Goal: Communication & Community: Answer question/provide support

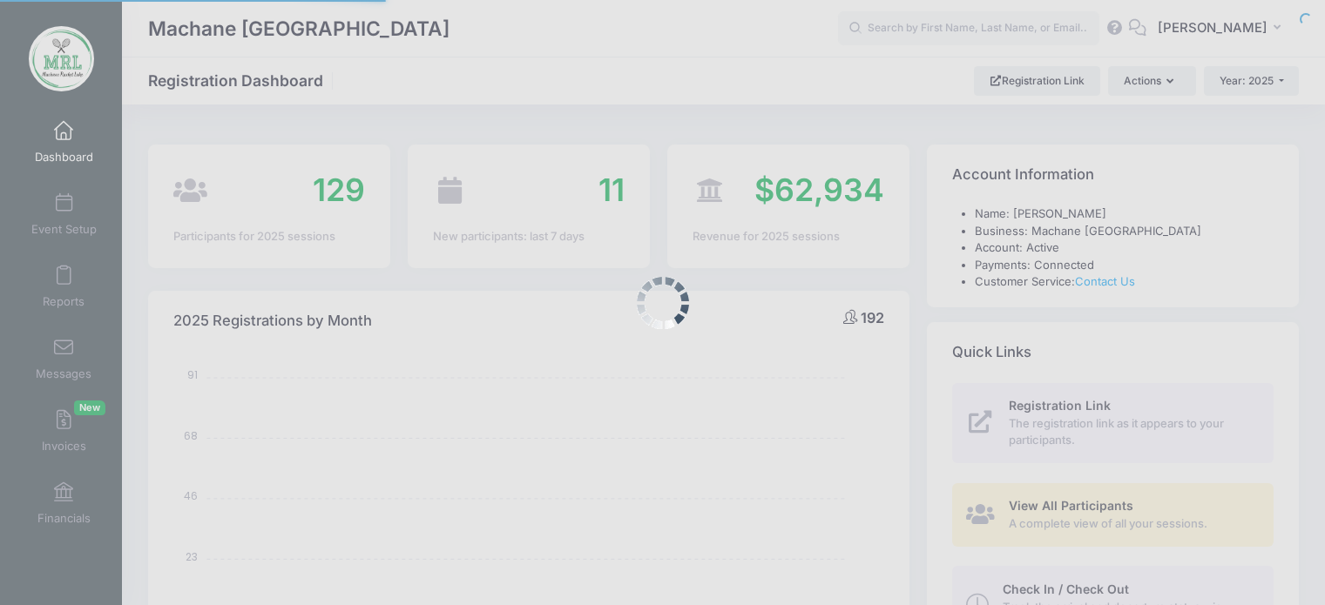
select select
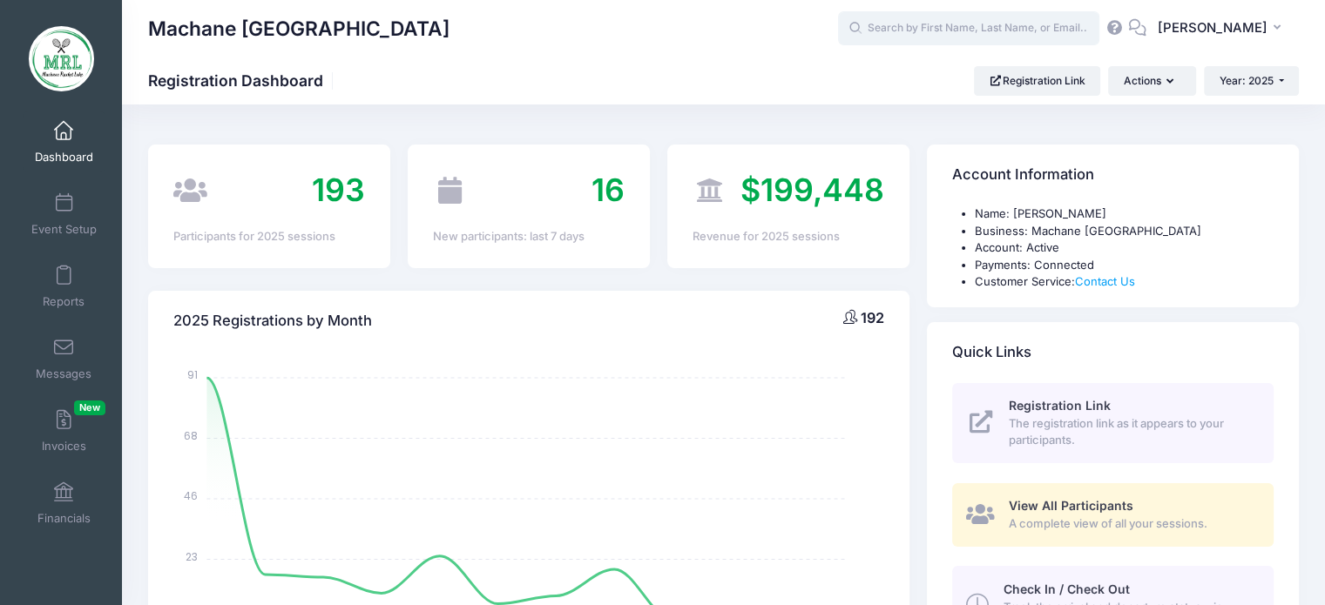
click at [925, 34] on input "text" at bounding box center [968, 28] width 261 height 35
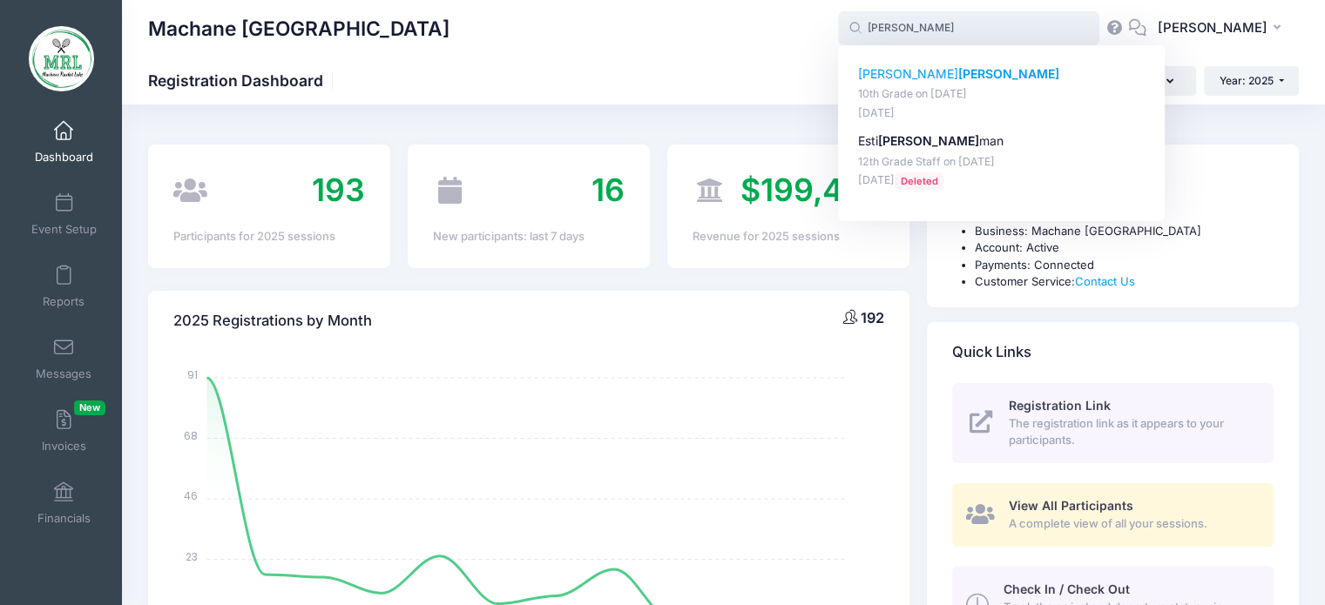
click at [958, 79] on strong "Katz" at bounding box center [1008, 73] width 101 height 15
type input "Tzippy Katz (10th Grade, Aug-14, 2025)"
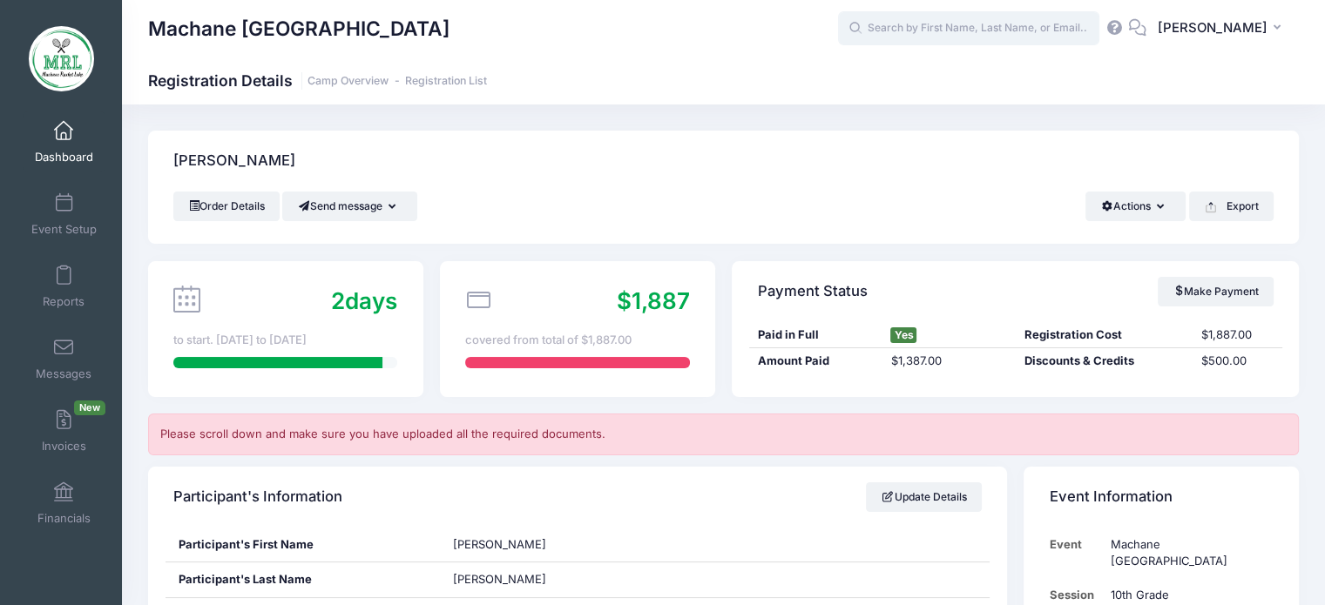
click at [906, 34] on input "text" at bounding box center [968, 28] width 261 height 35
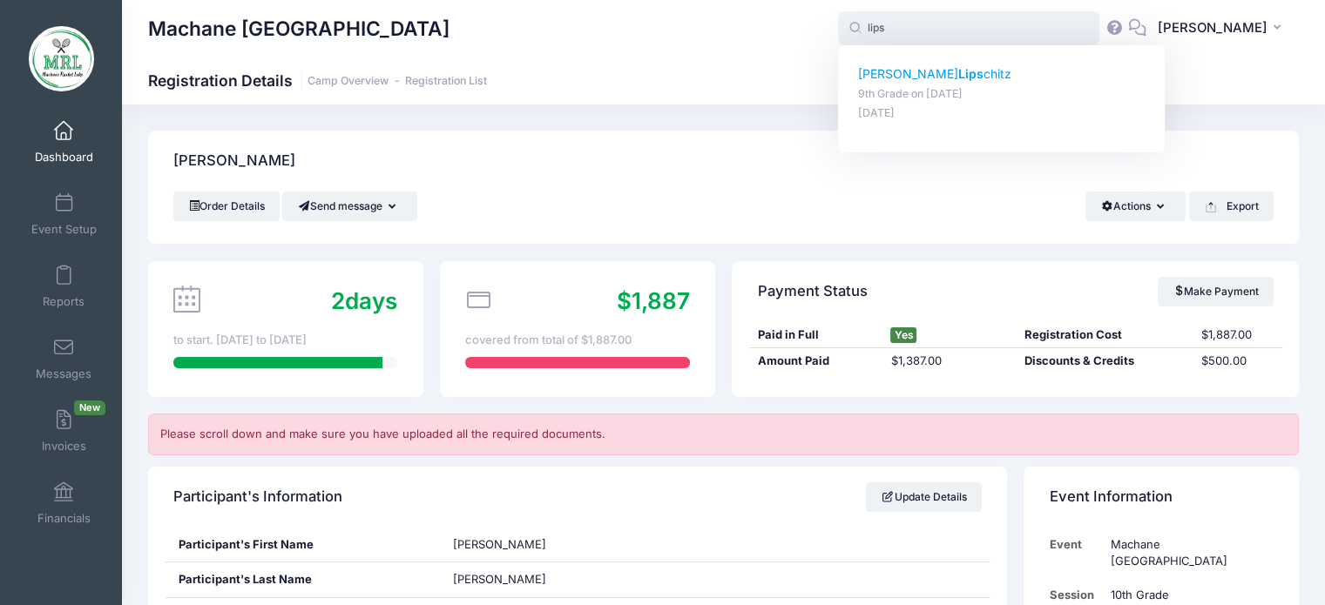
click at [896, 80] on p "Chavi Lips chitz" at bounding box center [1001, 74] width 287 height 18
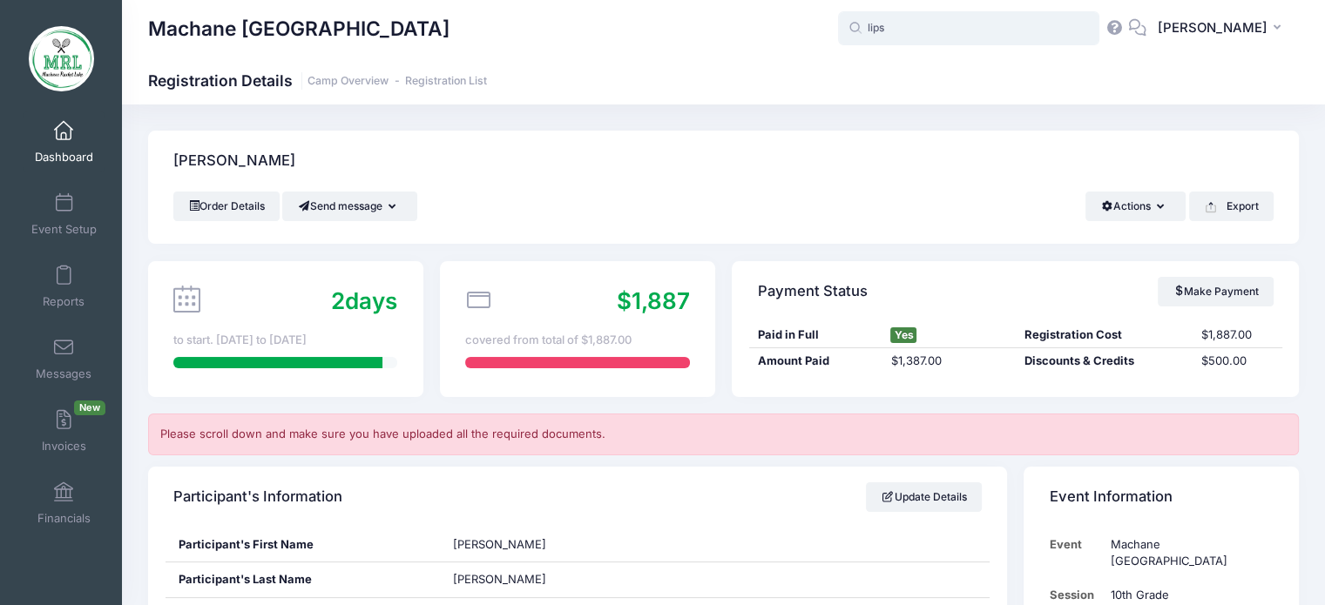
type input "Chavi Lipschitz (9th Grade, Aug-14, 2025)"
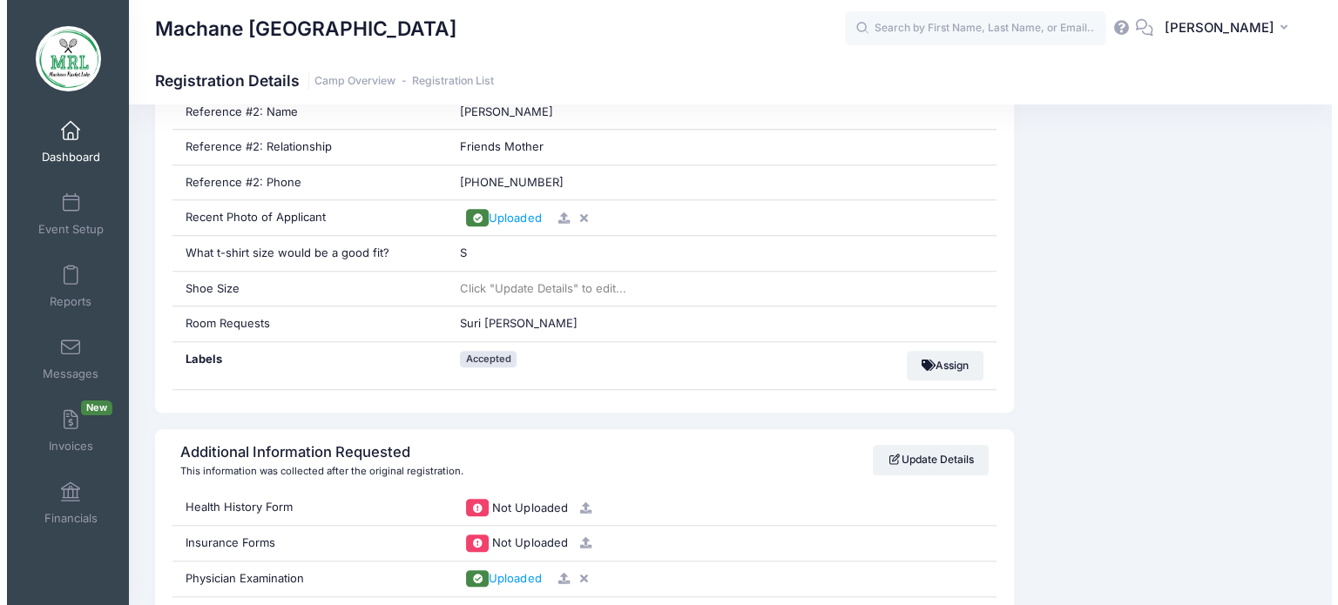
scroll to position [1489, 0]
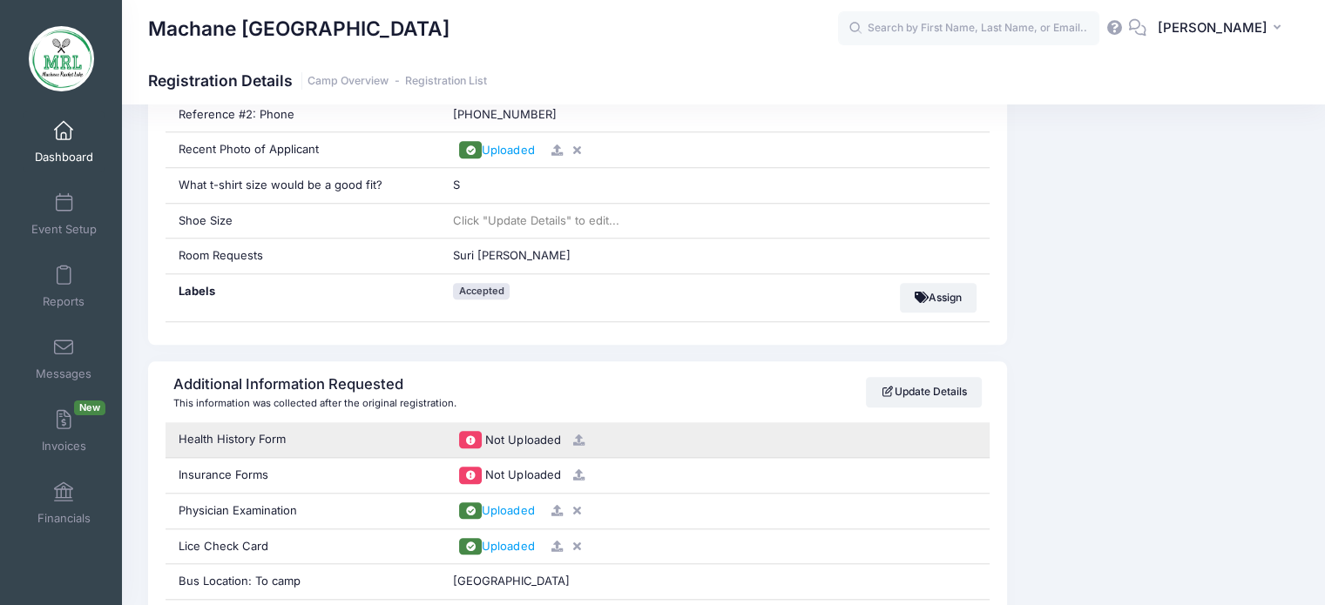
click at [575, 435] on icon at bounding box center [578, 440] width 14 height 11
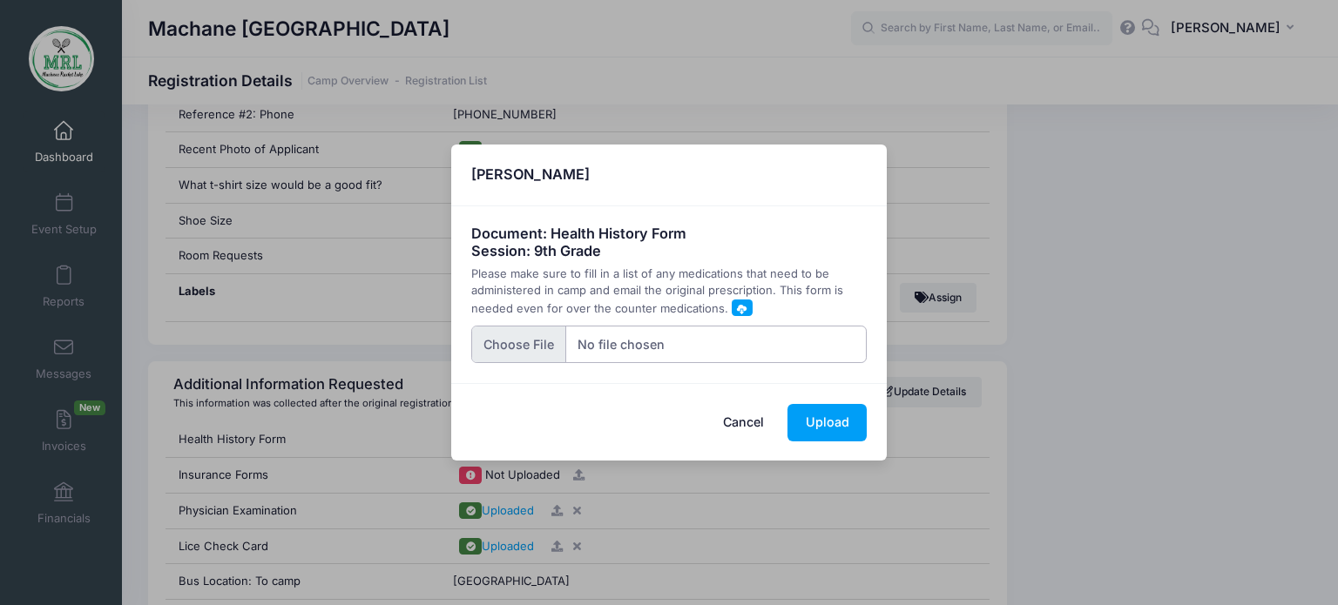
click at [526, 353] on input "file" at bounding box center [669, 344] width 396 height 37
type input "C:\fakepath\20250811_192719.jpg"
click at [817, 429] on button "Upload" at bounding box center [826, 422] width 79 height 37
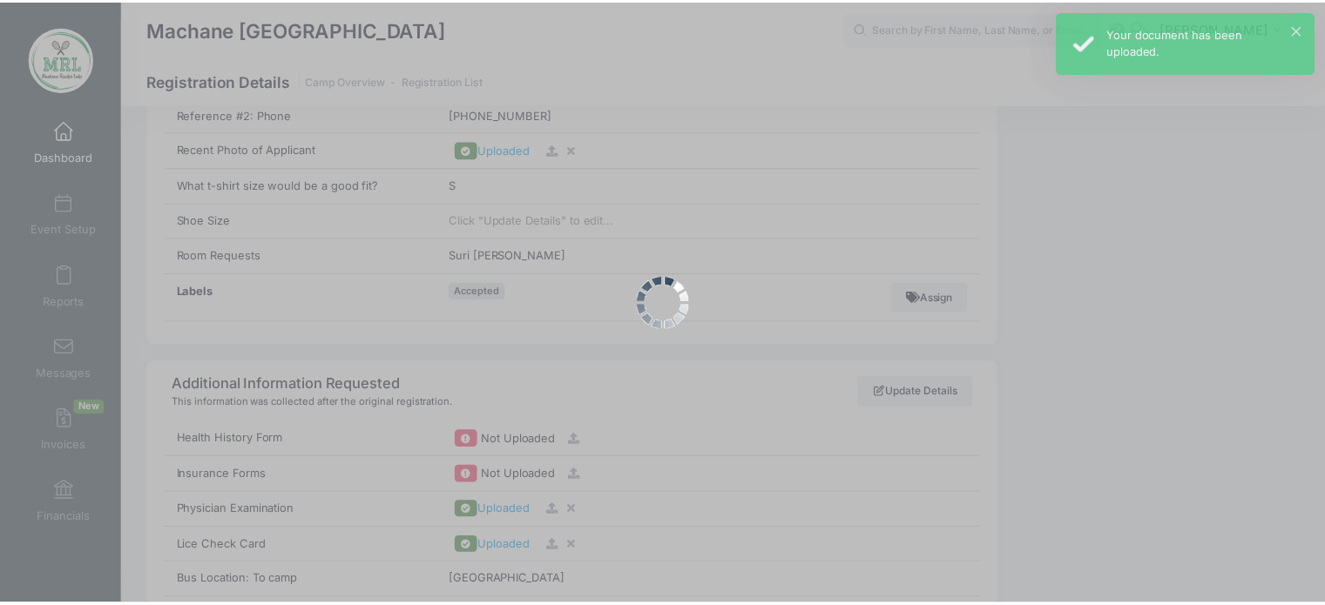
scroll to position [0, 0]
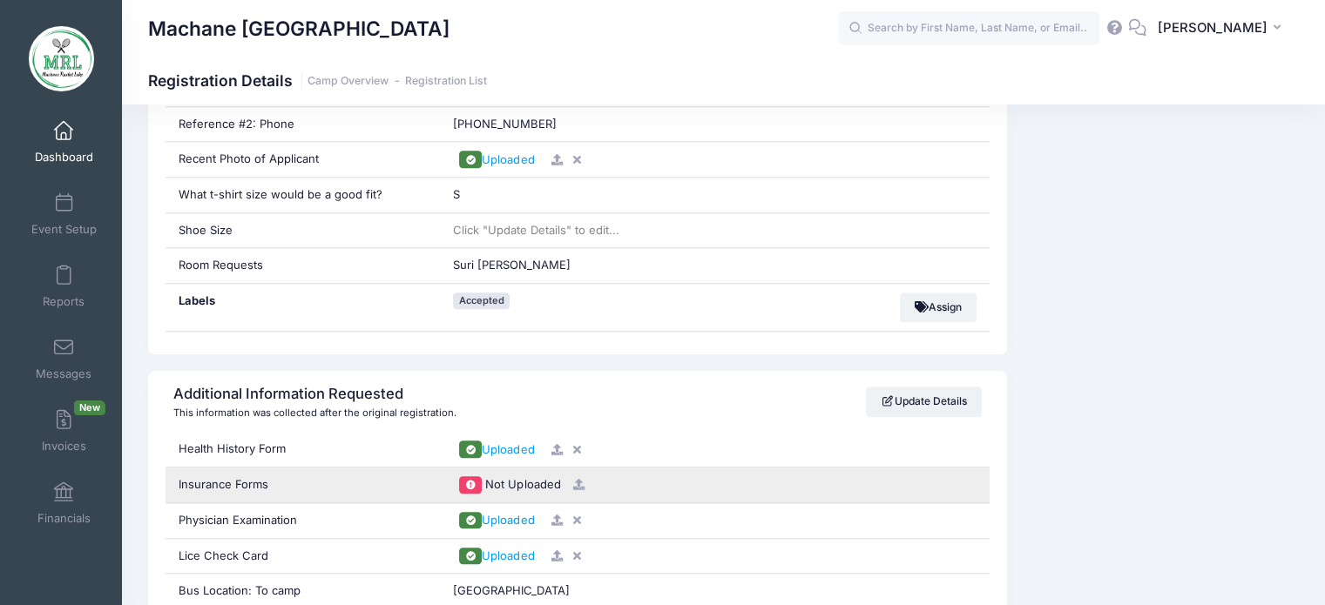
click at [579, 480] on icon at bounding box center [578, 484] width 14 height 11
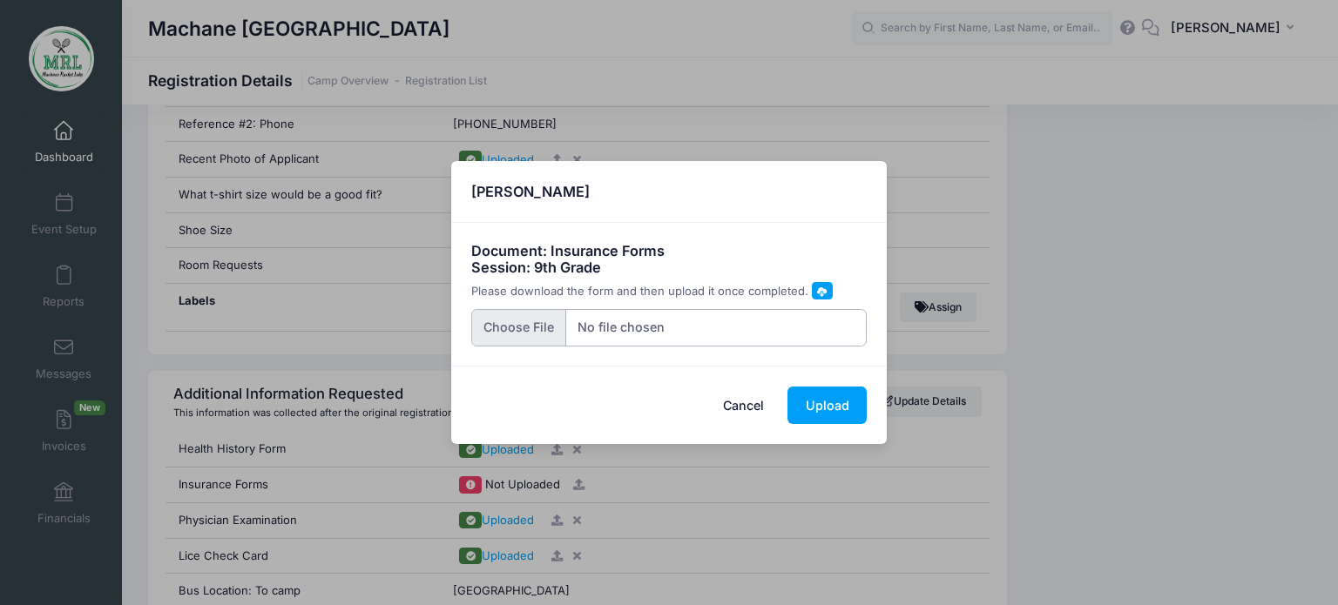
click at [528, 321] on input "file" at bounding box center [669, 327] width 396 height 37
type input "C:\fakepath\Resized_20250811_192930001.jpeg"
click at [836, 417] on button "Upload" at bounding box center [826, 405] width 79 height 37
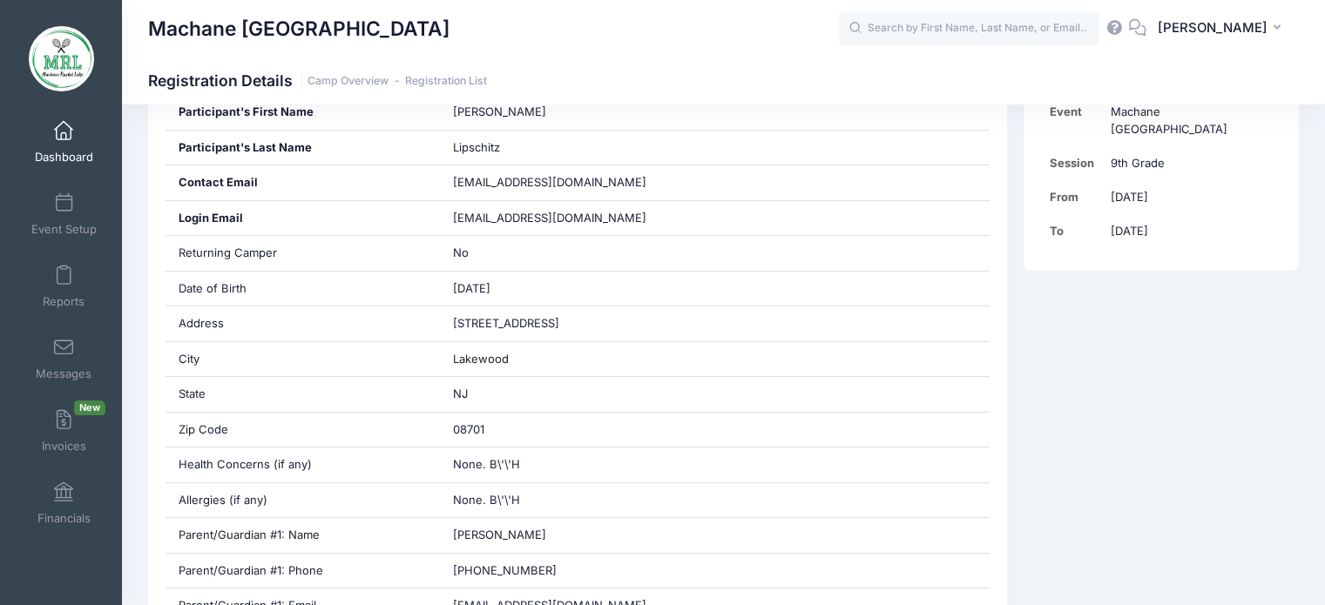
scroll to position [204, 0]
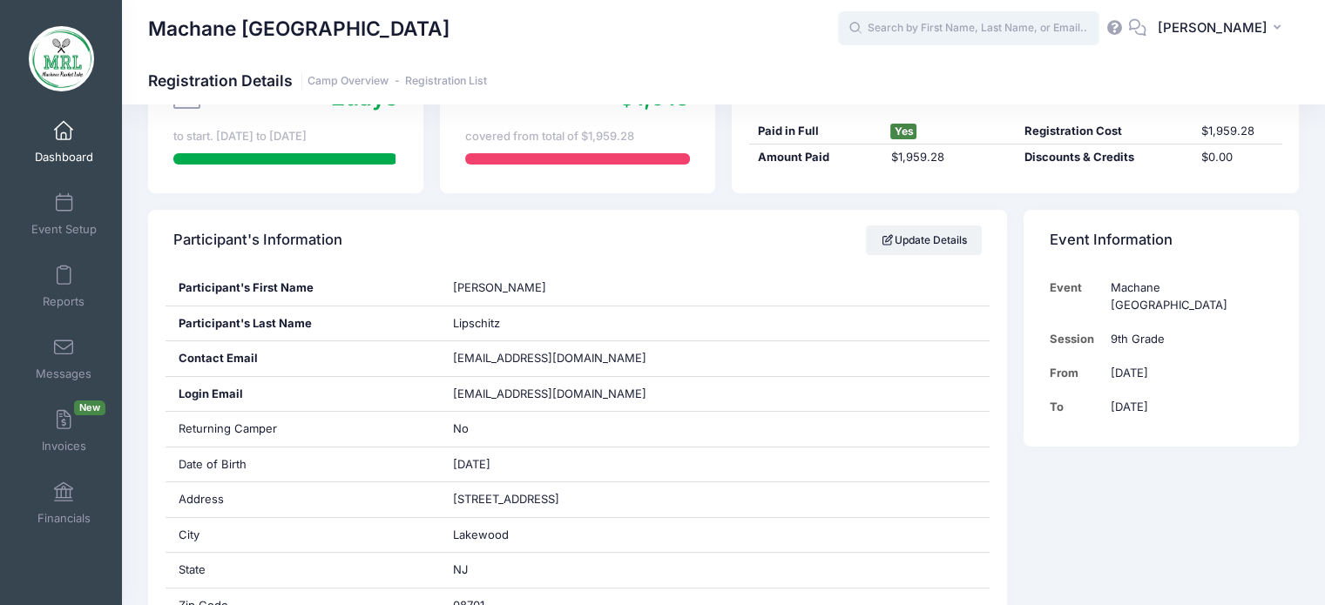
click at [909, 19] on input "text" at bounding box center [968, 28] width 261 height 35
click at [909, 72] on p "Esti N euman" at bounding box center [1001, 74] width 287 height 18
type input "Esti Neuman (12th Grade Staff, Aug-14, 2025)"
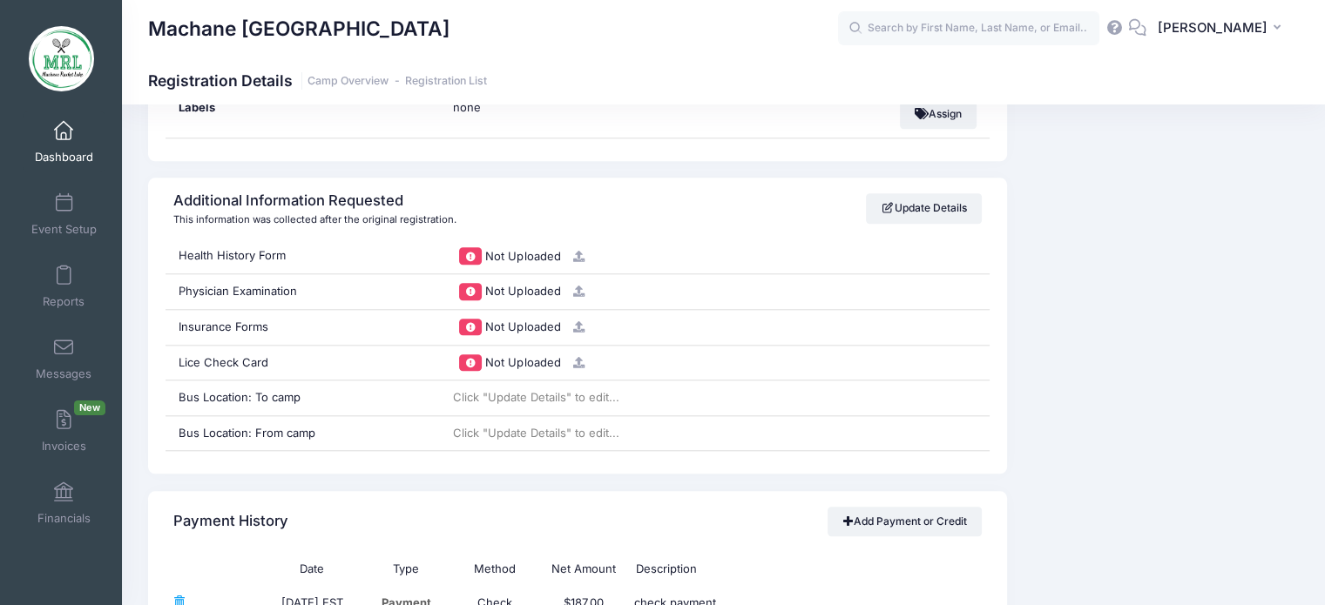
scroll to position [1705, 0]
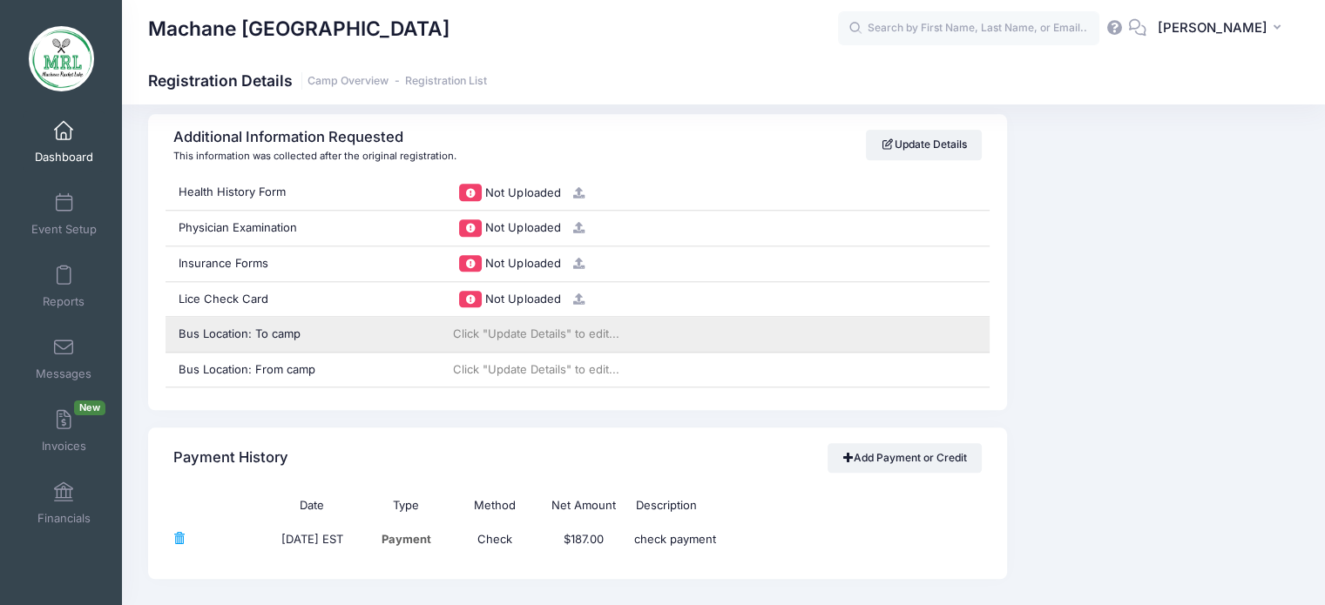
click at [573, 329] on span "Click "Update Details" to edit..." at bounding box center [536, 334] width 166 height 14
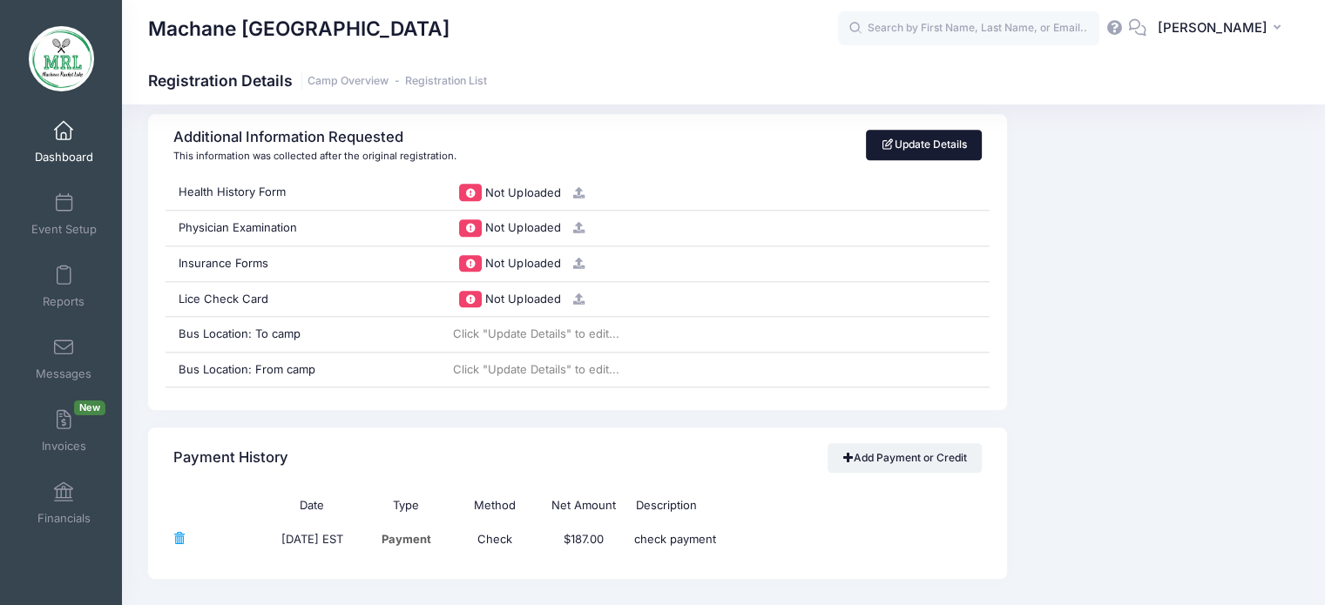
click at [937, 148] on link "Update Details" at bounding box center [924, 145] width 116 height 30
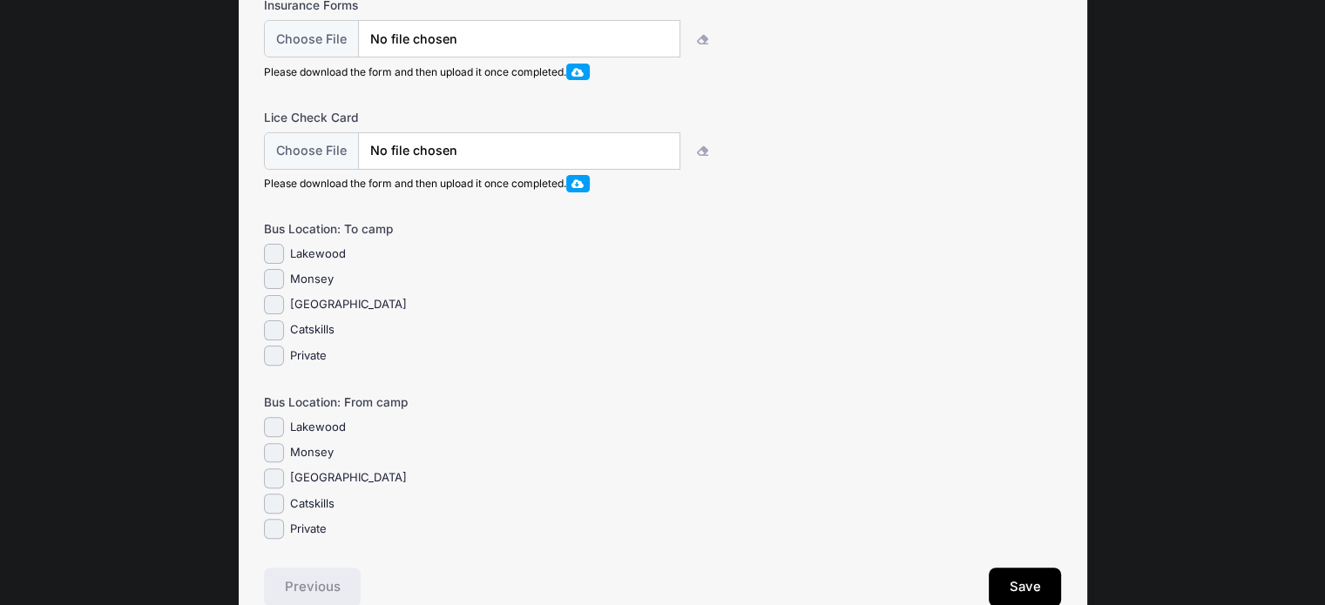
scroll to position [477, 0]
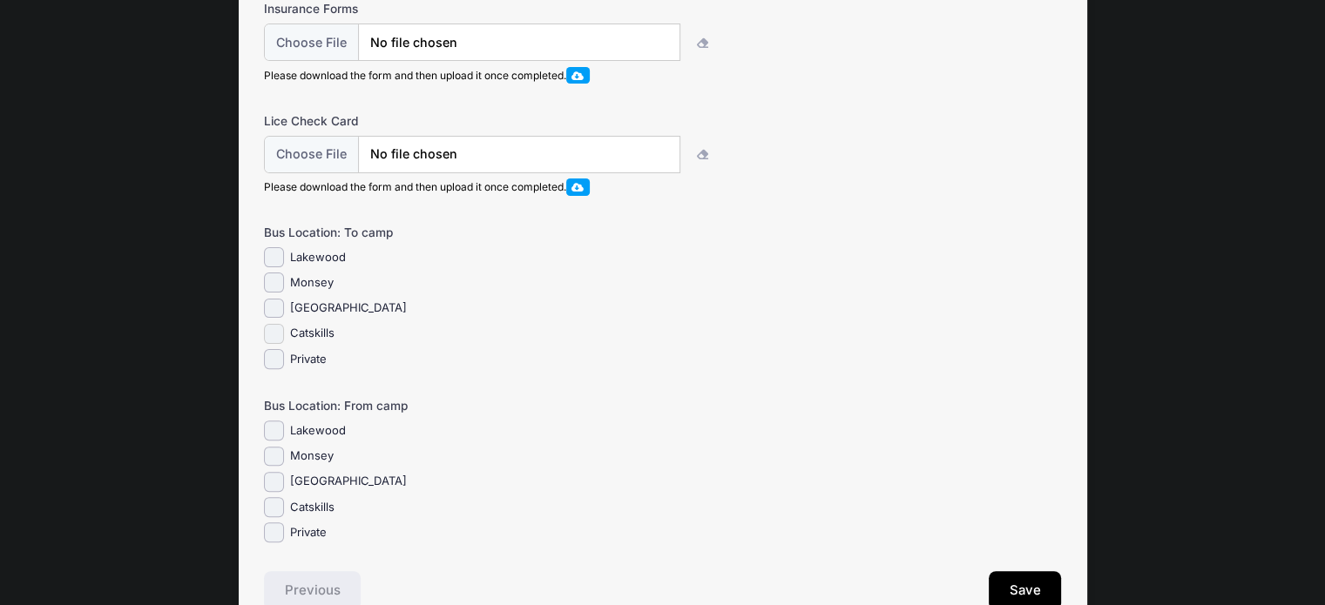
click at [274, 344] on input "Catskills" at bounding box center [274, 334] width 20 height 20
checkbox input "true"
click at [273, 492] on input "Brooklyn" at bounding box center [274, 482] width 20 height 20
checkbox input "true"
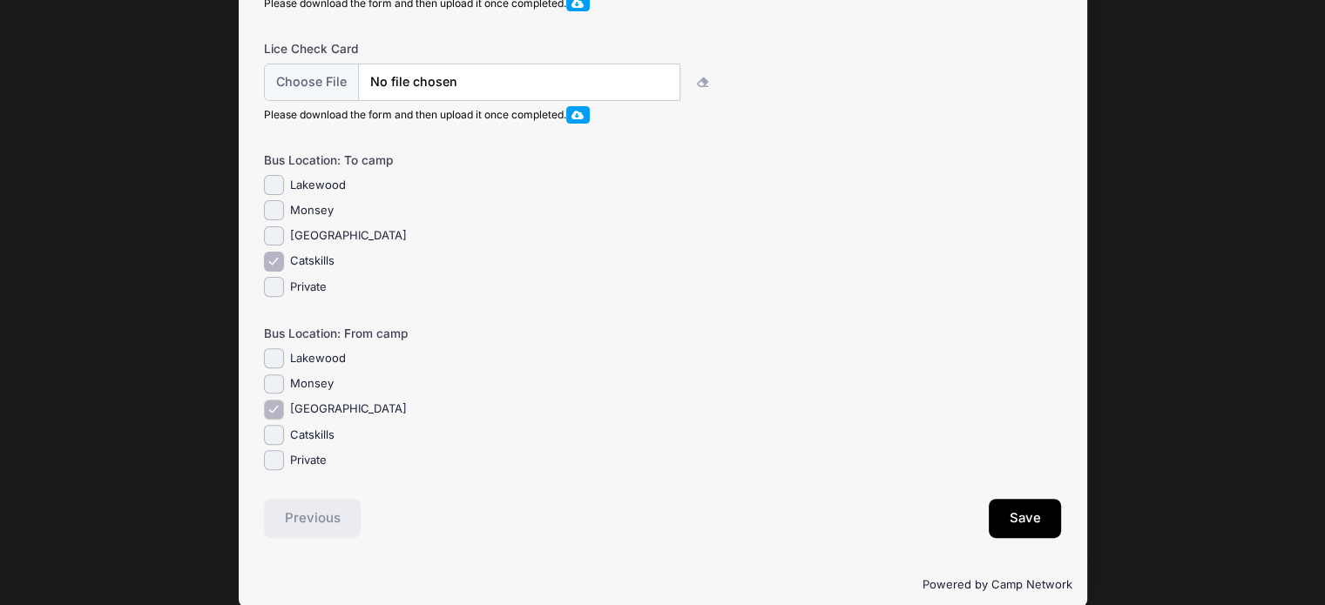
scroll to position [589, 0]
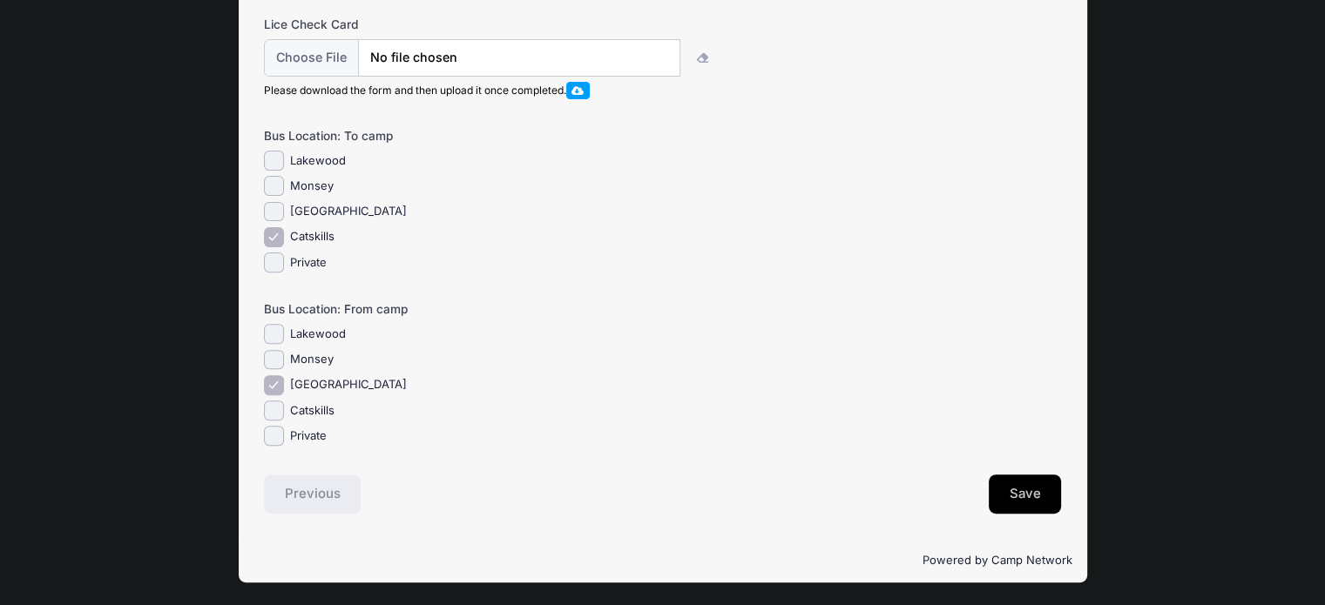
click at [1026, 501] on button "Save" at bounding box center [1025, 495] width 73 height 40
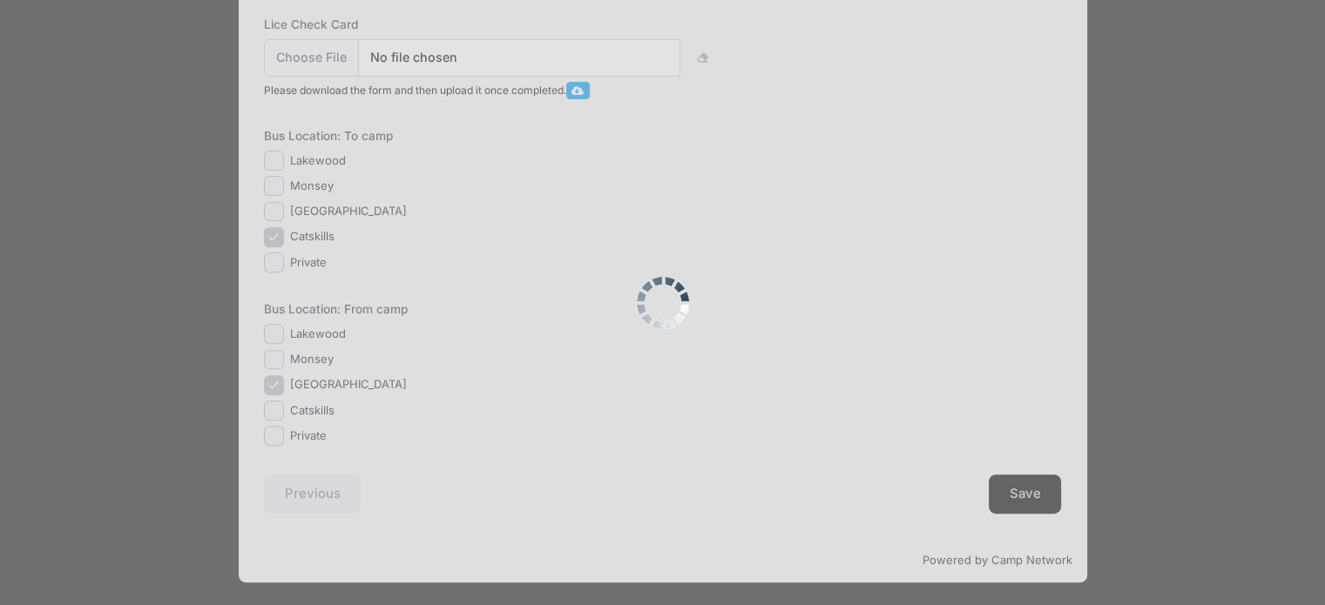
scroll to position [0, 0]
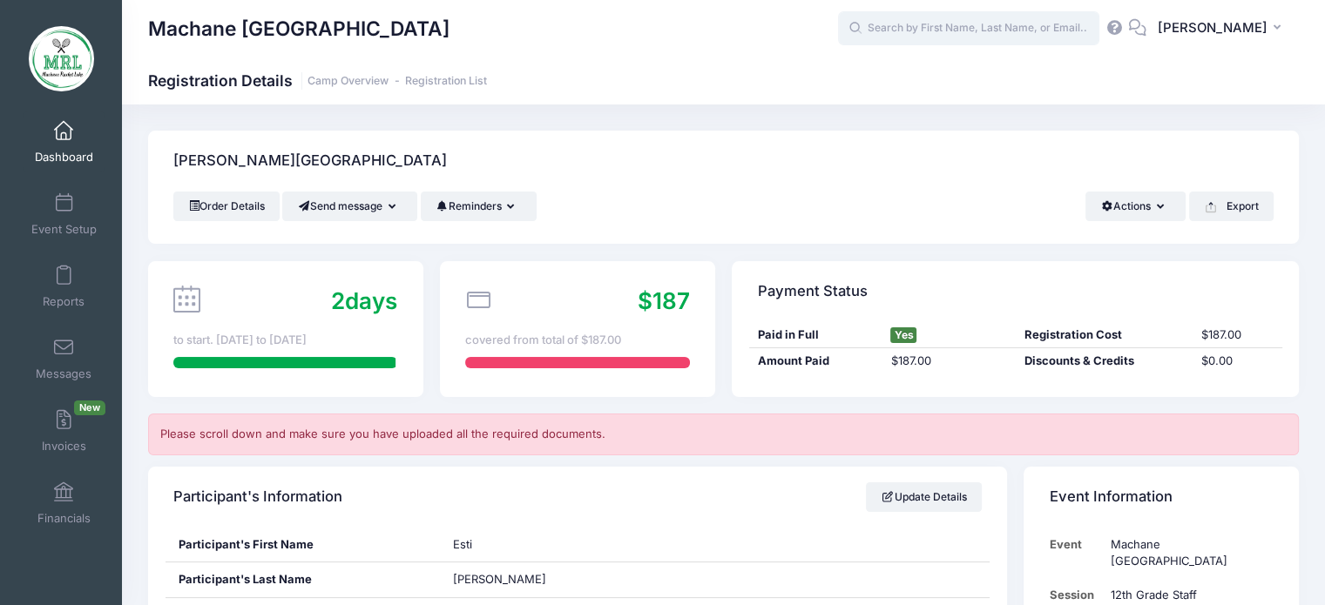
click at [952, 32] on input "text" at bounding box center [968, 28] width 261 height 35
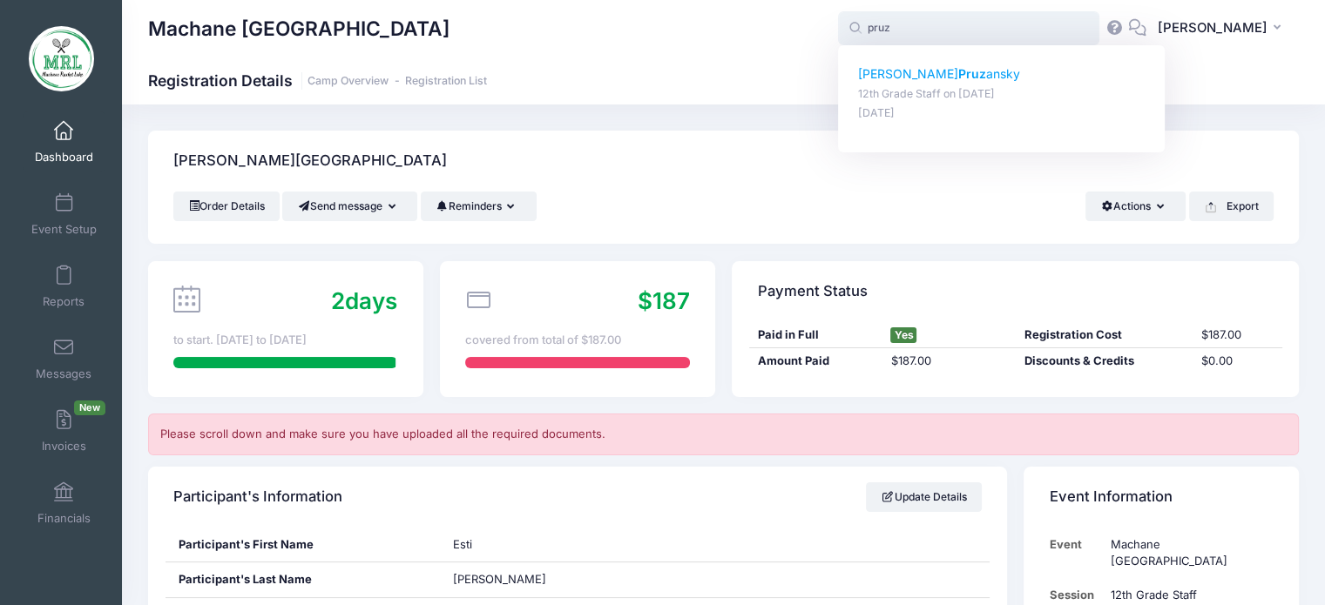
click at [958, 79] on strong "Pruz" at bounding box center [972, 73] width 28 height 15
type input "Miriam Pruzansky (12th Grade Staff, Aug-14, 2025)"
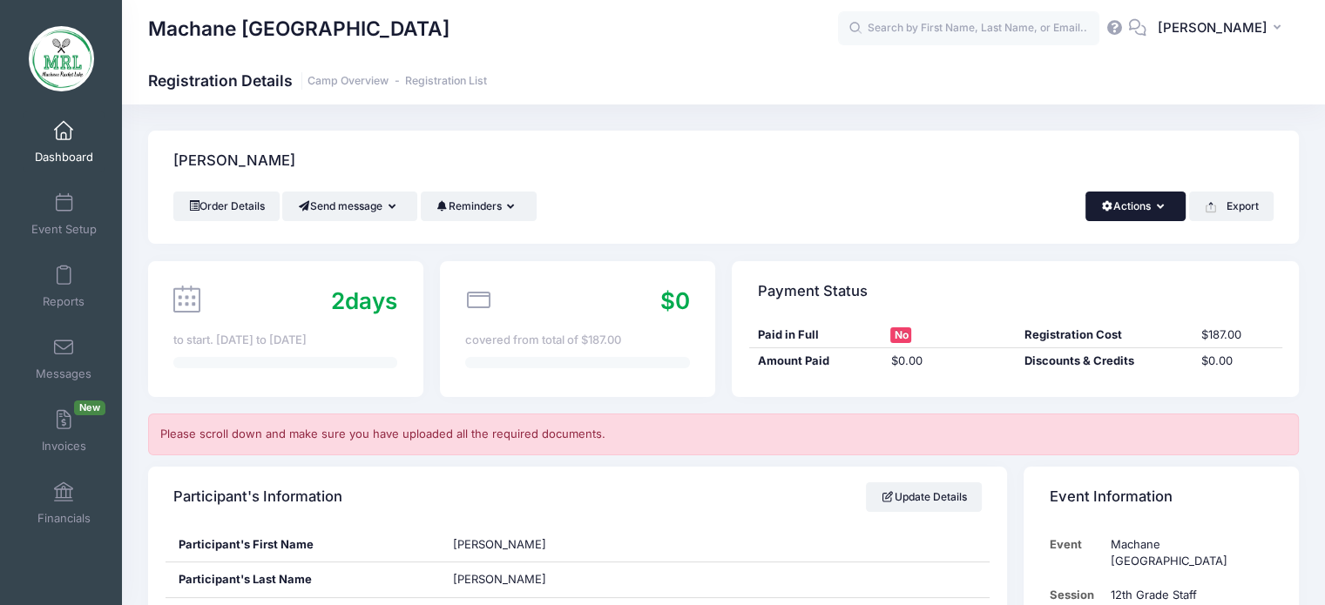
click at [1161, 207] on icon "button" at bounding box center [1164, 207] width 14 height 0
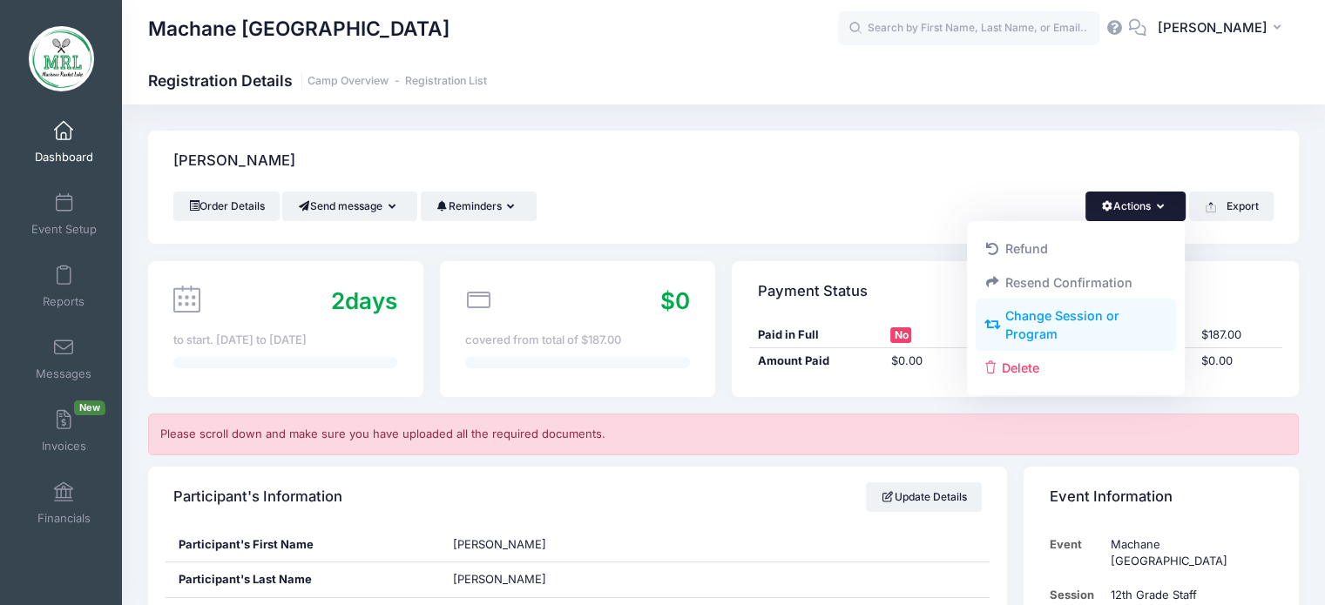
click at [1077, 325] on link "Change Session or Program" at bounding box center [1076, 326] width 201 height 52
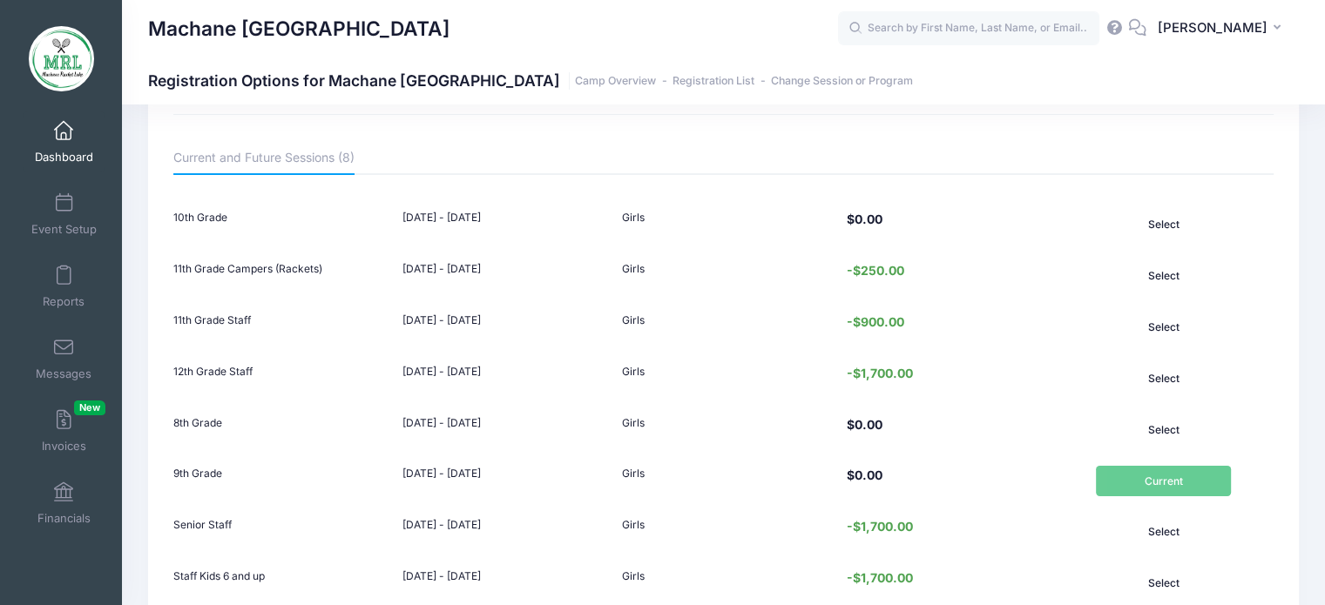
scroll to position [139, 0]
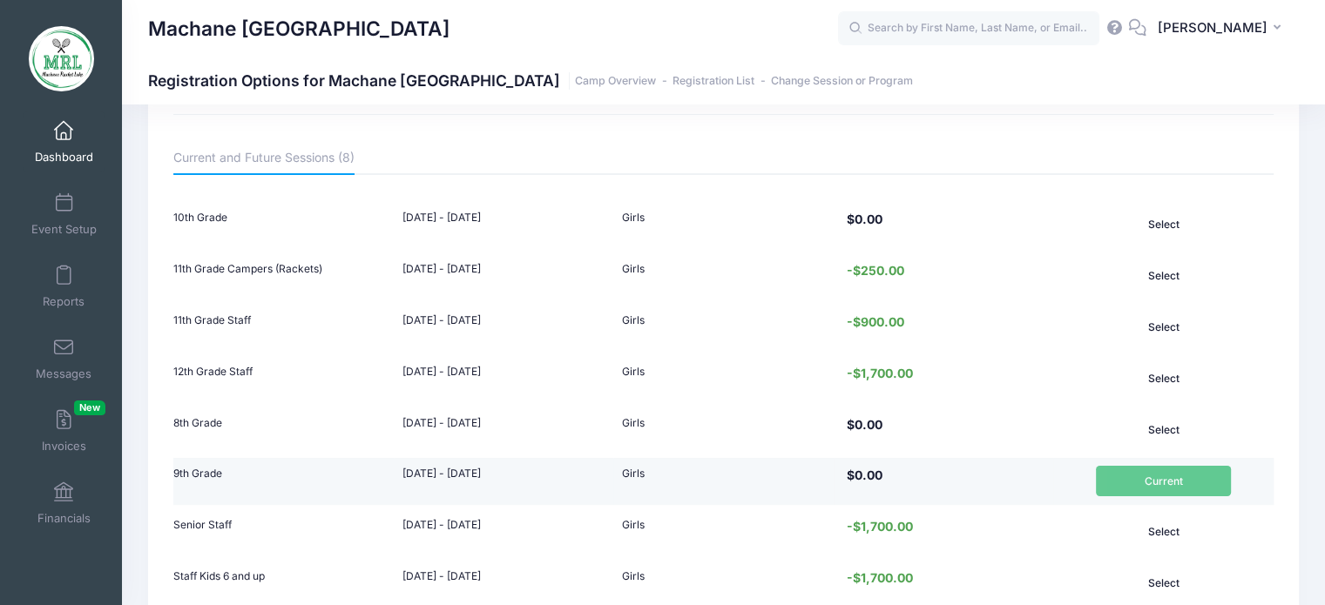
click at [1152, 489] on td "Current" at bounding box center [1163, 481] width 220 height 47
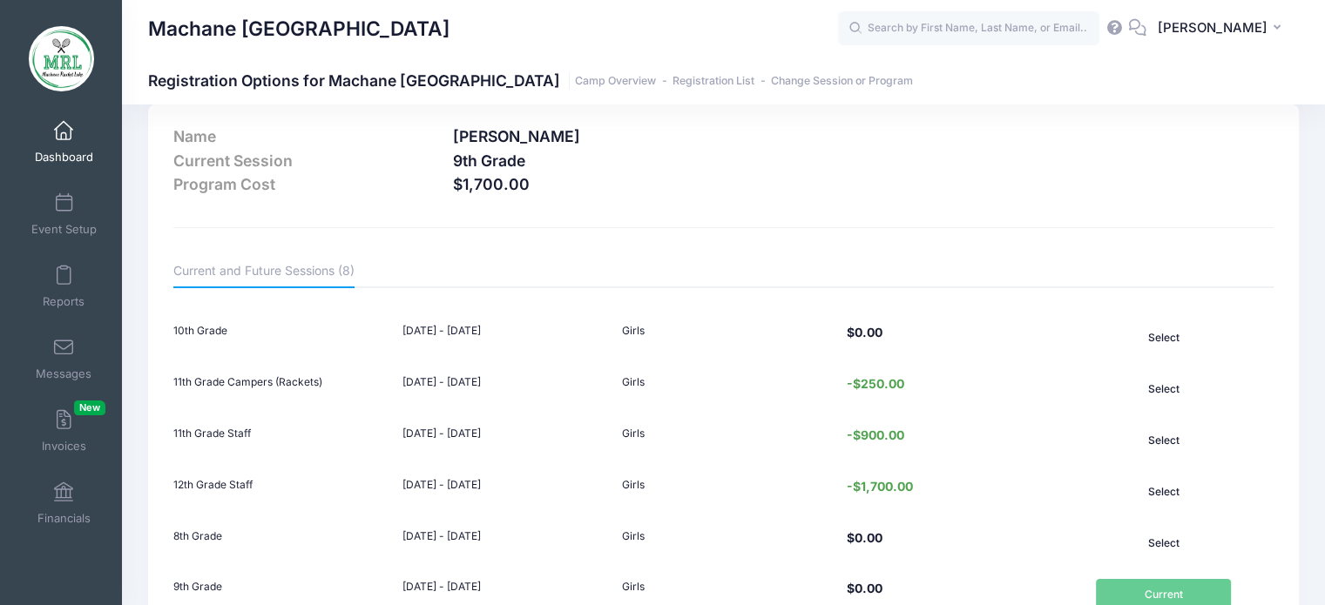
scroll to position [0, 0]
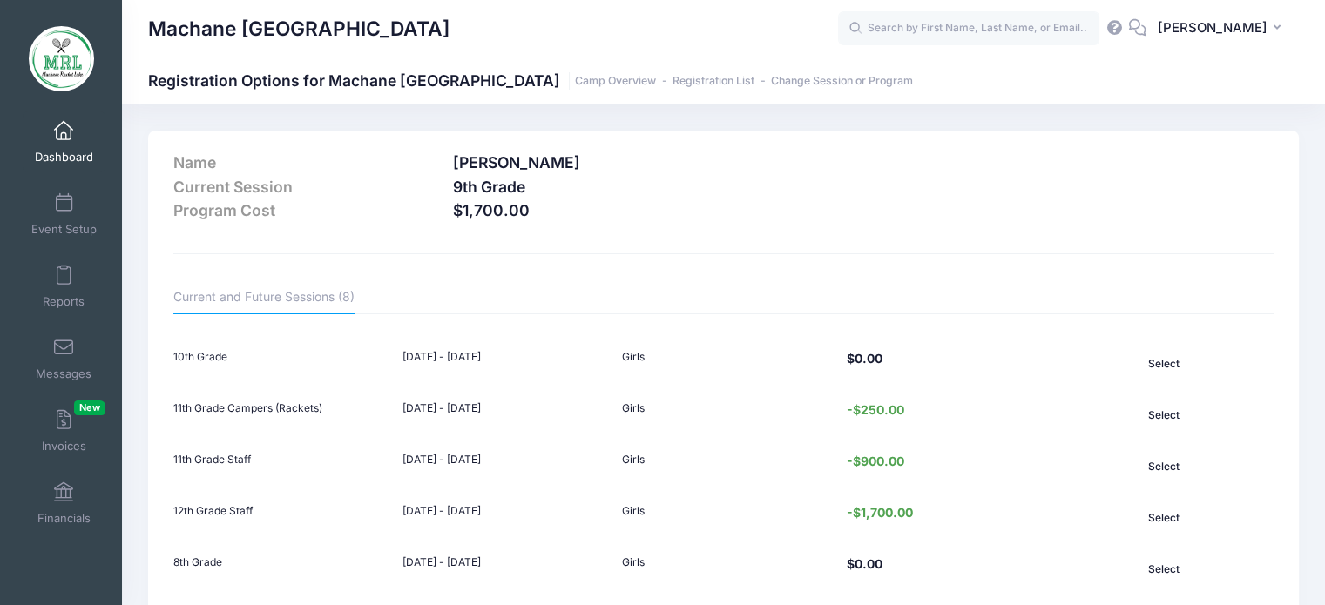
click at [64, 123] on span at bounding box center [64, 131] width 0 height 19
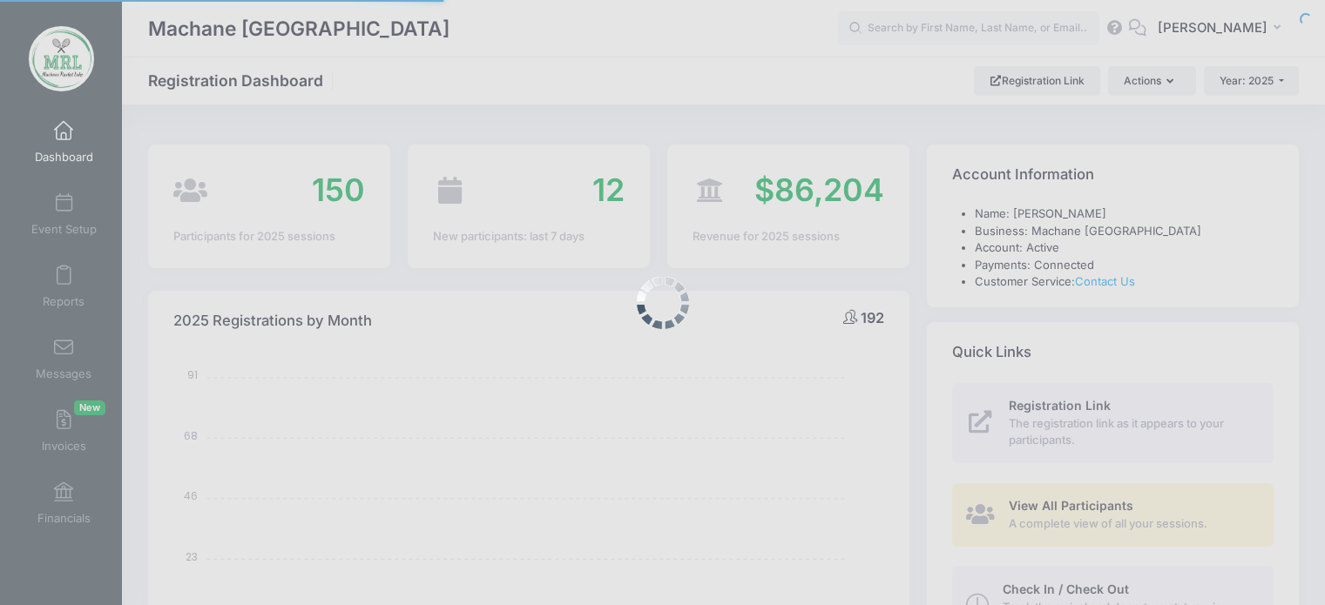
select select
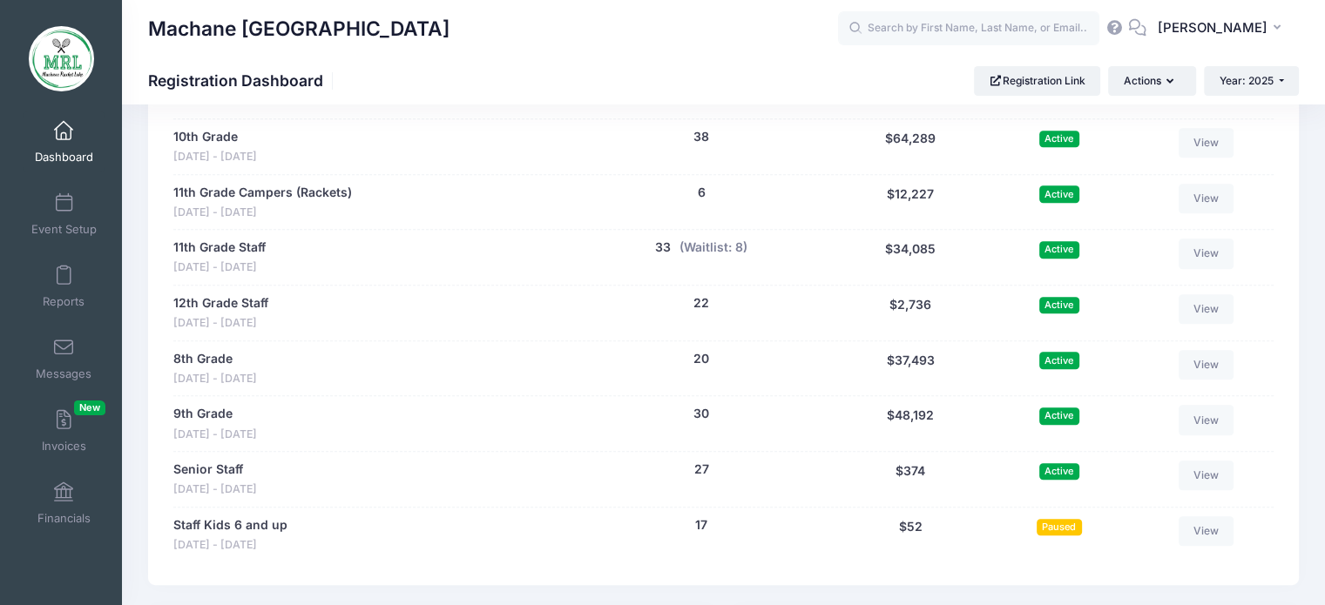
scroll to position [884, 0]
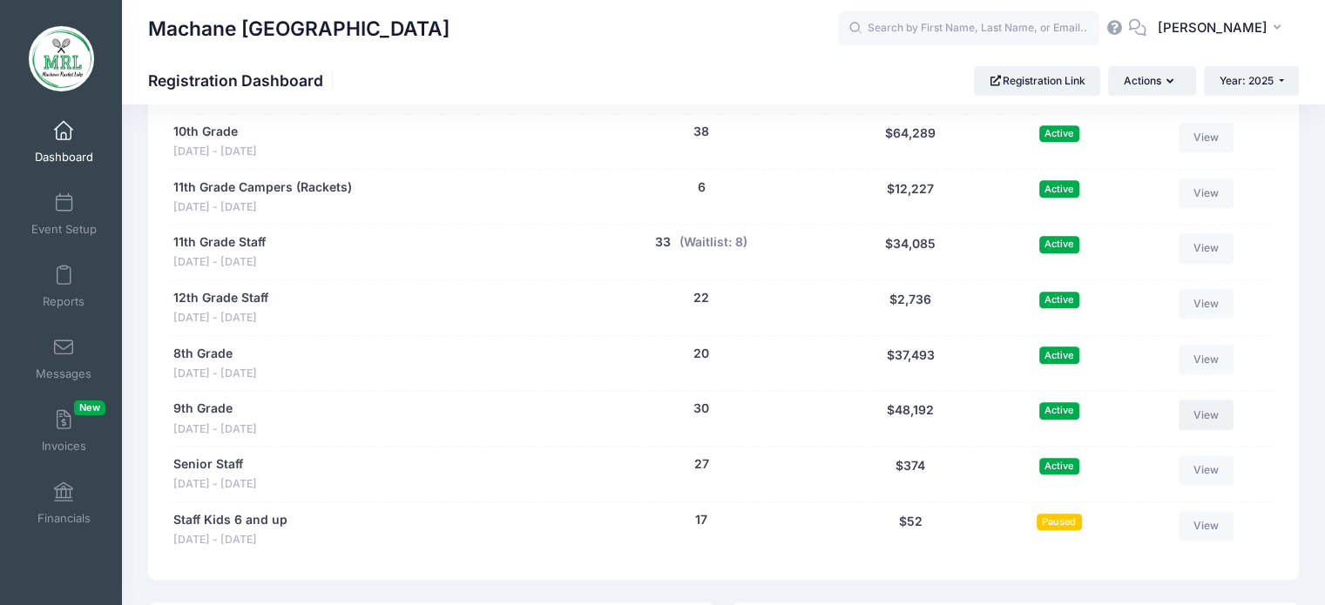
click at [1213, 413] on link "View" at bounding box center [1207, 415] width 56 height 30
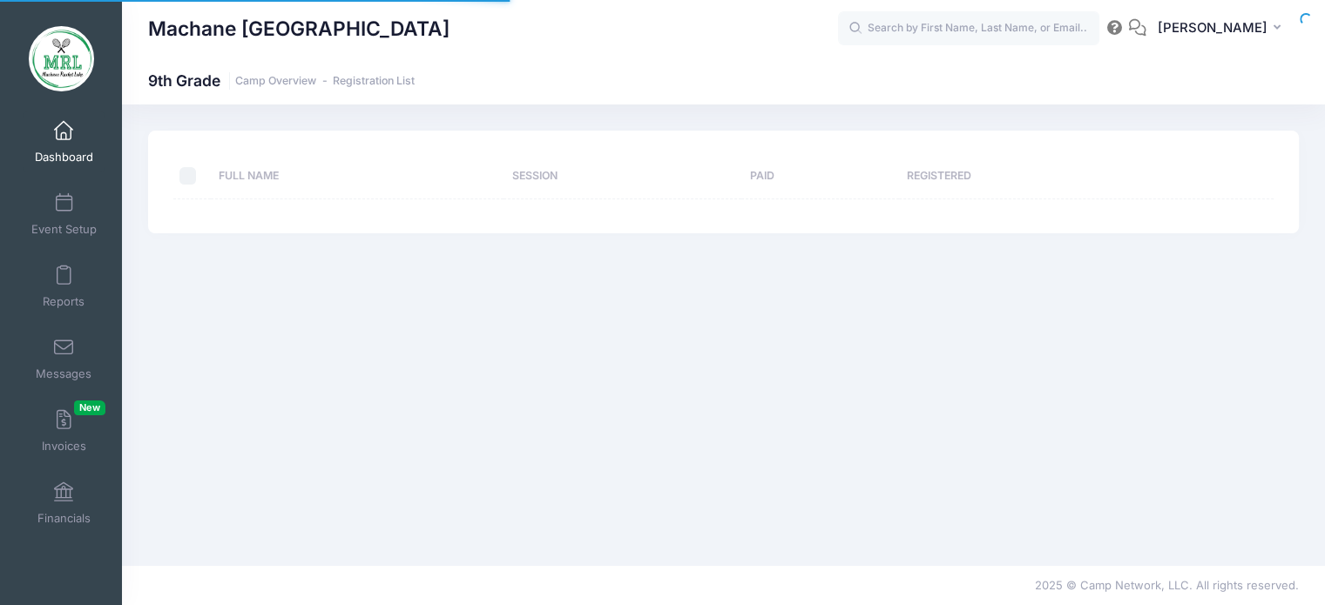
select select "10"
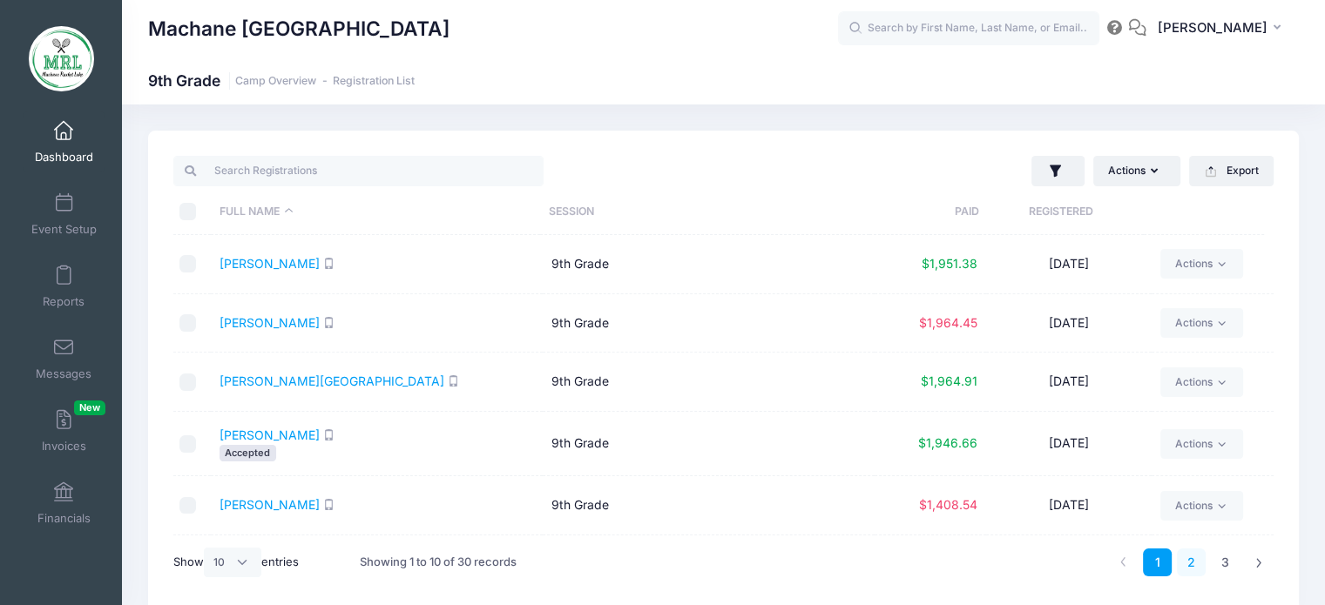
click at [1187, 571] on link "2" at bounding box center [1191, 563] width 29 height 29
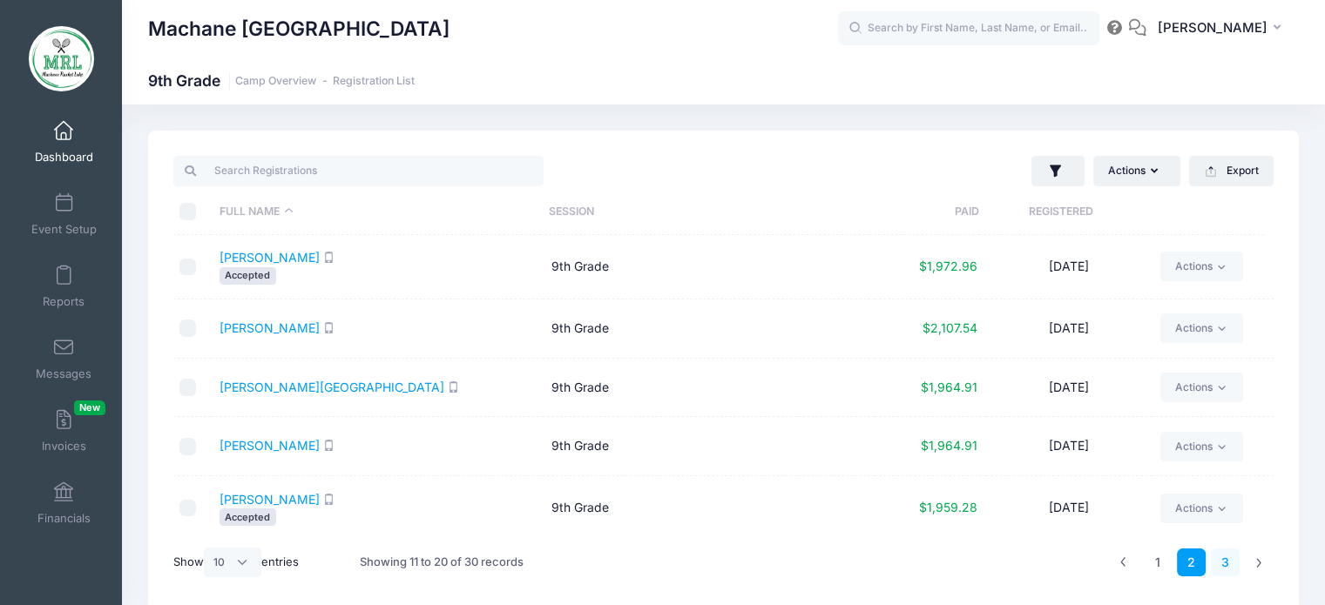
click at [1224, 564] on link "3" at bounding box center [1225, 563] width 29 height 29
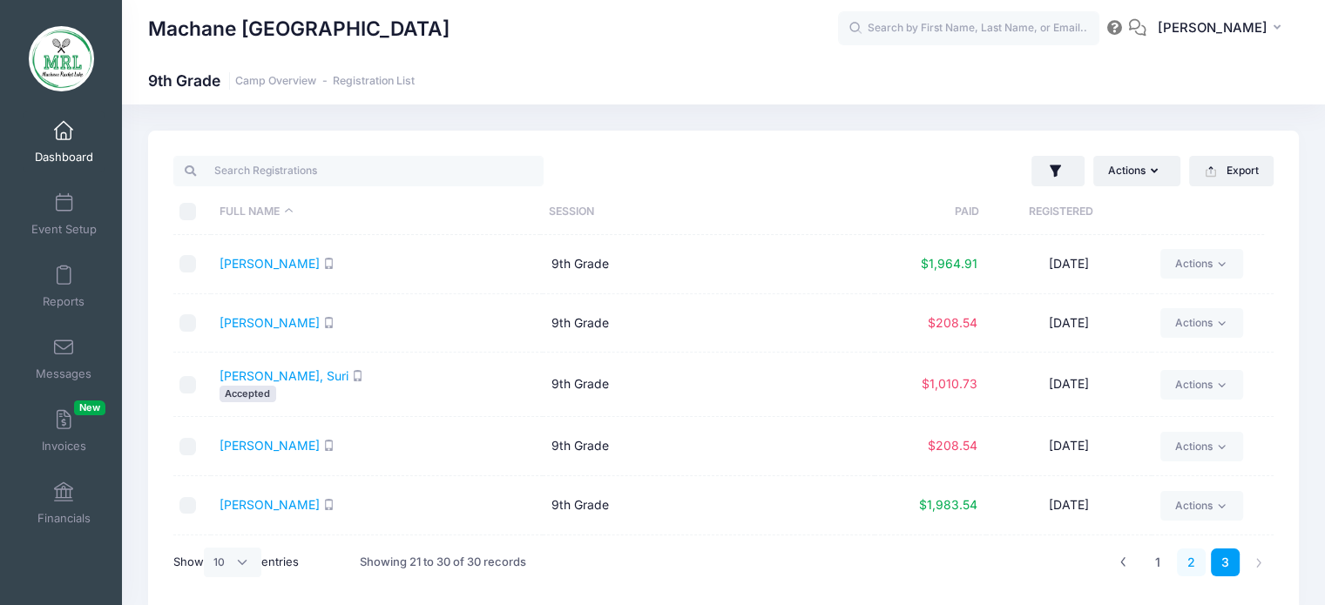
click at [1192, 560] on link "2" at bounding box center [1191, 563] width 29 height 29
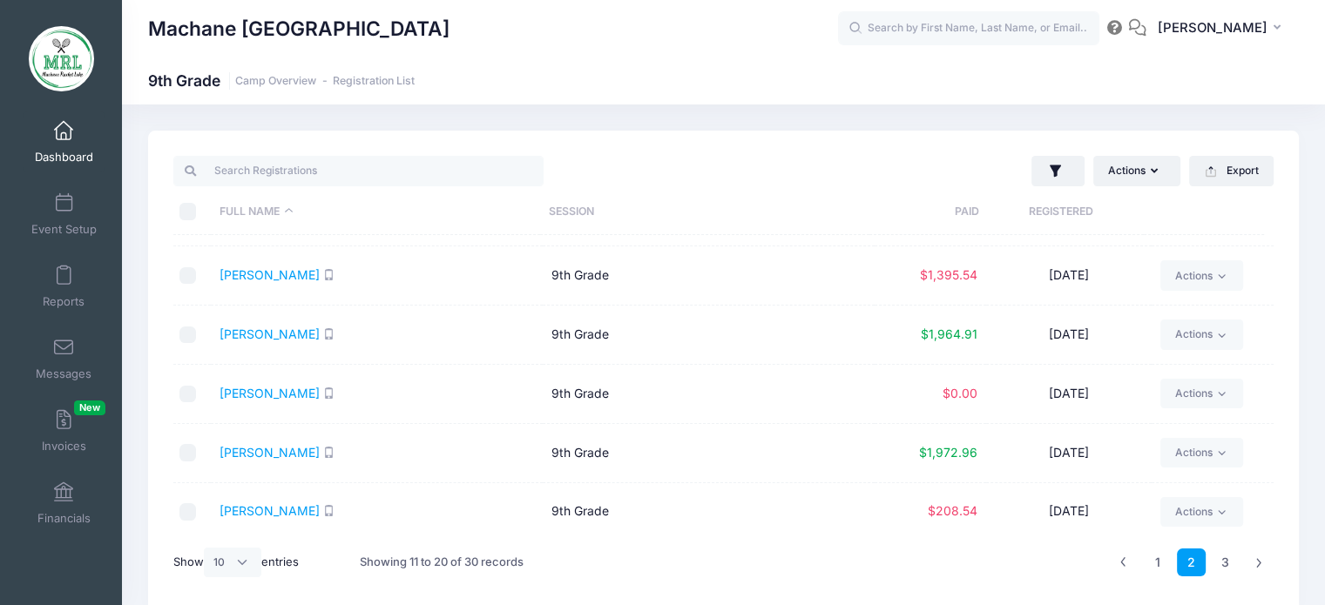
scroll to position [299, 0]
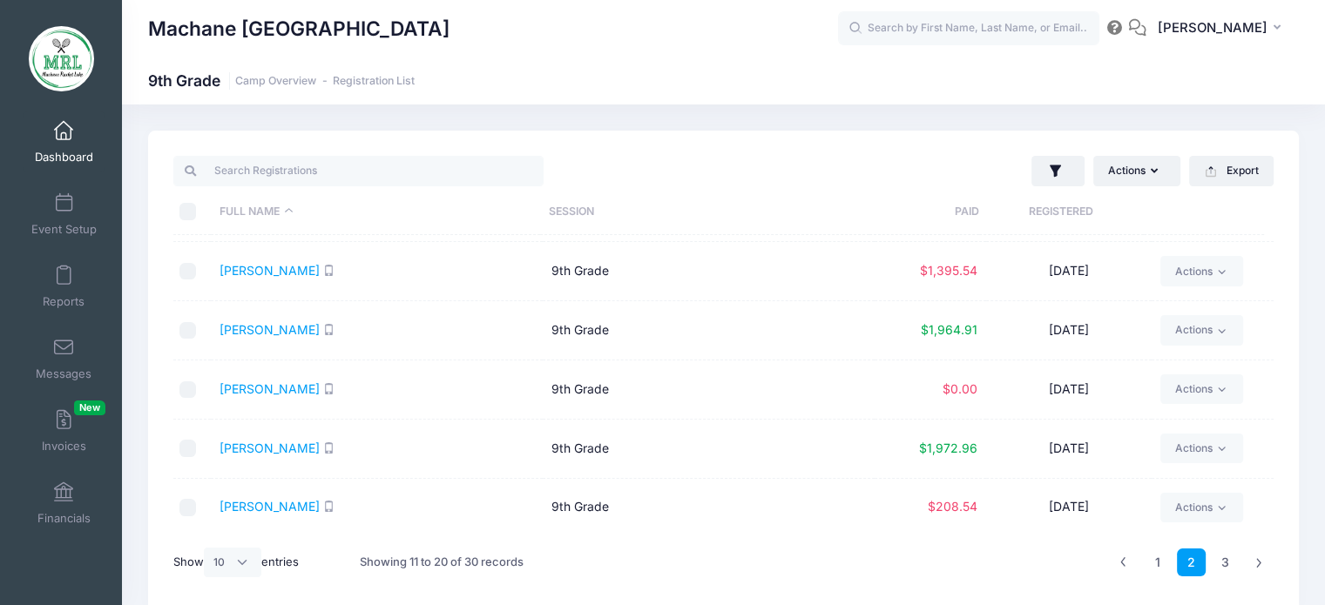
click at [59, 142] on link "Dashboard" at bounding box center [64, 141] width 83 height 61
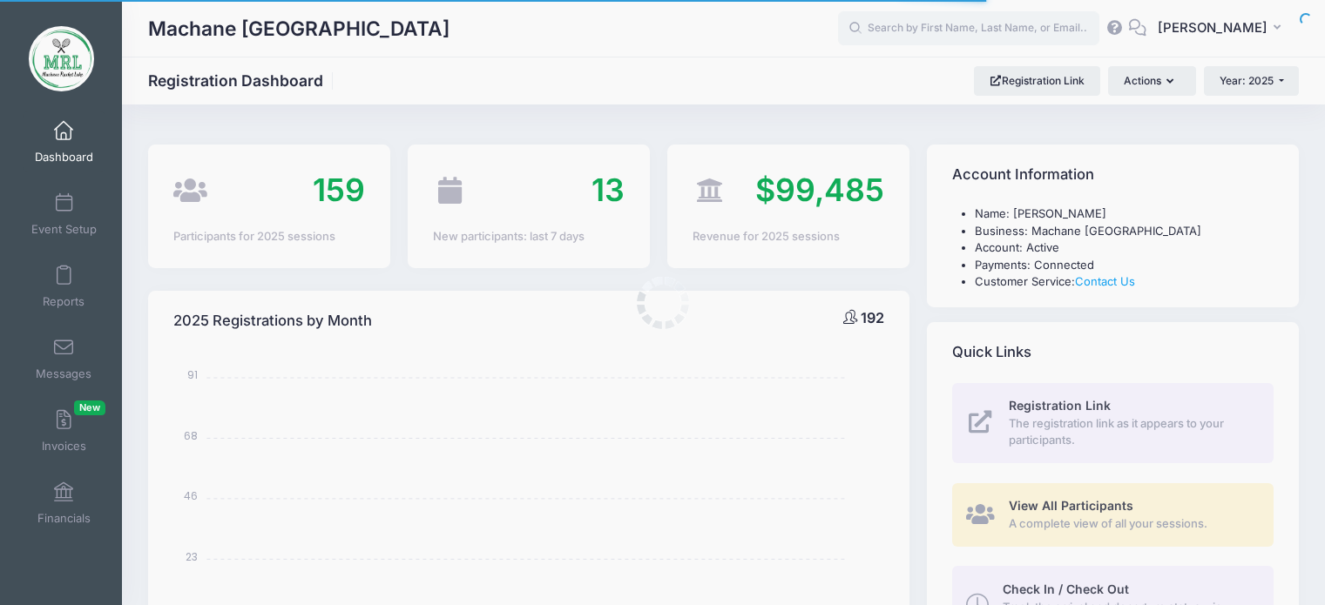
select select
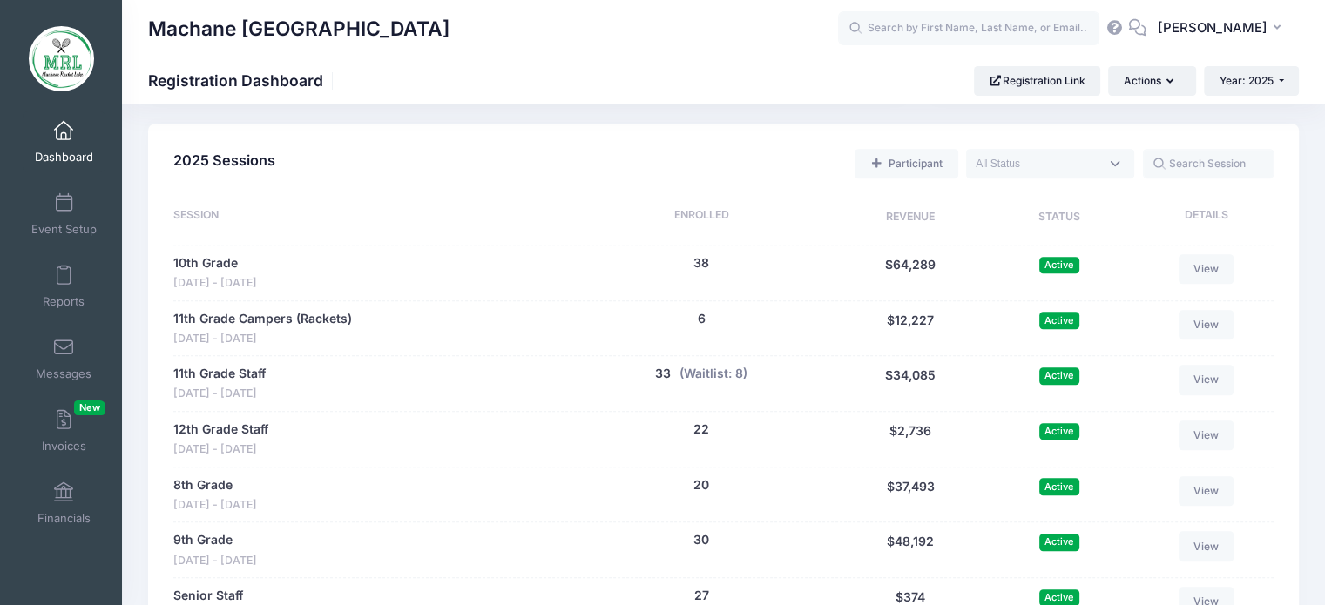
scroll to position [770, 0]
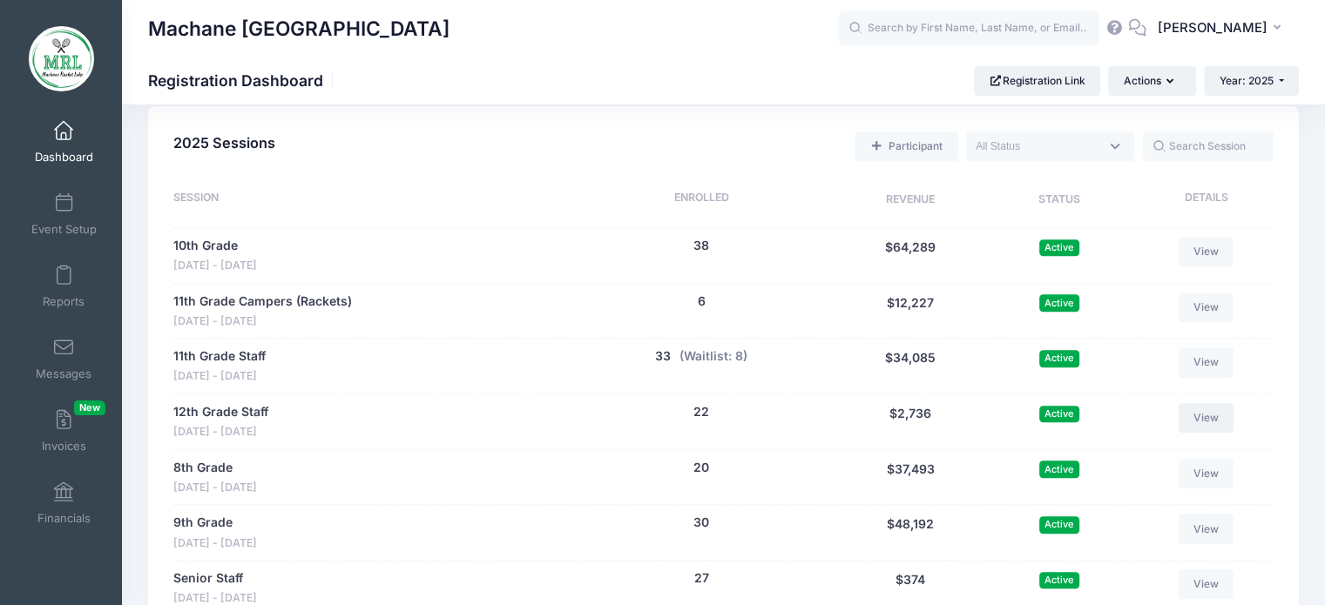
click at [1209, 418] on link "View" at bounding box center [1207, 418] width 56 height 30
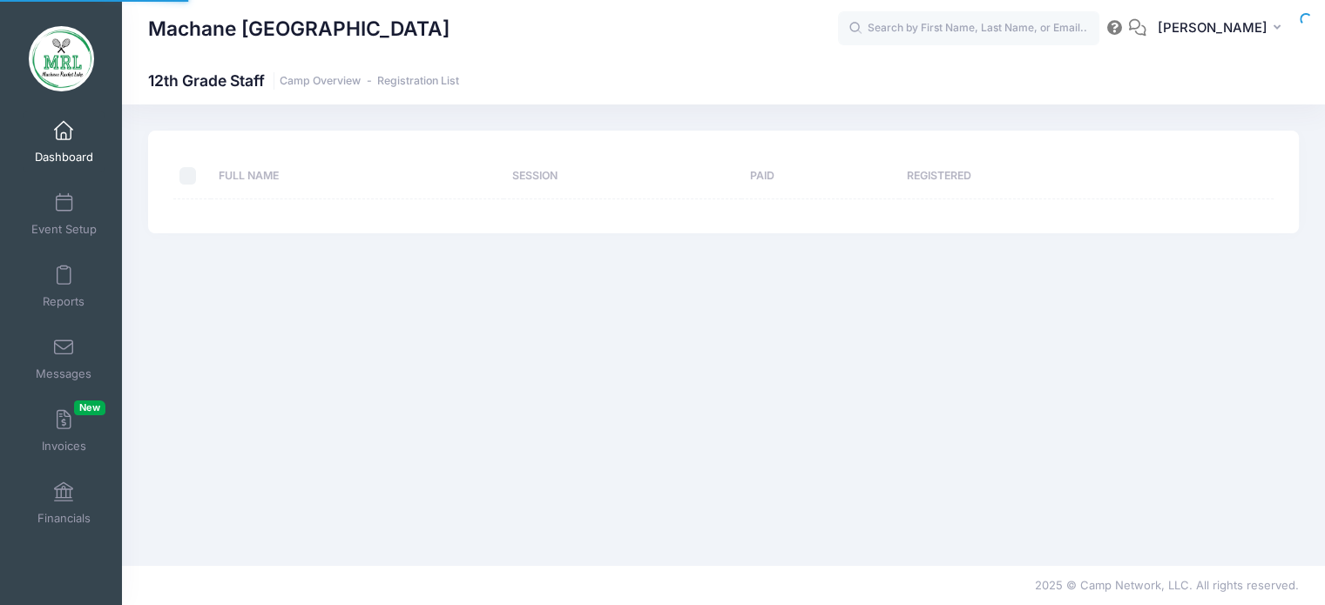
select select "10"
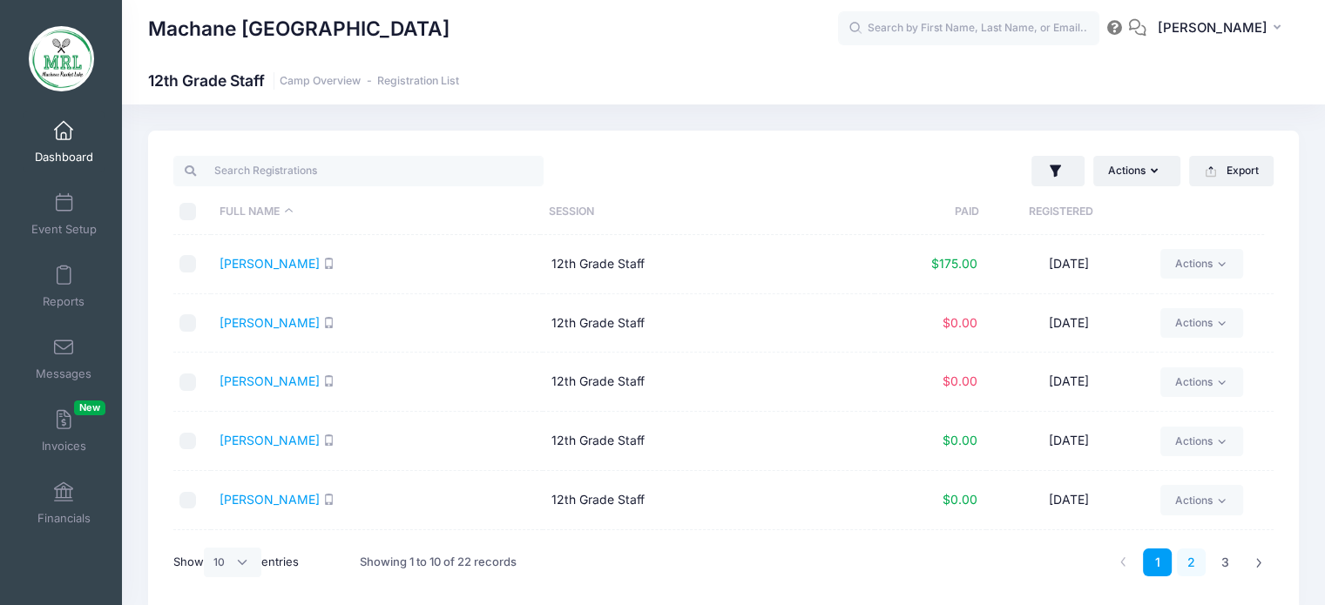
click at [1192, 567] on link "2" at bounding box center [1191, 563] width 29 height 29
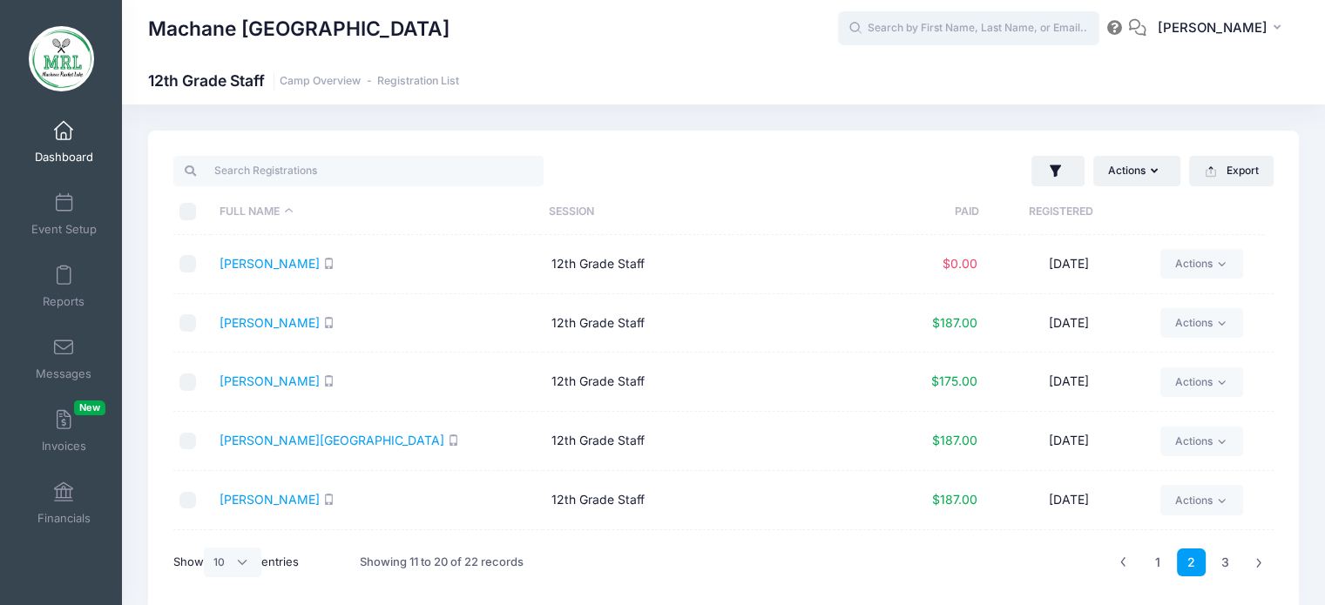
click at [962, 37] on input "text" at bounding box center [968, 28] width 261 height 35
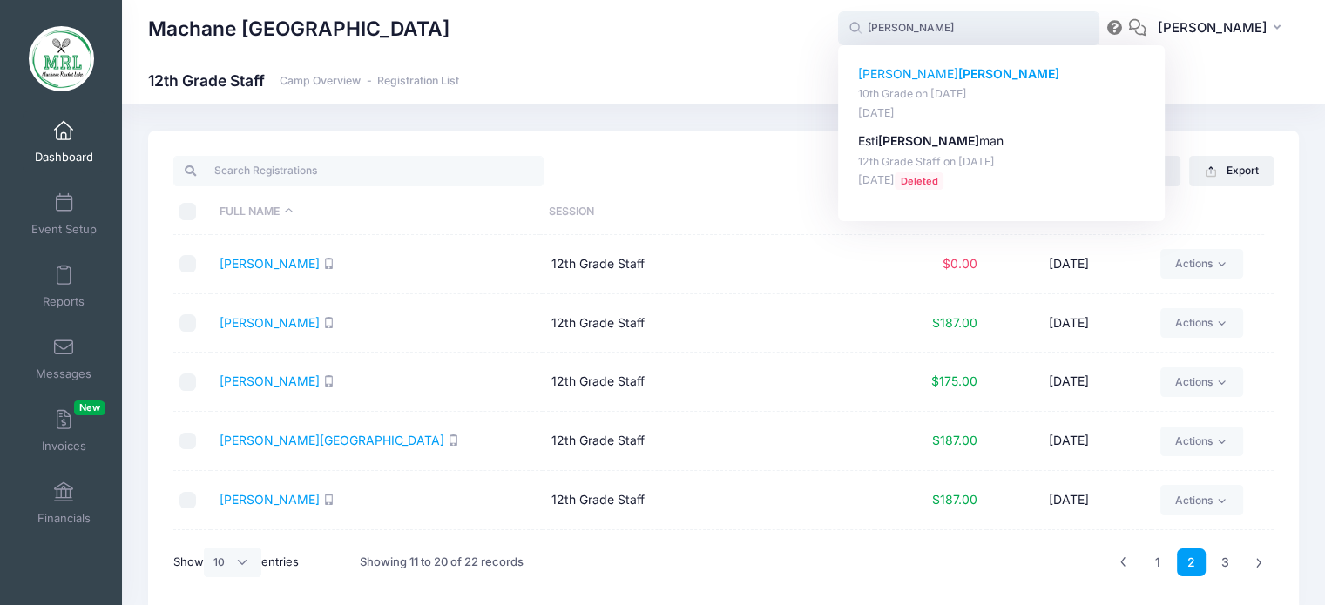
click at [958, 78] on strong "[PERSON_NAME]" at bounding box center [1008, 73] width 101 height 15
type input "Tzippy Katz (10th Grade, Aug-14, 2025)"
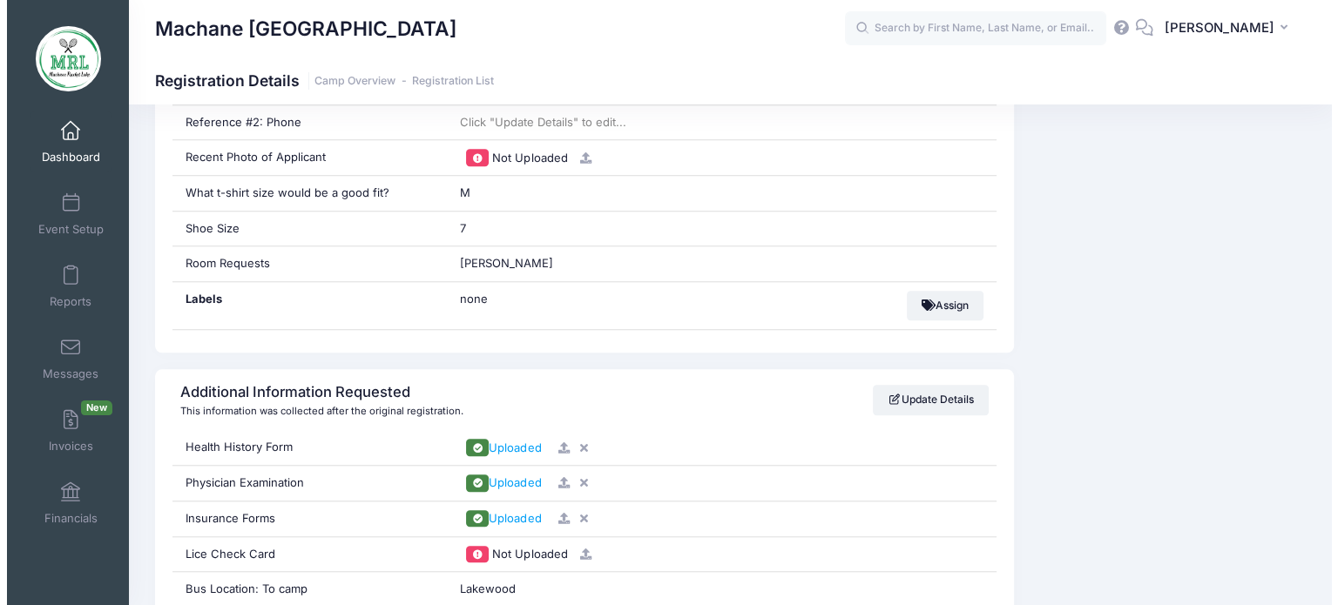
scroll to position [1509, 0]
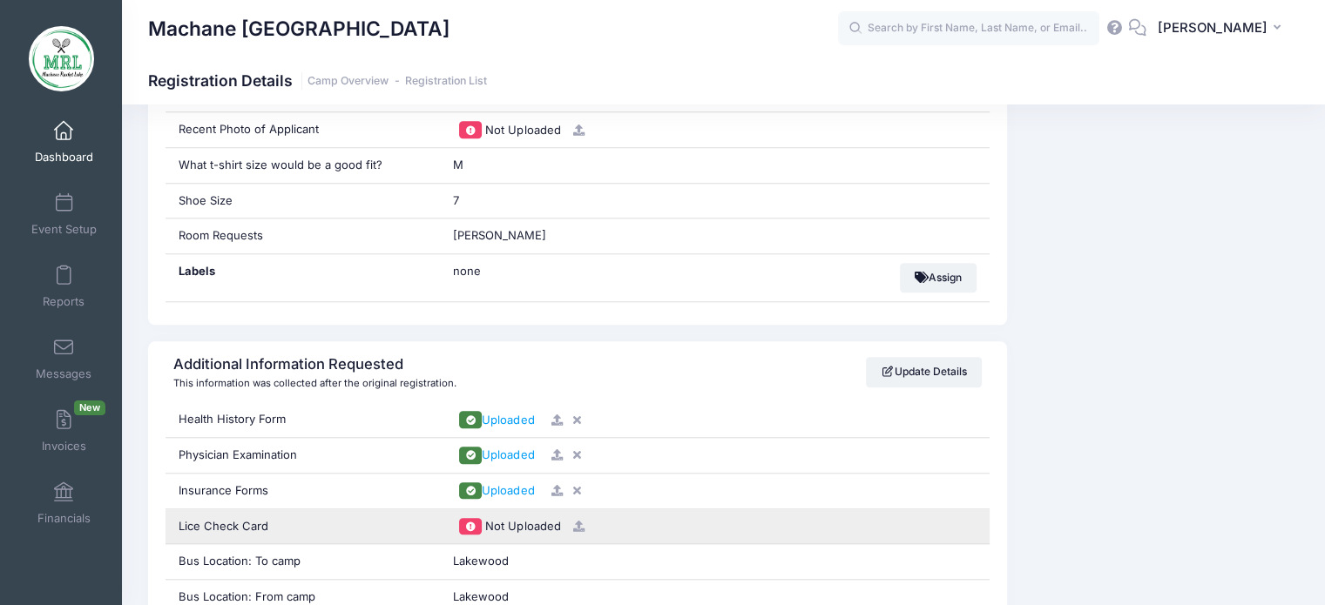
click at [577, 521] on icon at bounding box center [578, 526] width 14 height 11
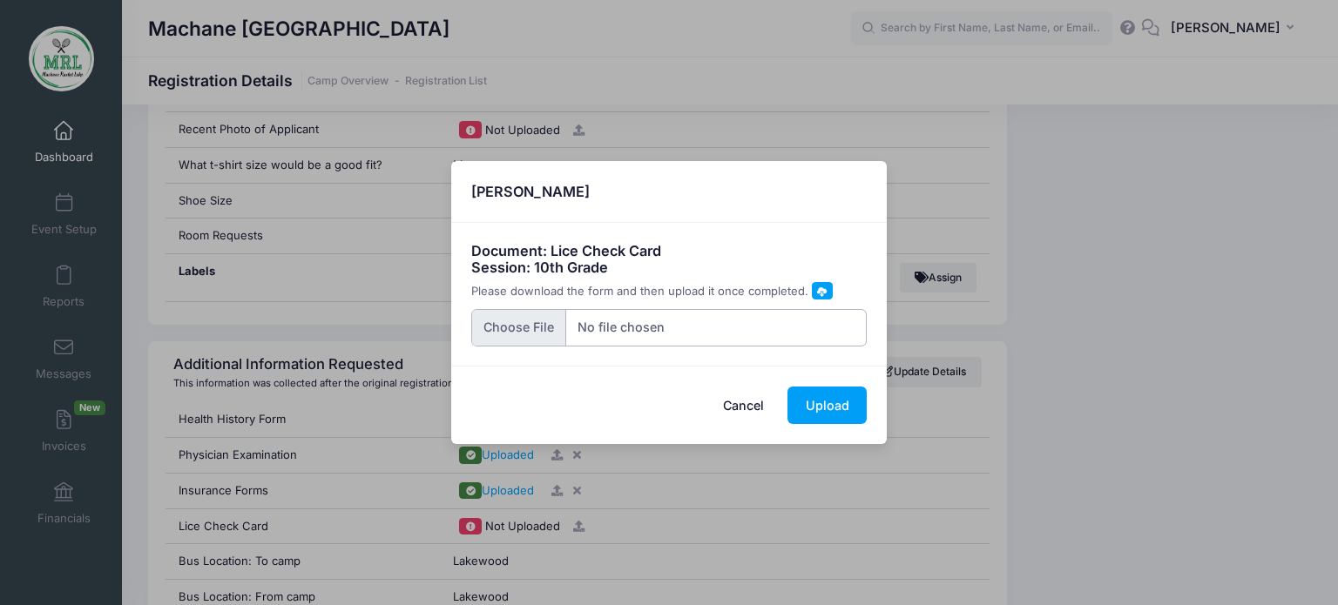
click at [519, 326] on input "file" at bounding box center [669, 327] width 396 height 37
type input "C:\fakepath\20250811_205443.jpg"
click at [837, 409] on button "Upload" at bounding box center [826, 405] width 79 height 37
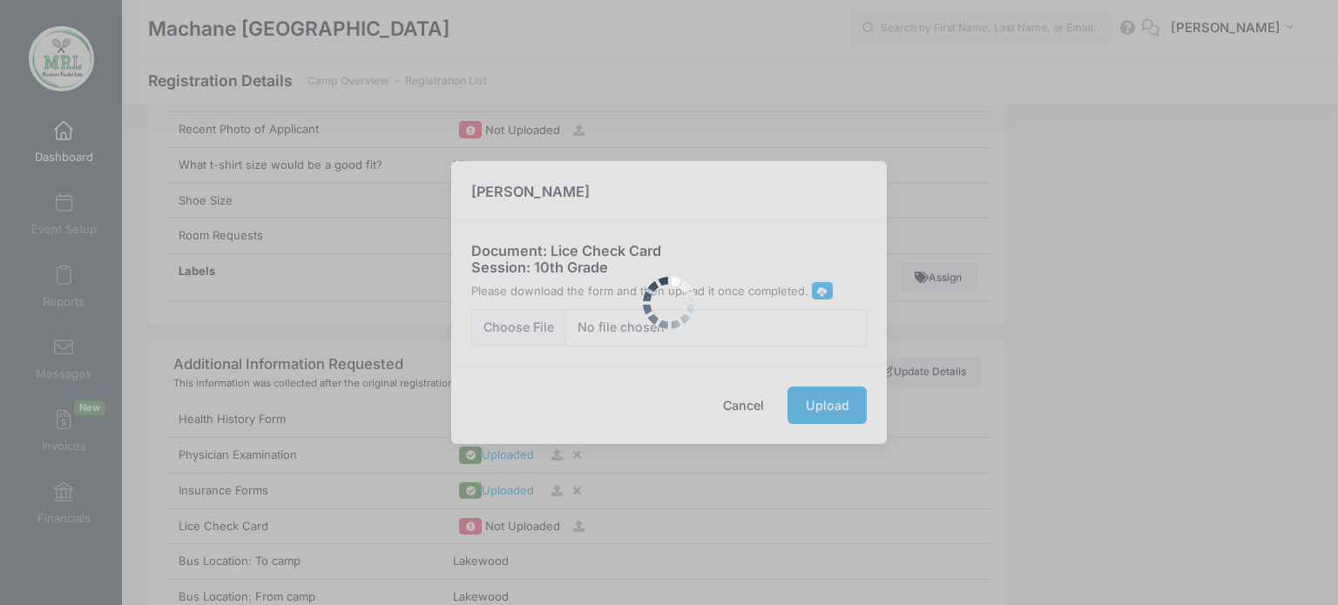
scroll to position [0, 0]
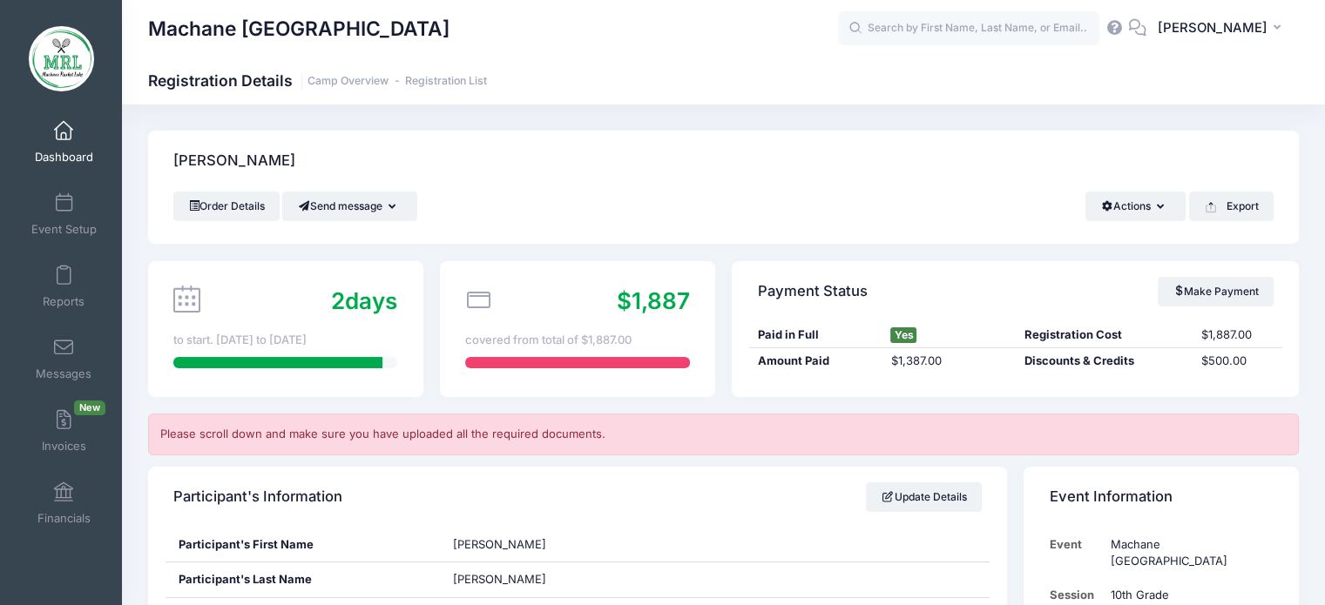
click at [70, 149] on link "Dashboard" at bounding box center [64, 141] width 83 height 61
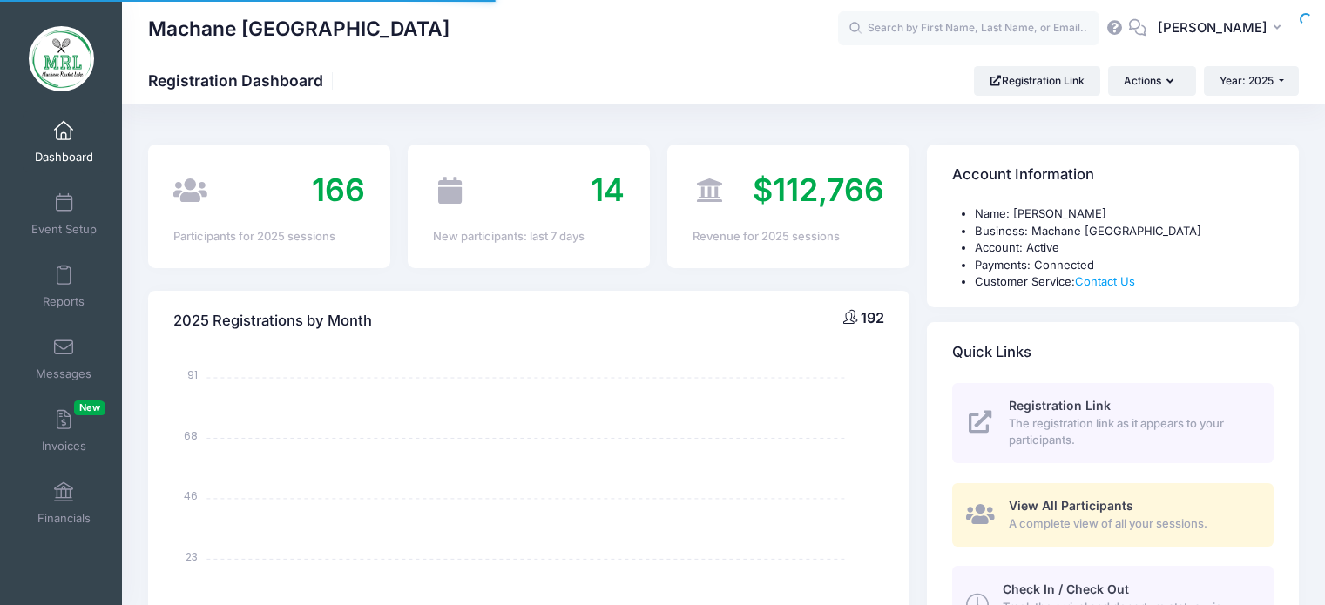
select select
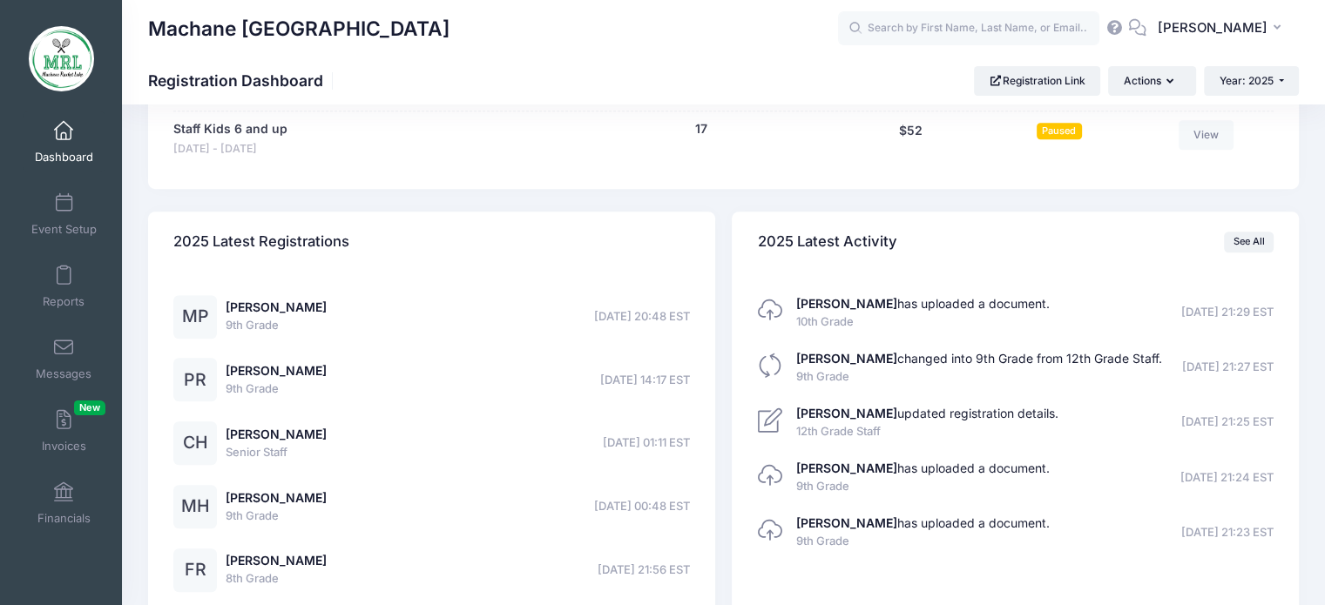
scroll to position [1316, 0]
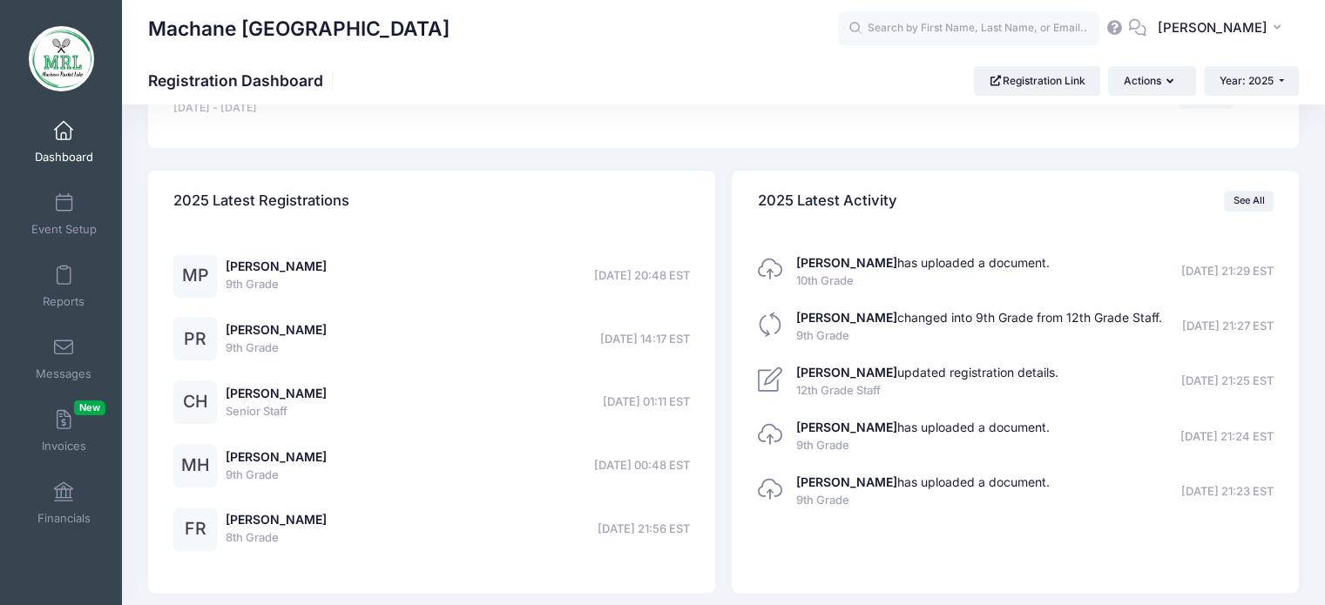
drag, startPoint x: 1337, startPoint y: 172, endPoint x: 1337, endPoint y: 550, distance: 378.0
click at [263, 259] on link "[PERSON_NAME]" at bounding box center [276, 266] width 101 height 15
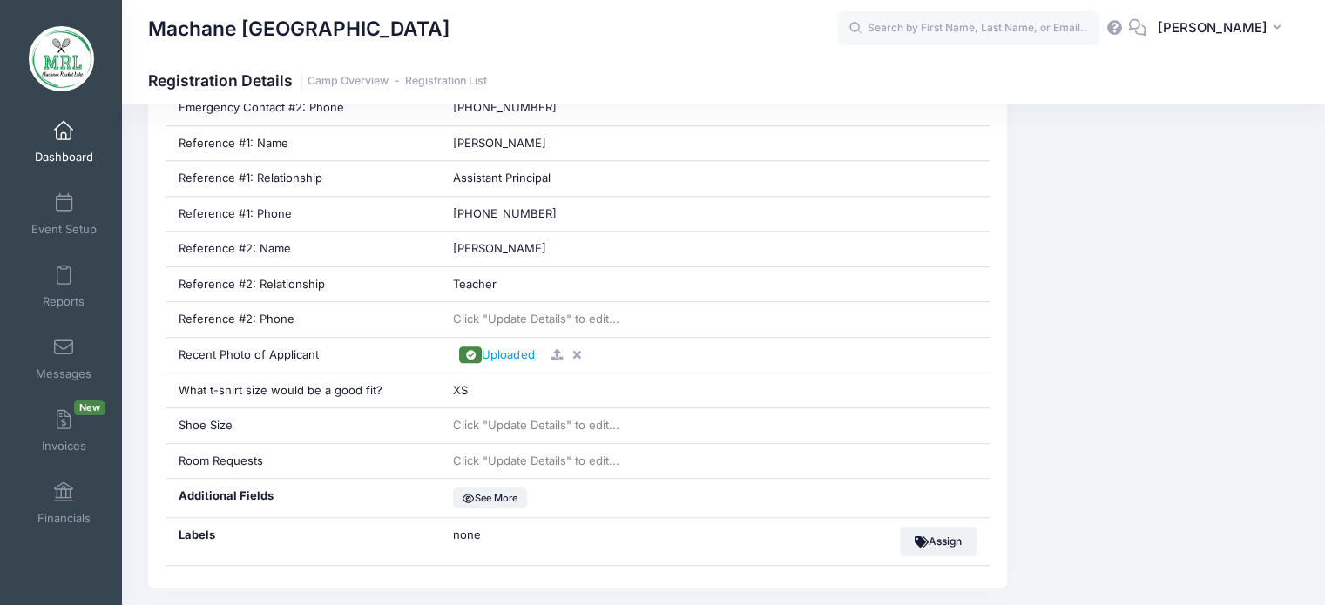
scroll to position [1338, 0]
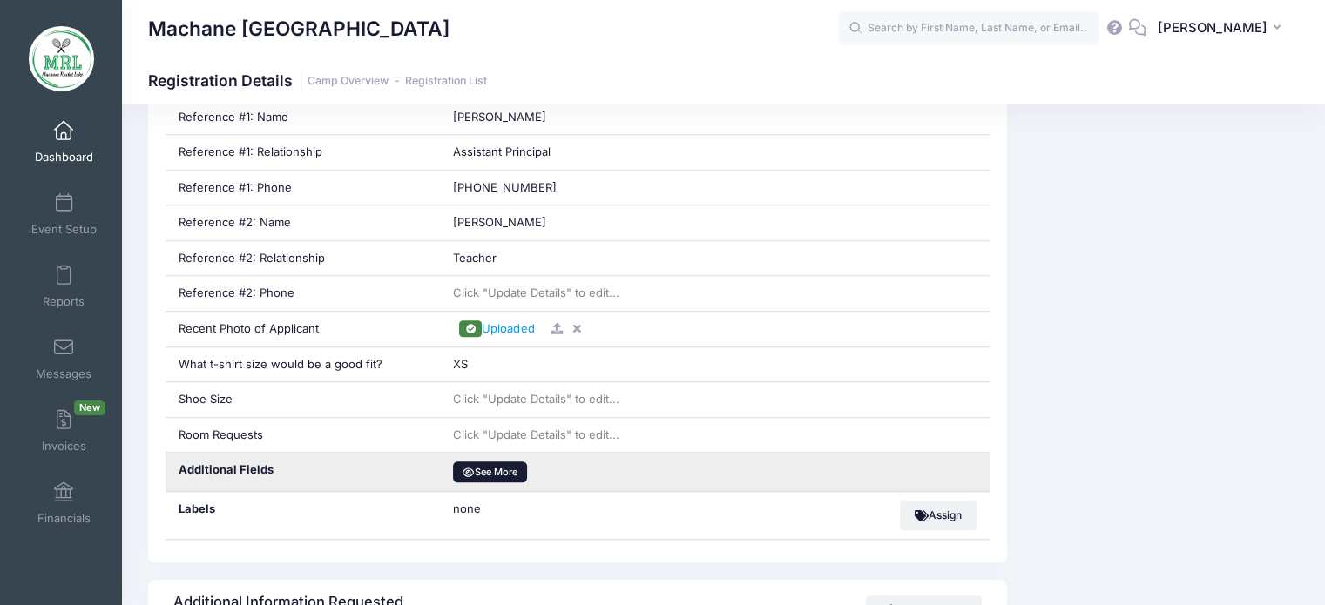
click at [490, 465] on button "See More" at bounding box center [489, 472] width 73 height 21
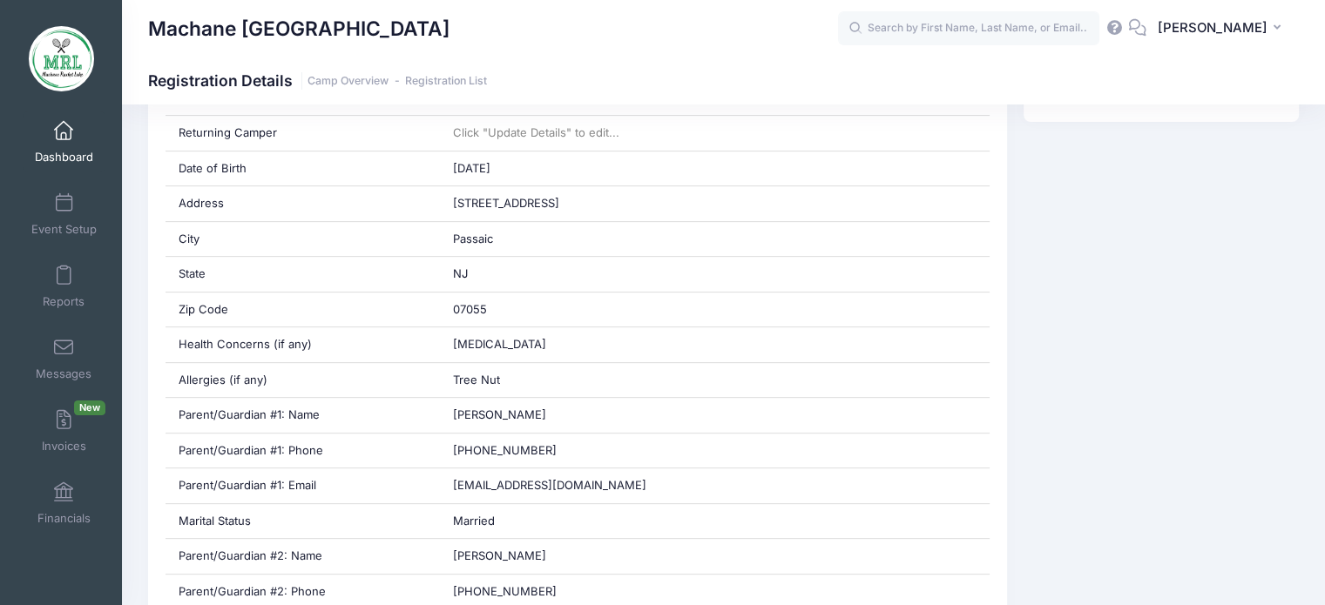
scroll to position [0, 0]
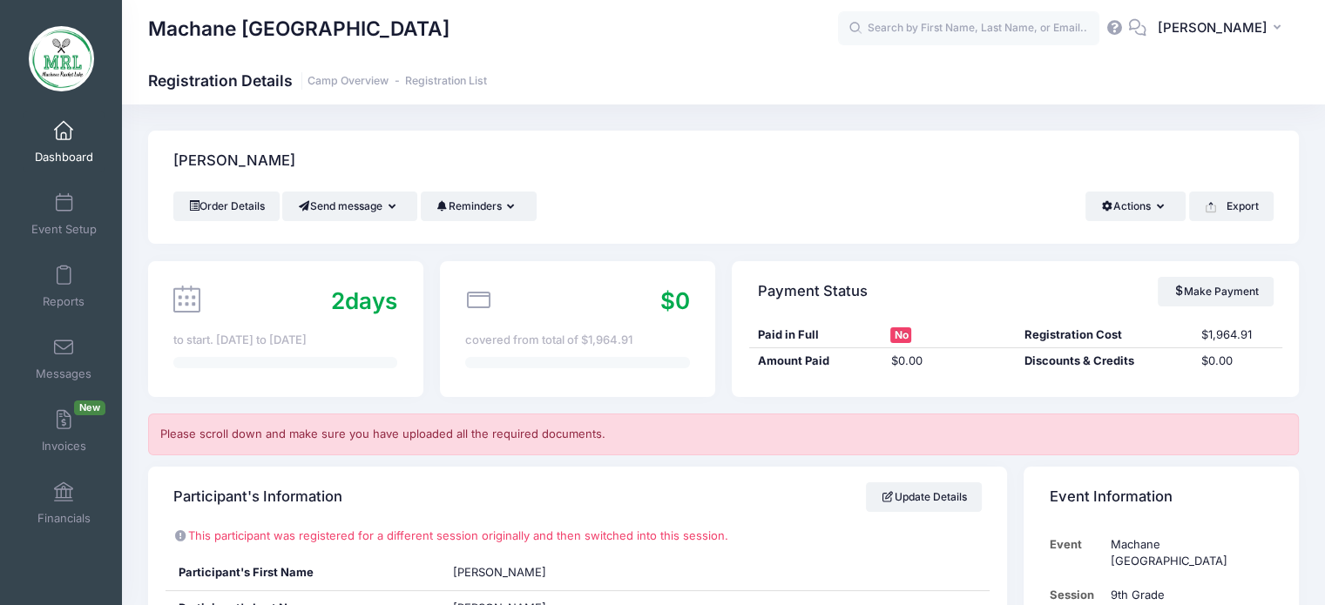
click at [48, 156] on span "Dashboard" at bounding box center [64, 157] width 58 height 15
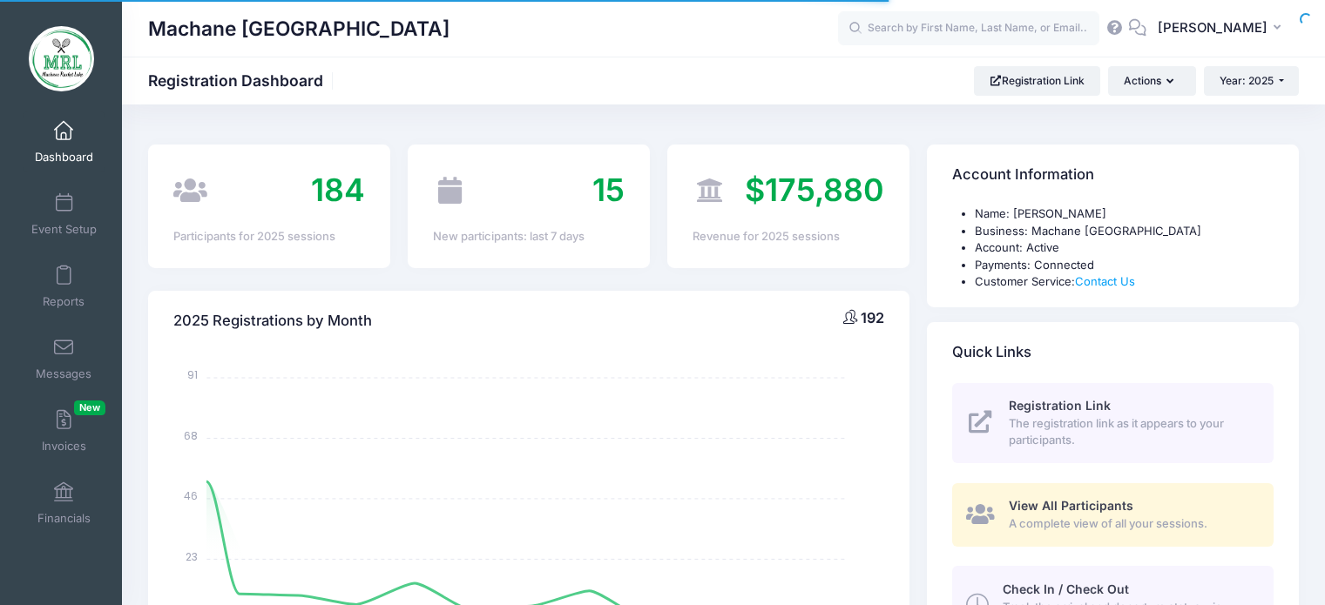
select select
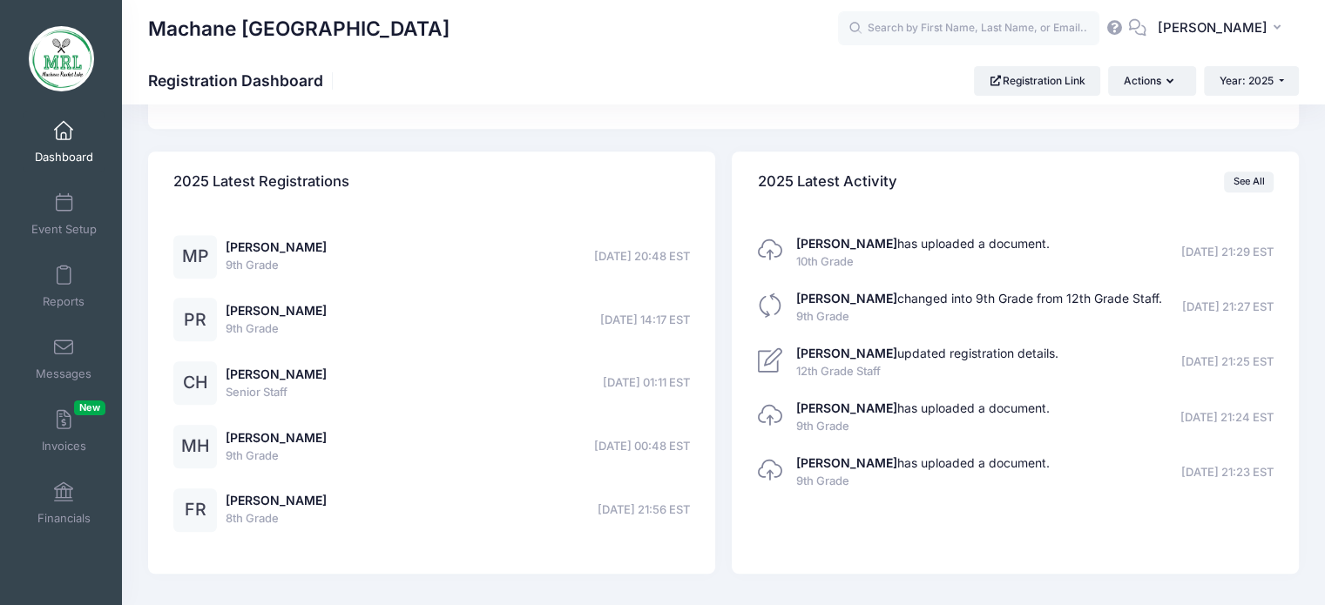
scroll to position [1333, 0]
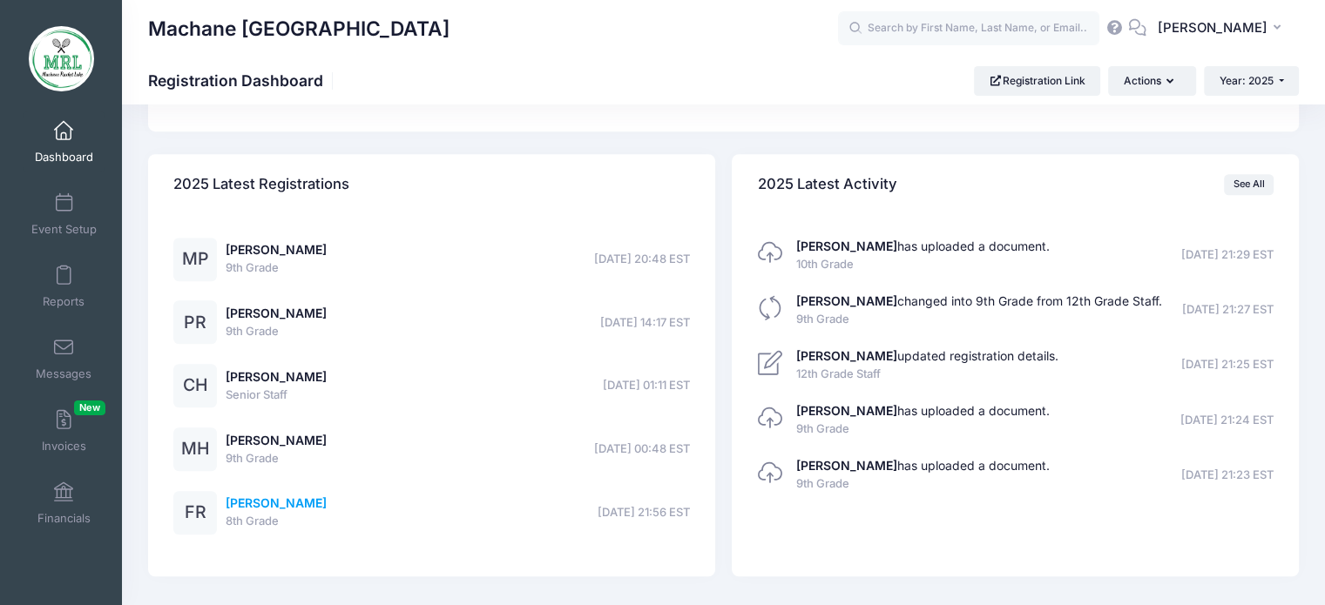
click at [237, 508] on link "[PERSON_NAME]" at bounding box center [276, 503] width 101 height 15
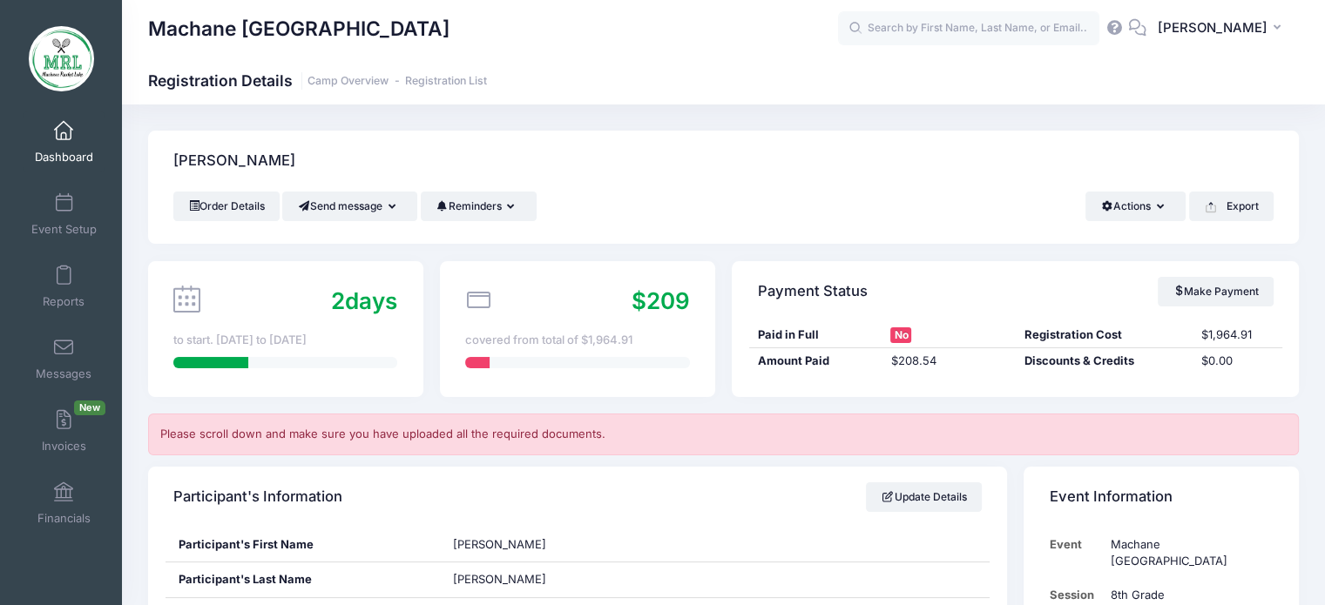
drag, startPoint x: 0, startPoint y: 0, endPoint x: 1335, endPoint y: -99, distance: 1339.0
click at [1324, 0] on html "Processing Request Please wait... Processing Request Please wait... Processing …" at bounding box center [662, 302] width 1325 height 605
click at [43, 130] on link "Dashboard" at bounding box center [64, 141] width 83 height 61
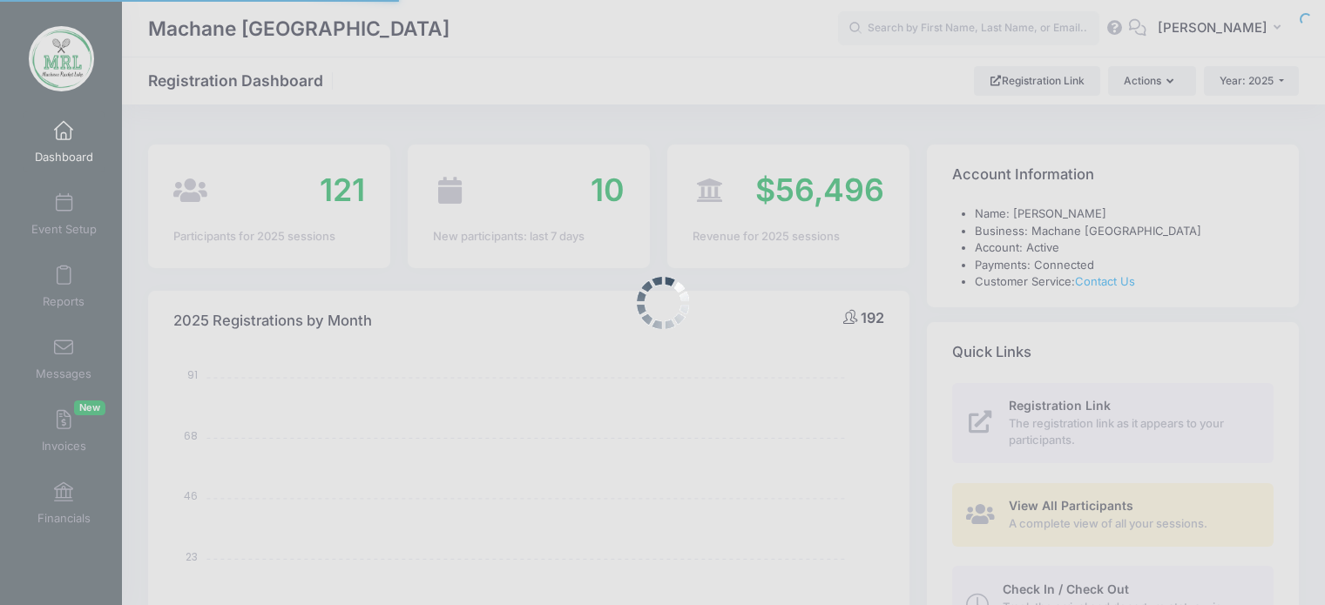
select select
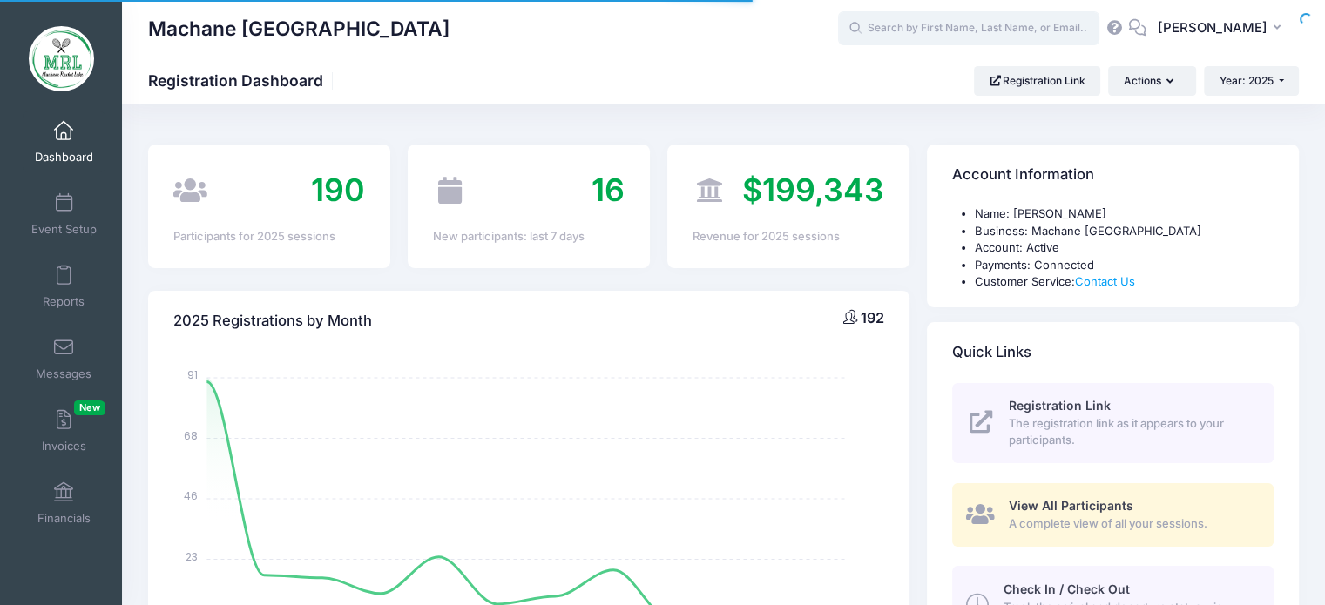
click at [922, 37] on input "text" at bounding box center [968, 28] width 261 height 35
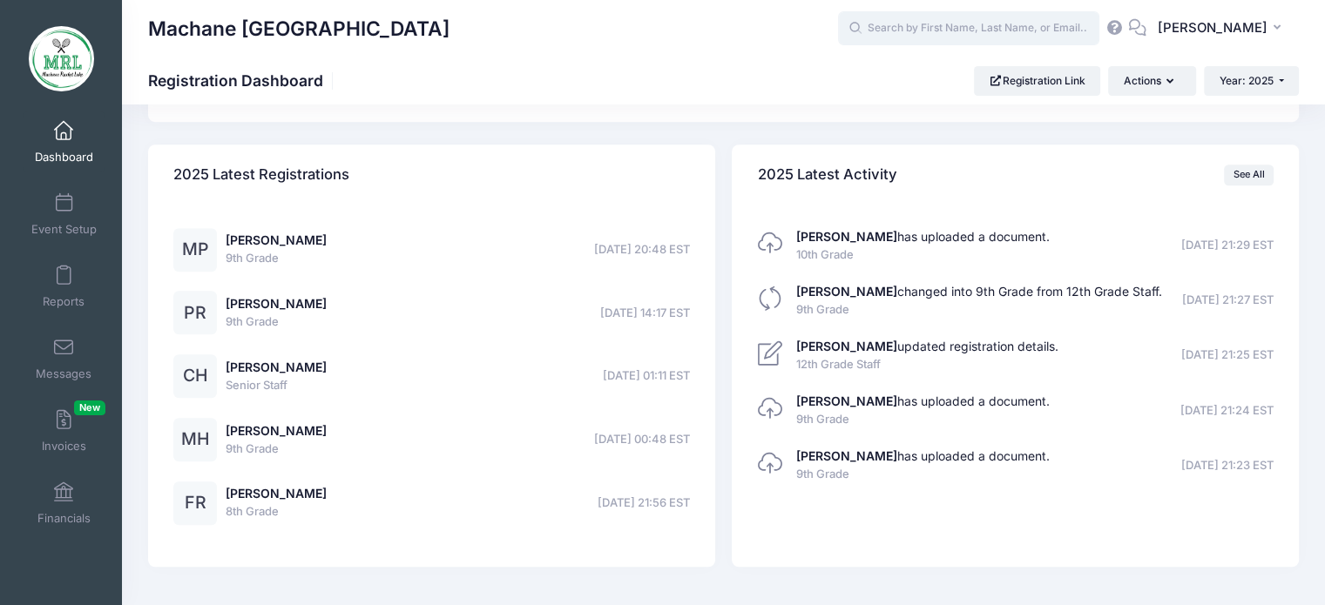
scroll to position [1320, 0]
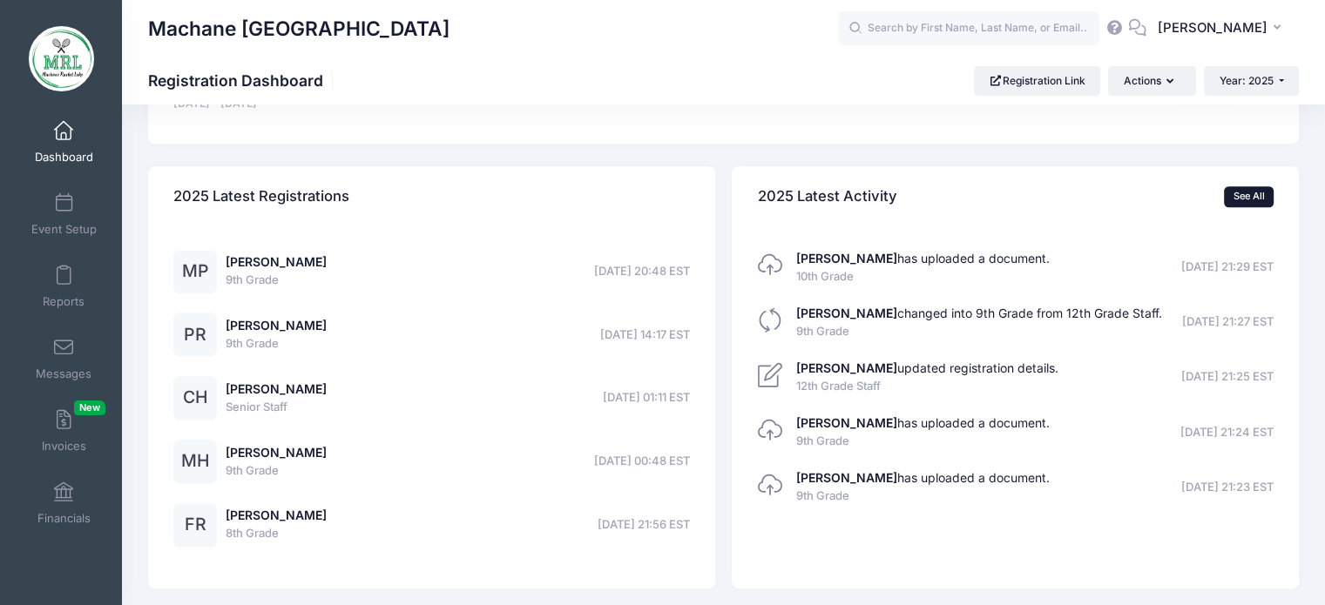
click at [1247, 189] on link "See All" at bounding box center [1249, 196] width 50 height 21
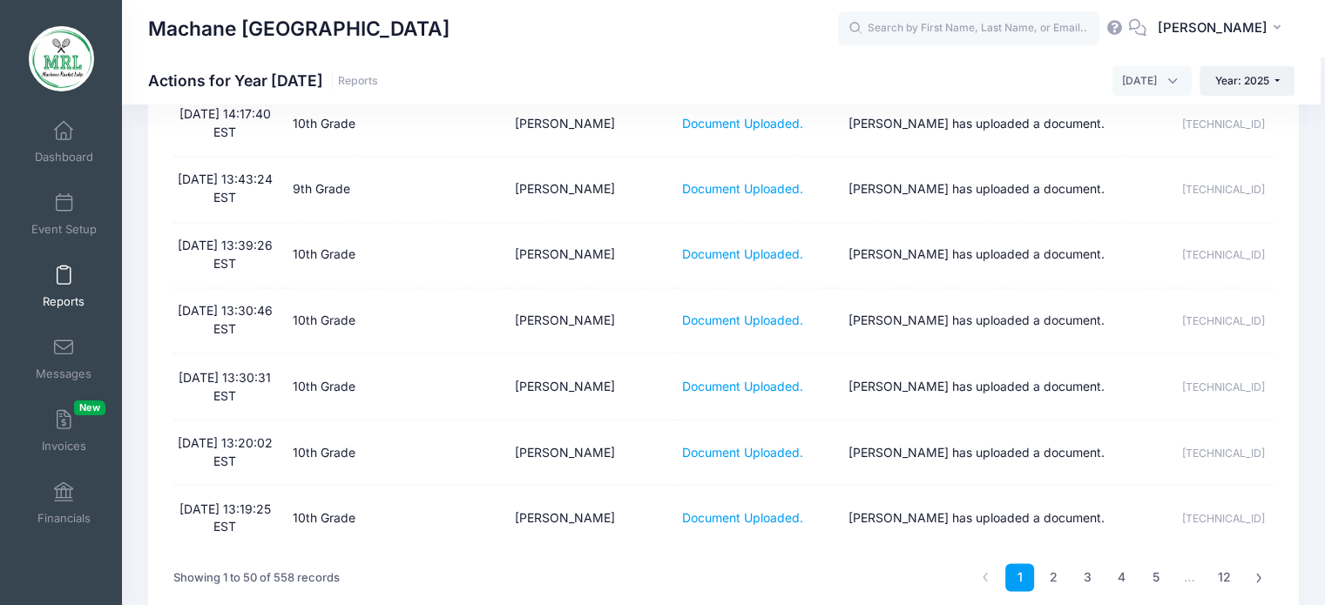
scroll to position [2997, 0]
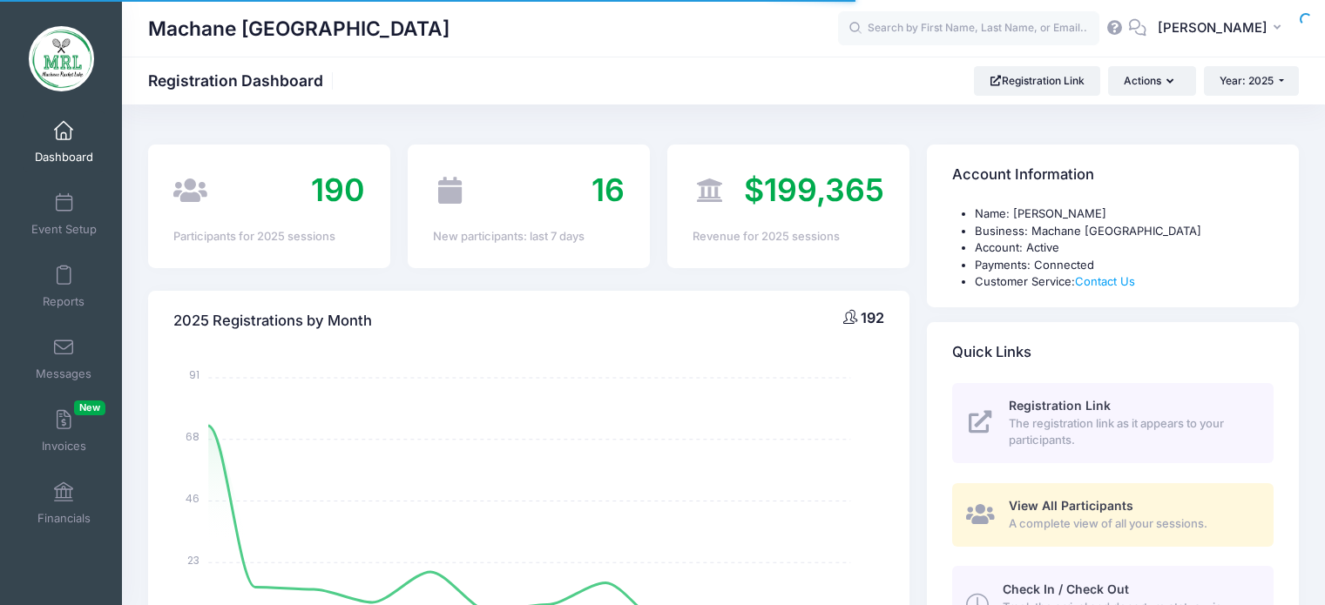
select select
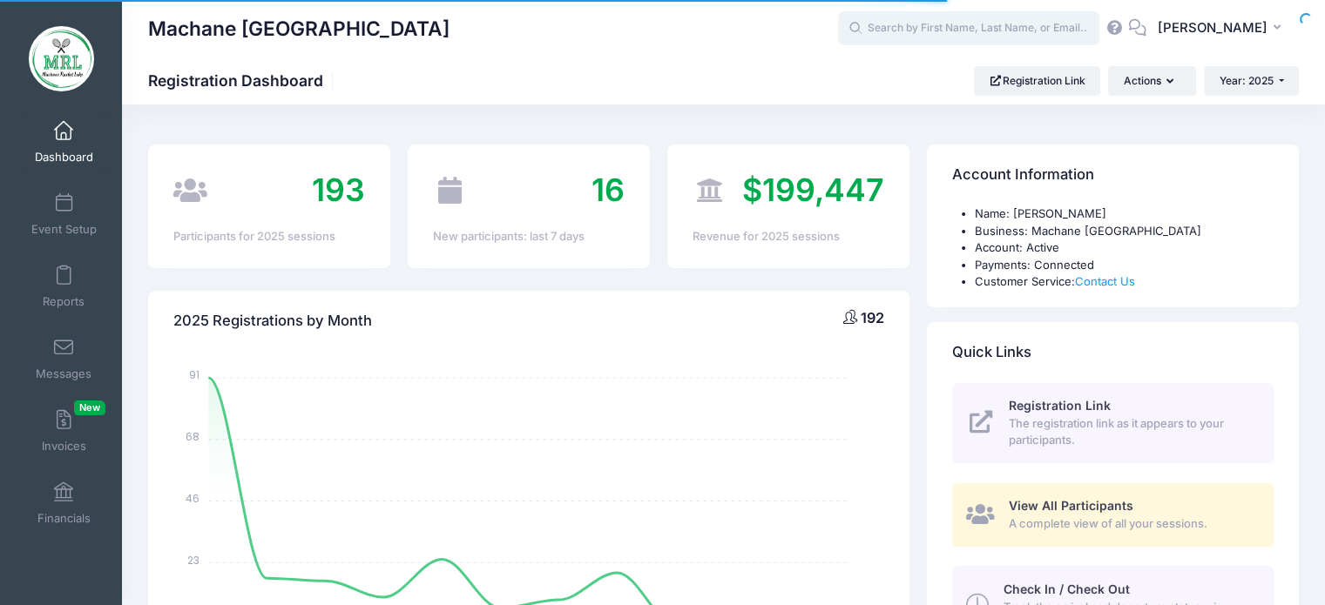
click at [999, 20] on input "text" at bounding box center [968, 28] width 261 height 35
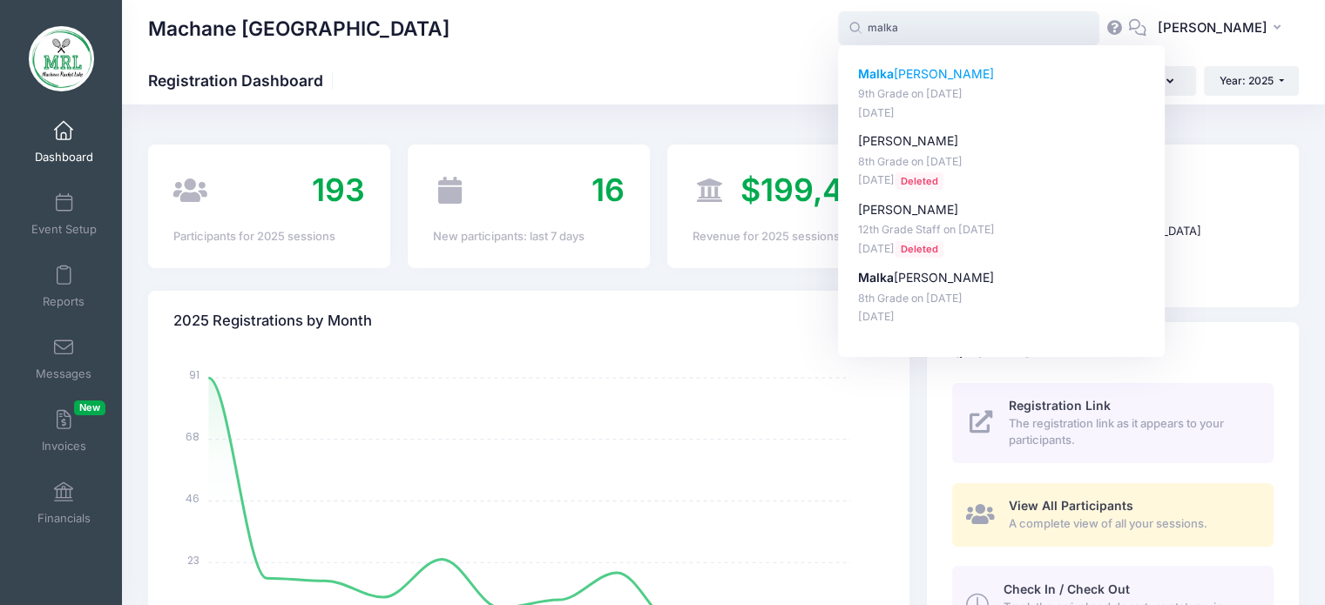
drag, startPoint x: 999, startPoint y: 20, endPoint x: 937, endPoint y: 76, distance: 83.3
click at [937, 46] on span "malka malka Malka einhorn 9th Grade on Aug-14, 2025 Jul-17, 2025 Chani Bajnon 8…" at bounding box center [968, 28] width 261 height 35
click at [937, 76] on p "Malka einhorn" at bounding box center [1001, 74] width 287 height 18
type input "Malka einhorn (9th Grade, Aug-14, 2025)"
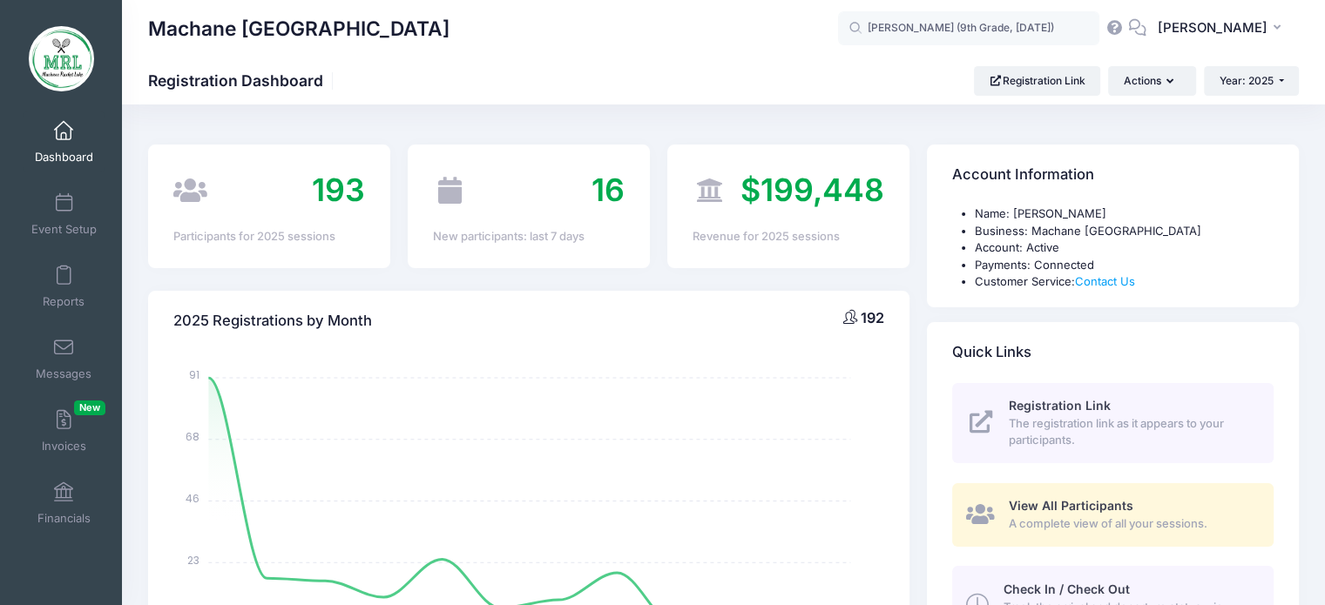
click at [937, 76] on div "Machane Racket Lake Registration Dashboard Registration Link Actions Year: 2025…" at bounding box center [723, 81] width 1203 height 30
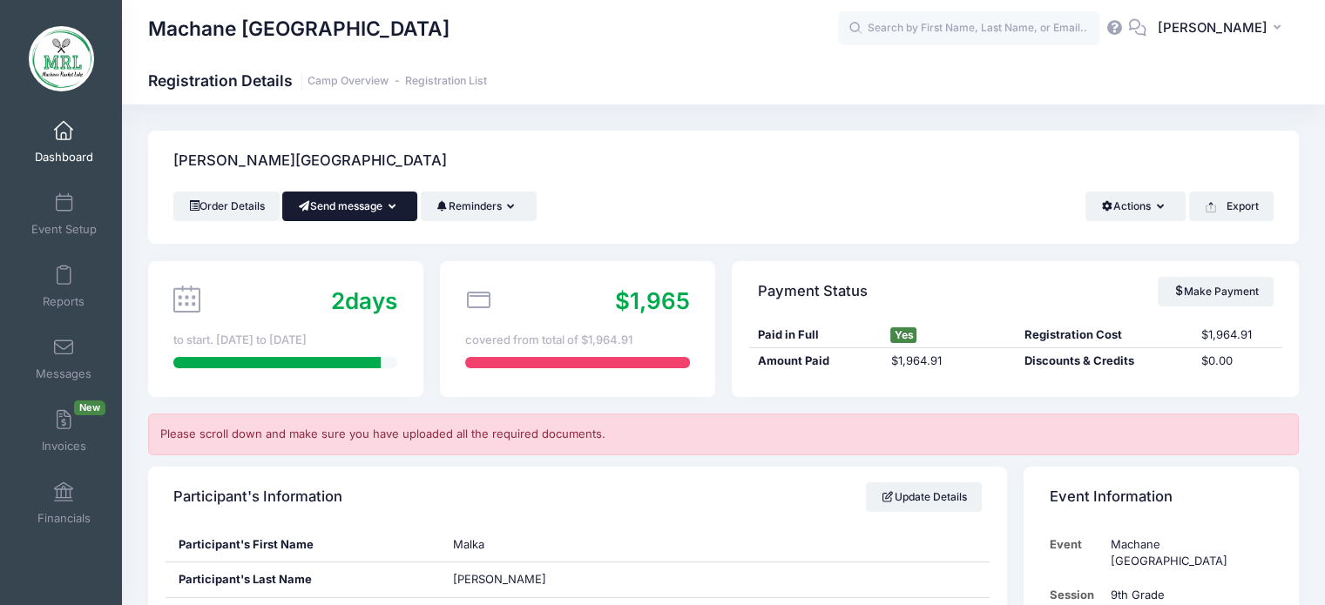
click at [401, 215] on button "Send message" at bounding box center [349, 207] width 135 height 30
click at [386, 247] on link "Send Email" at bounding box center [362, 249] width 105 height 33
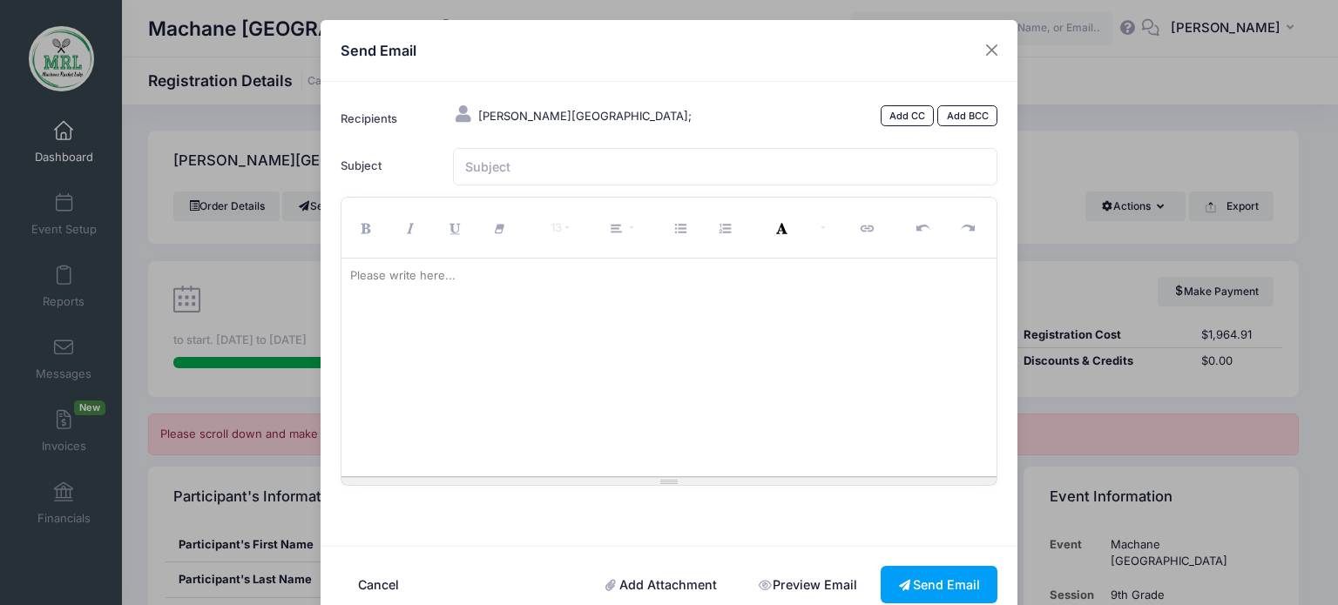
click at [378, 312] on div at bounding box center [669, 368] width 656 height 218
paste div
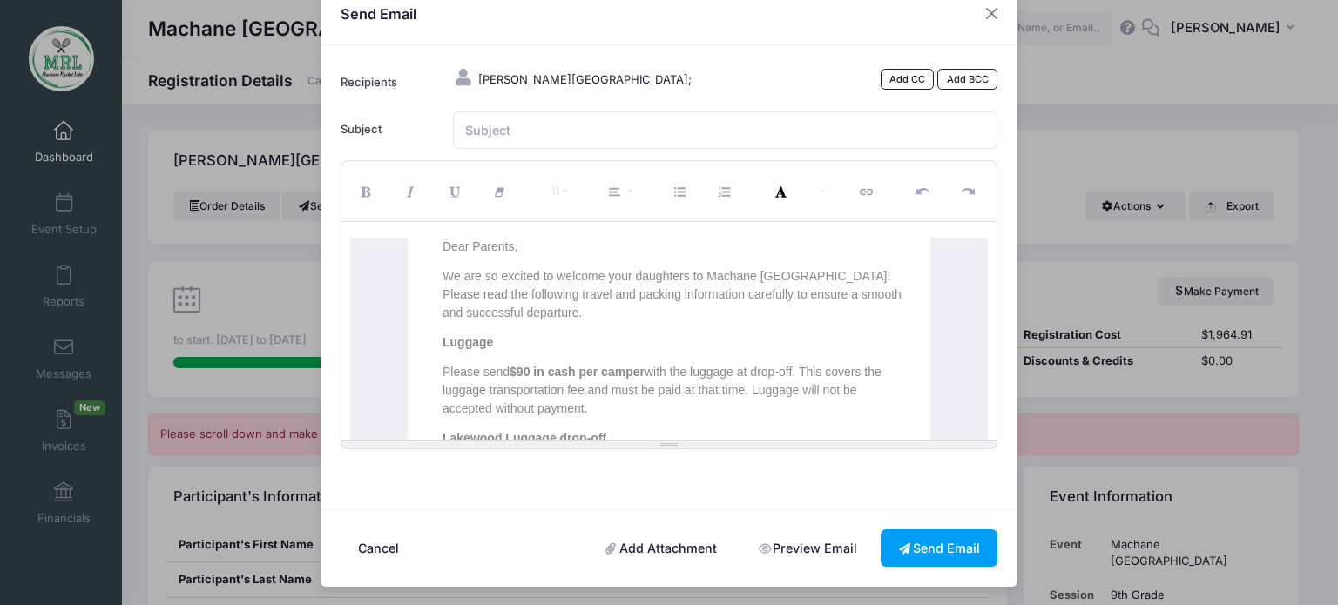
scroll to position [733, 3]
click at [530, 125] on input "Subject" at bounding box center [725, 129] width 545 height 37
type input "MRL"
click at [928, 550] on button "Send Email" at bounding box center [939, 548] width 117 height 37
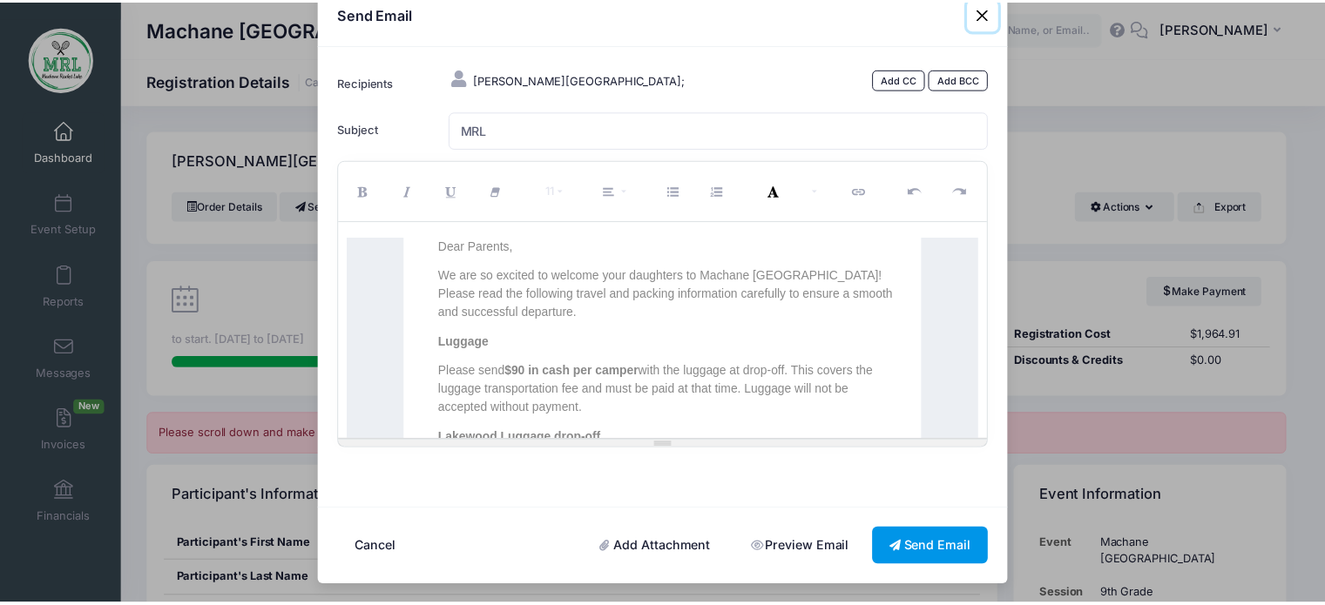
scroll to position [35, 0]
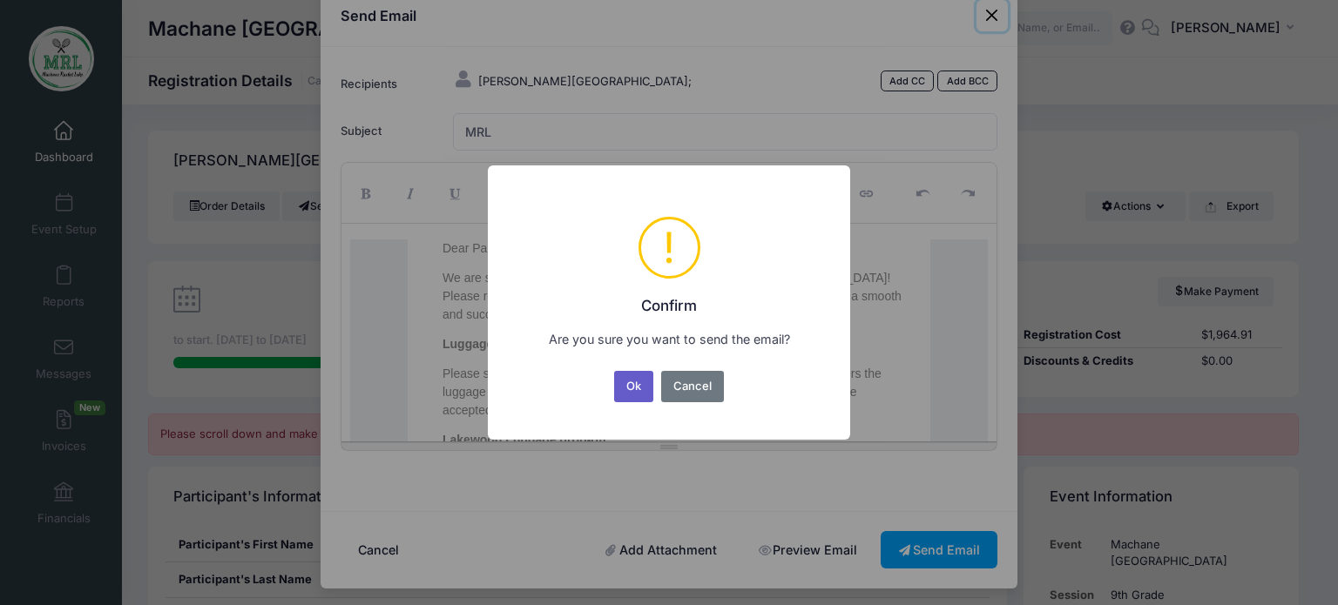
click at [629, 382] on button "Ok" at bounding box center [634, 386] width 40 height 31
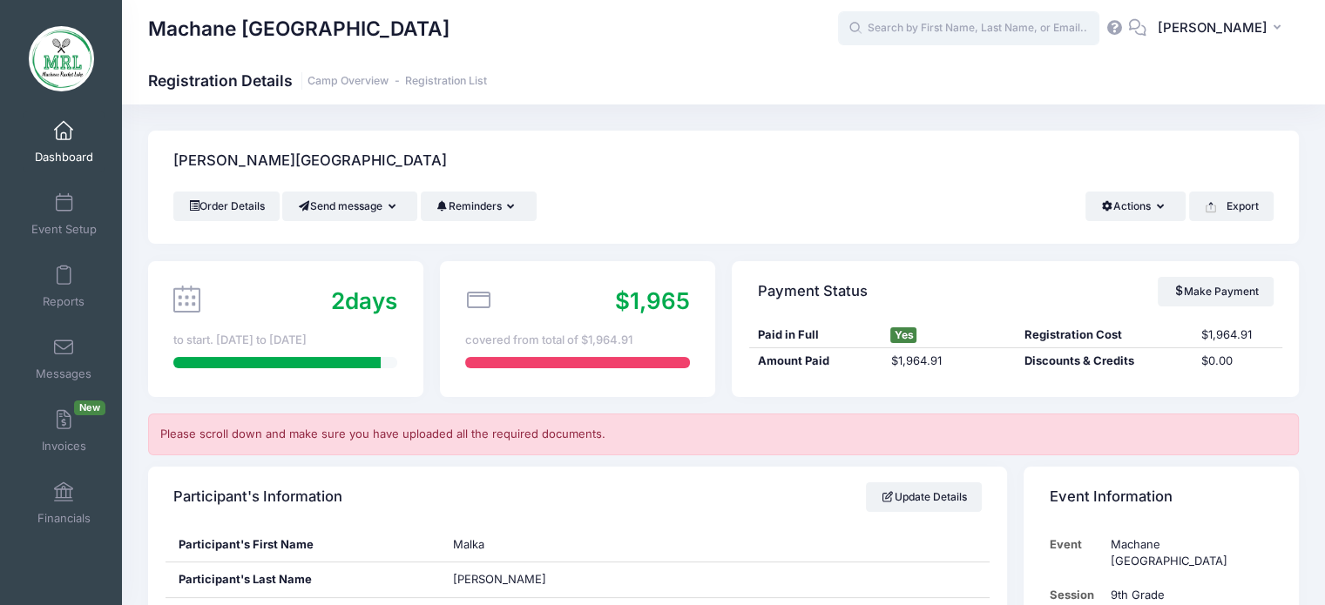
click at [901, 24] on input "text" at bounding box center [968, 28] width 261 height 35
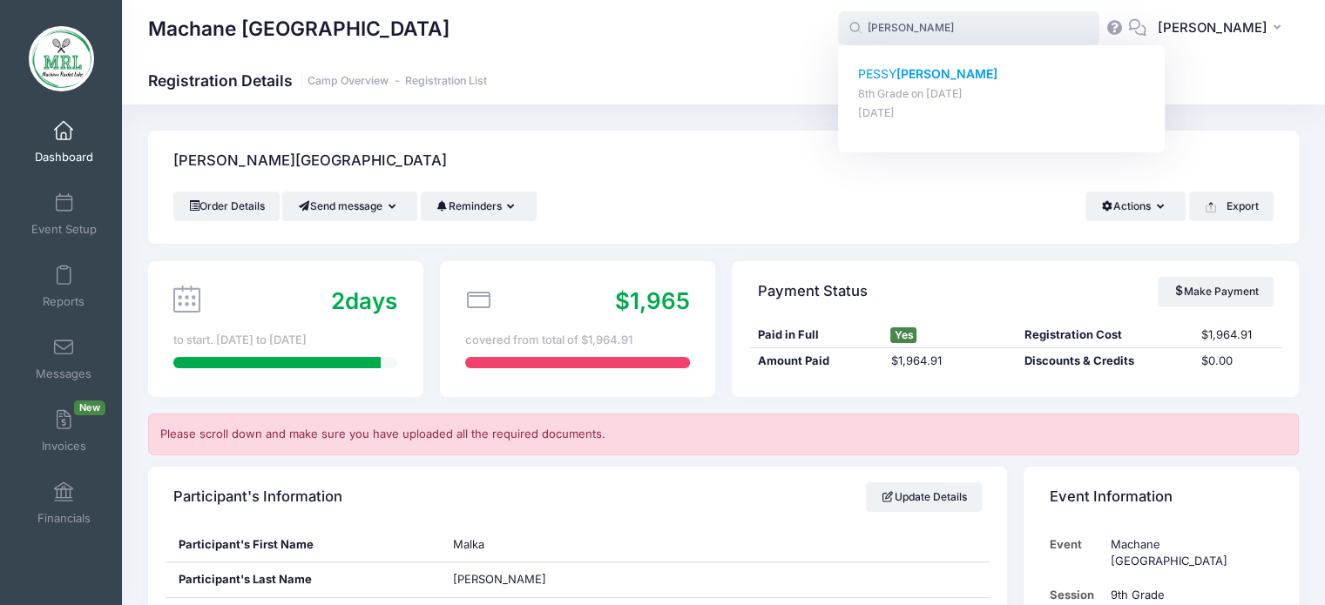
click at [913, 80] on strong "Ungar" at bounding box center [946, 73] width 101 height 15
type input "PESSY Ungar (8th Grade, Aug-14, 2025)"
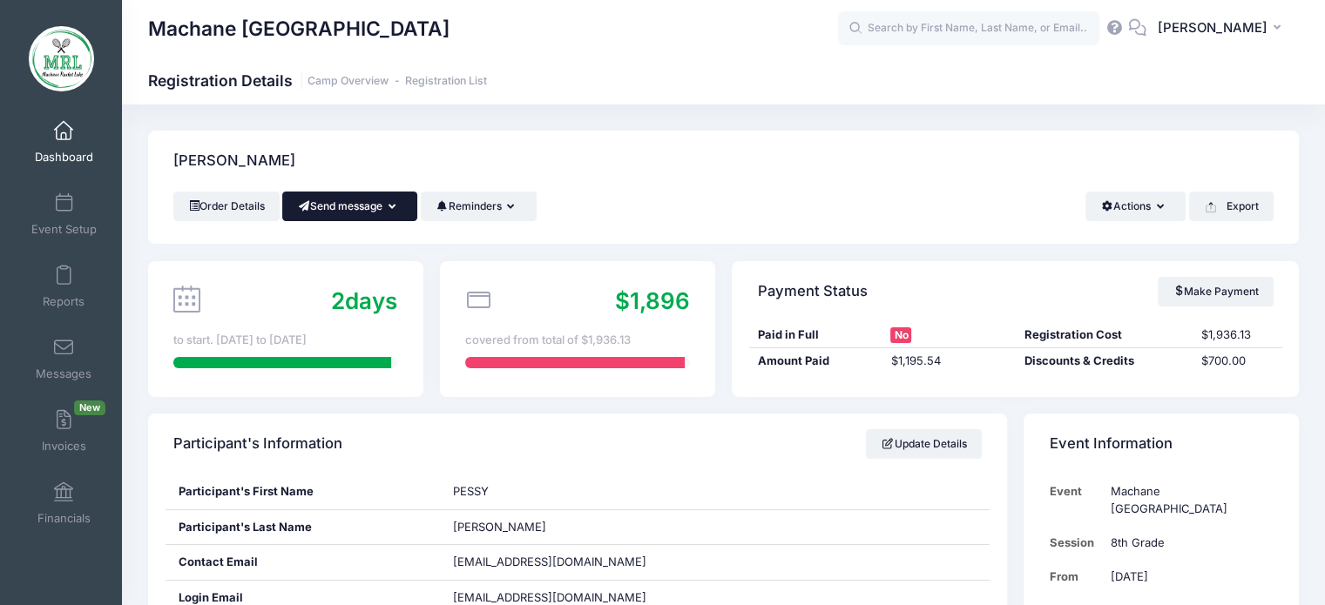
click at [399, 207] on icon "button" at bounding box center [395, 207] width 14 height 0
click at [387, 248] on link "Send Email" at bounding box center [362, 249] width 105 height 33
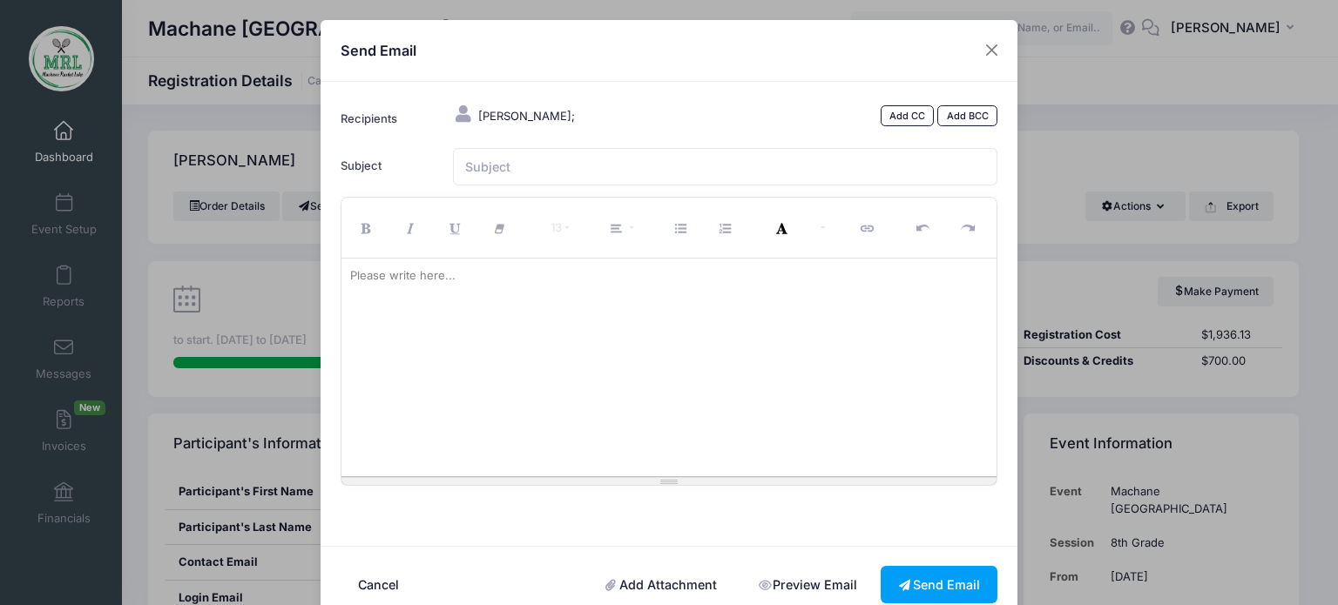
click at [413, 306] on div at bounding box center [669, 368] width 656 height 218
paste div
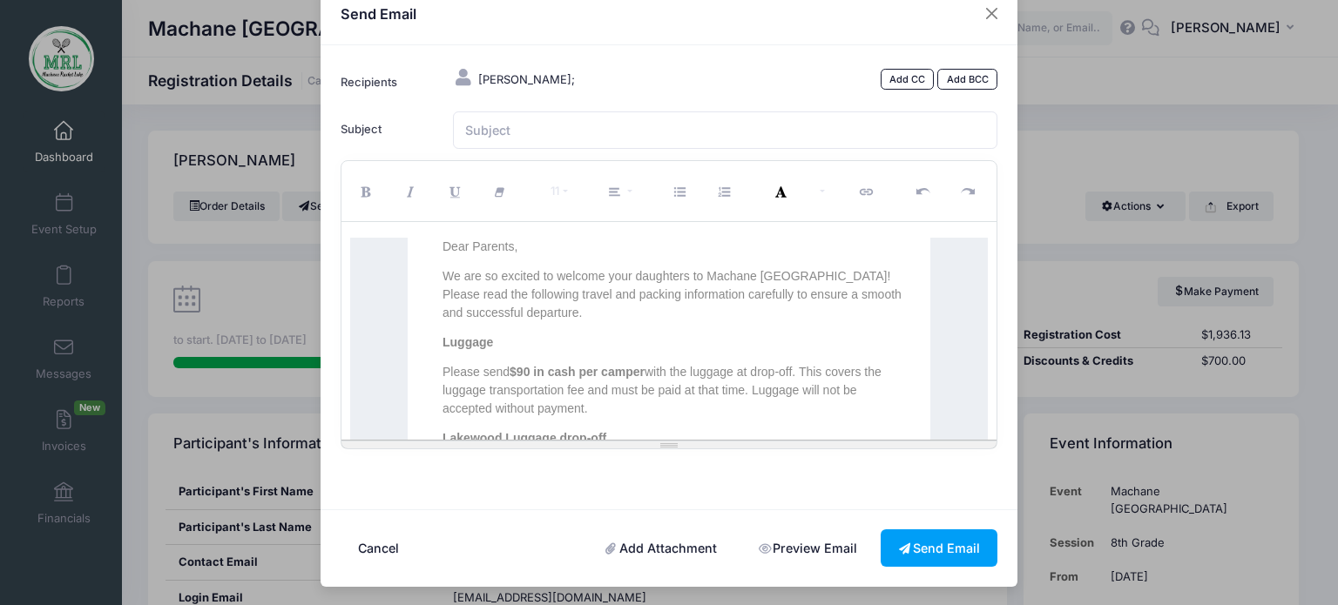
scroll to position [733, 3]
click at [488, 137] on input "Subject" at bounding box center [725, 129] width 545 height 37
type input "MRL"
click at [935, 554] on button "Send Email" at bounding box center [939, 548] width 117 height 37
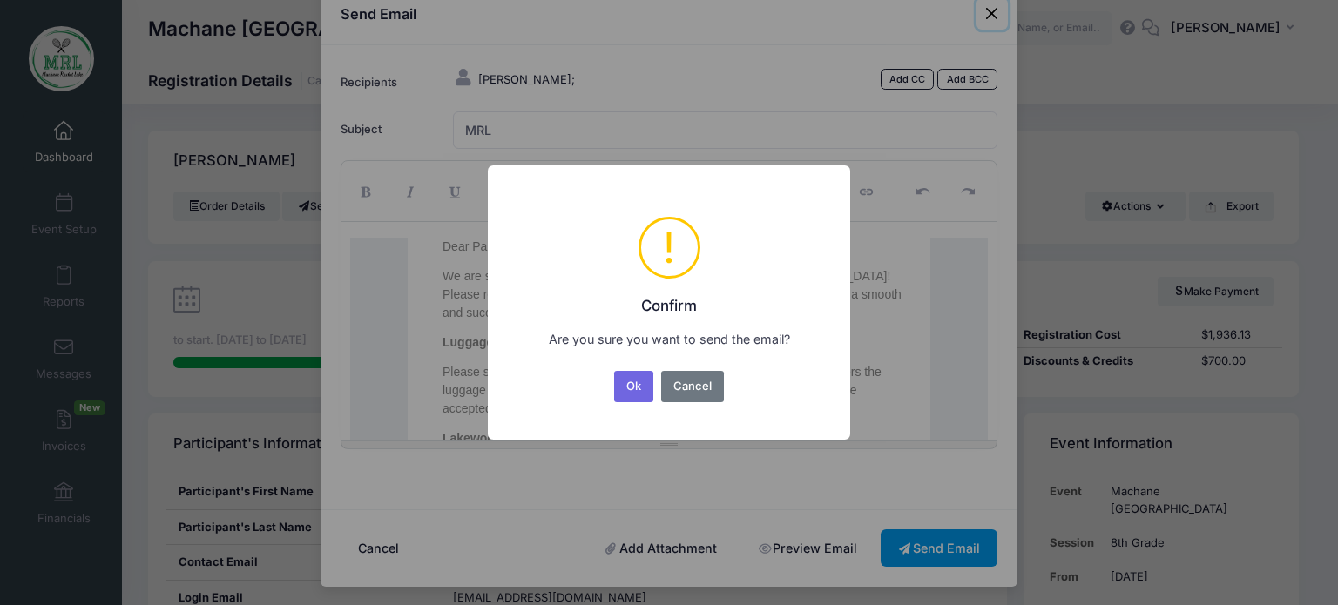
scroll to position [35, 0]
click at [638, 380] on button "Ok" at bounding box center [634, 386] width 40 height 31
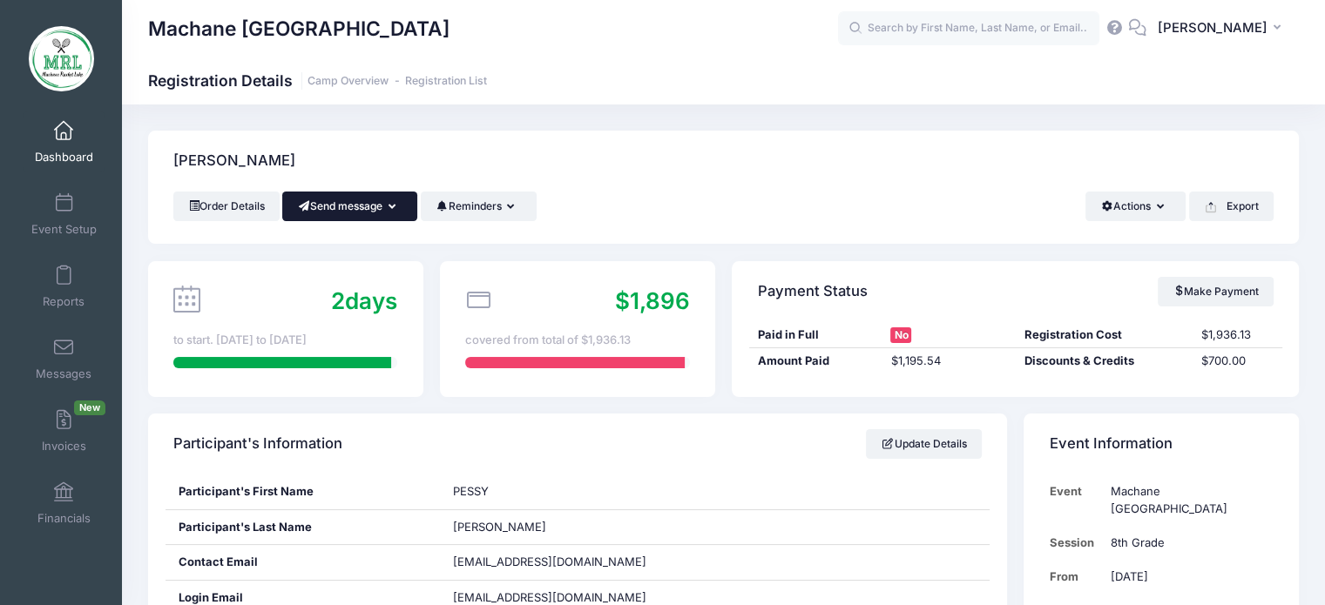
click at [399, 207] on icon "button" at bounding box center [395, 207] width 14 height 0
click at [368, 256] on link "Send Email" at bounding box center [362, 249] width 105 height 33
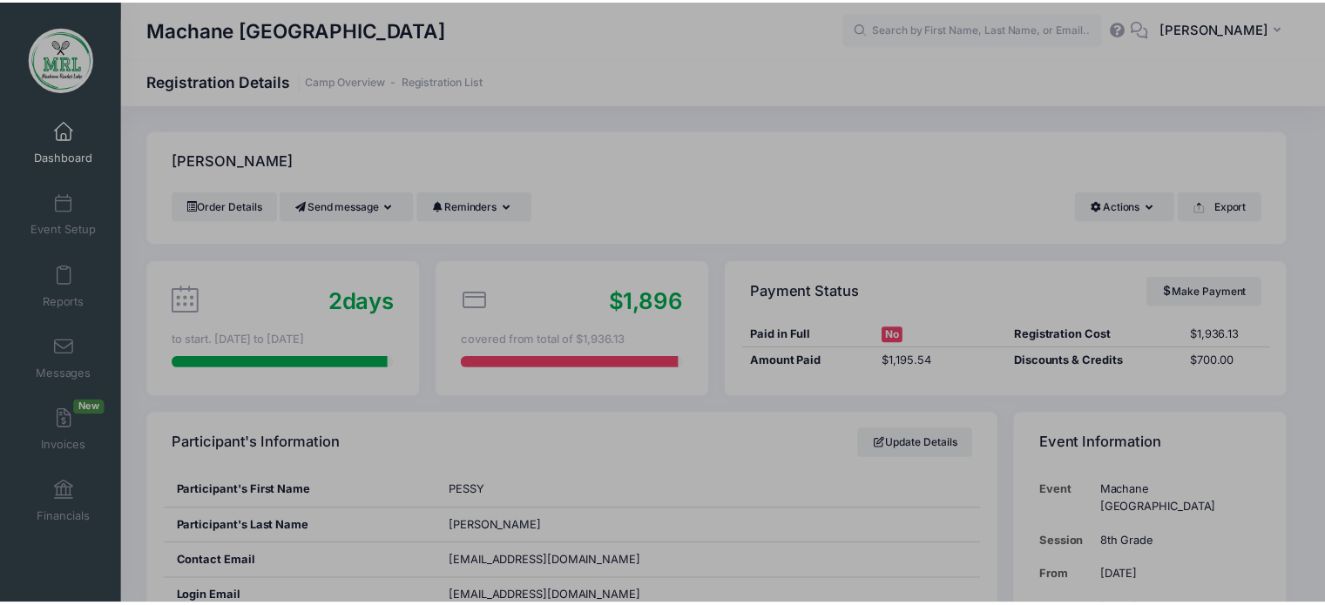
scroll to position [0, 0]
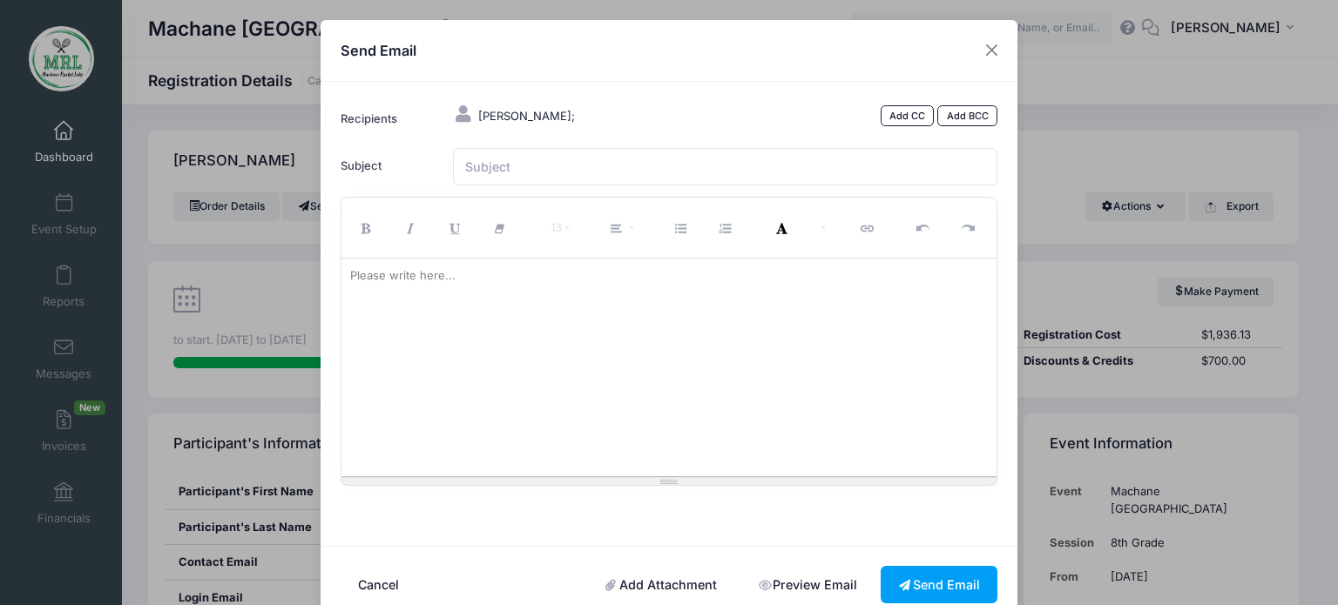
click at [455, 118] on icon at bounding box center [464, 113] width 22 height 17
click at [561, 126] on div "Ungar, PESSY; Add CC Add BCC" at bounding box center [725, 119] width 562 height 36
click at [993, 49] on button "Close" at bounding box center [991, 50] width 31 height 31
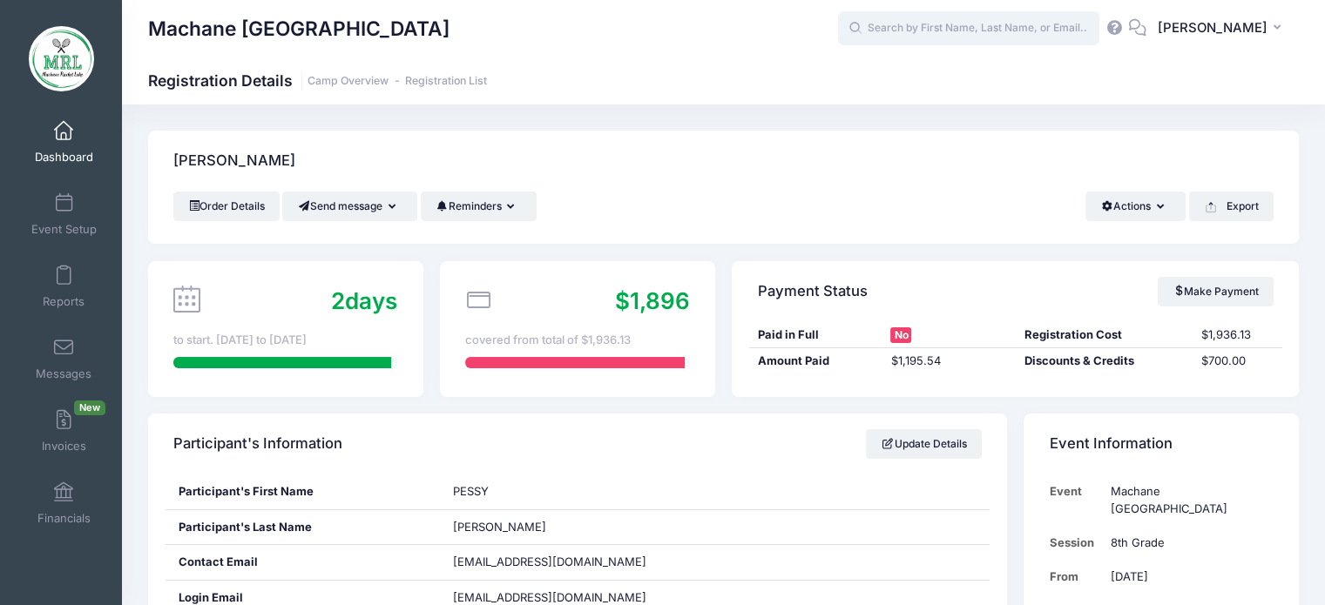
click at [930, 22] on input "text" at bounding box center [968, 28] width 261 height 35
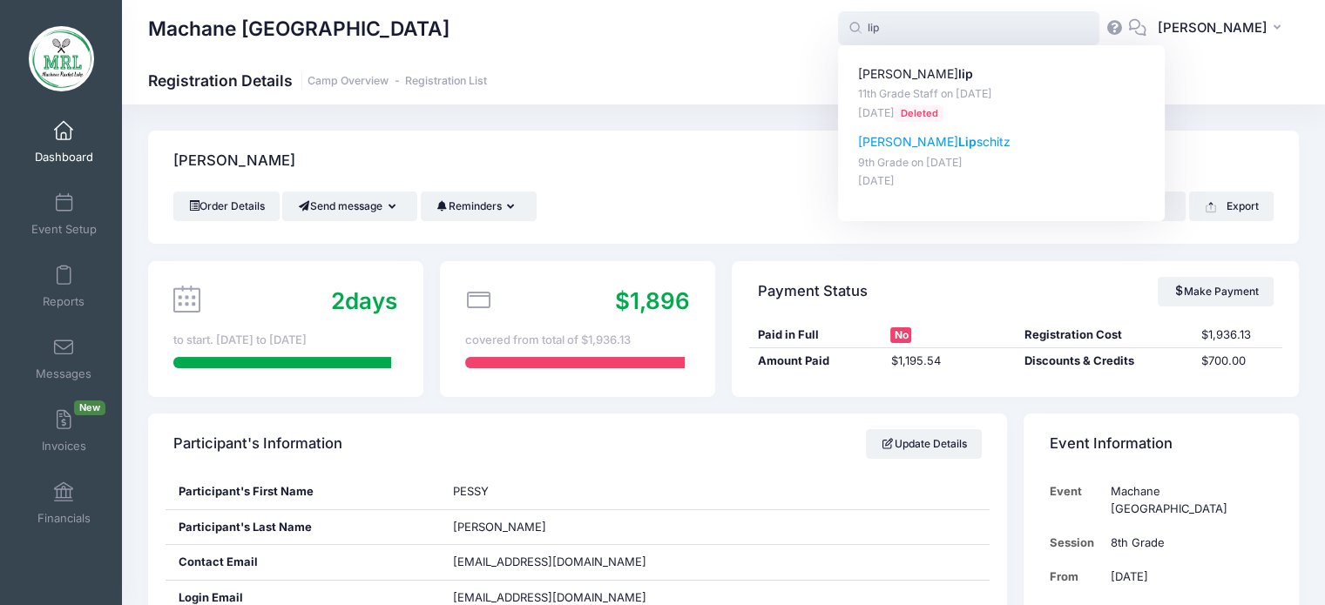
click at [958, 149] on strong "Lip" at bounding box center [967, 141] width 18 height 15
type input "Chavi Lipschitz (9th Grade, Aug-14, 2025)"
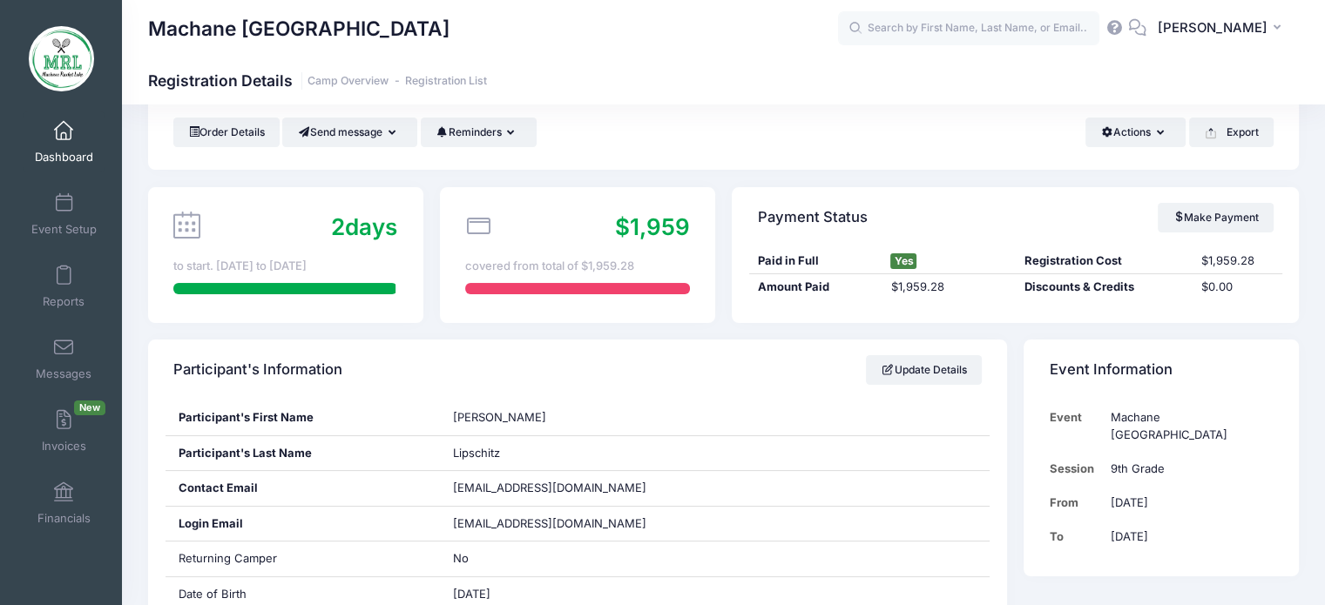
scroll to position [84, 0]
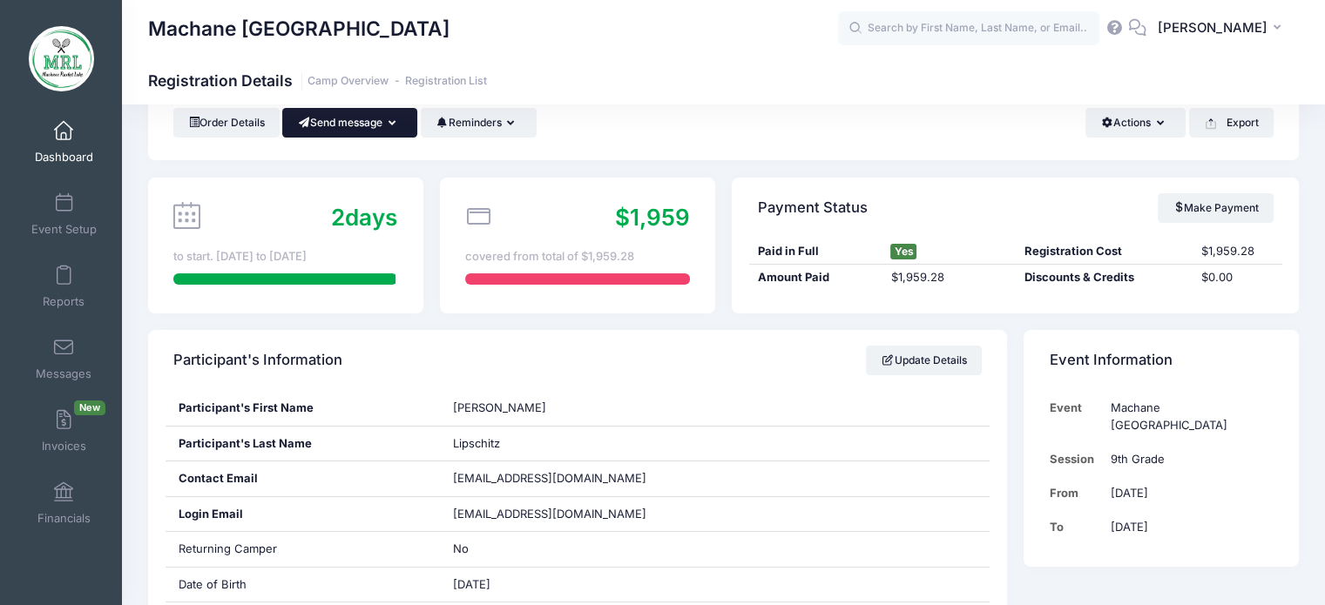
click at [408, 125] on button "Send message" at bounding box center [349, 123] width 135 height 30
click at [384, 163] on link "Send Email" at bounding box center [362, 165] width 105 height 33
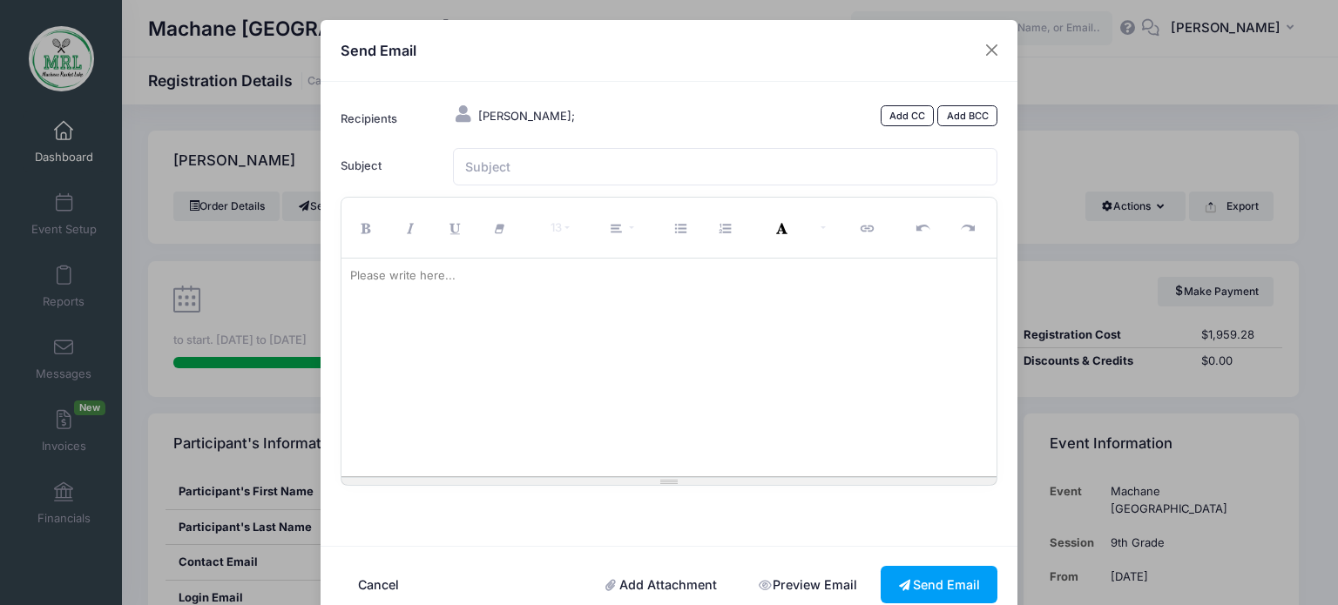
click at [395, 299] on div at bounding box center [669, 368] width 656 height 218
drag, startPoint x: 395, startPoint y: 299, endPoint x: 371, endPoint y: 294, distance: 23.9
click at [371, 294] on div at bounding box center [669, 368] width 656 height 218
paste div
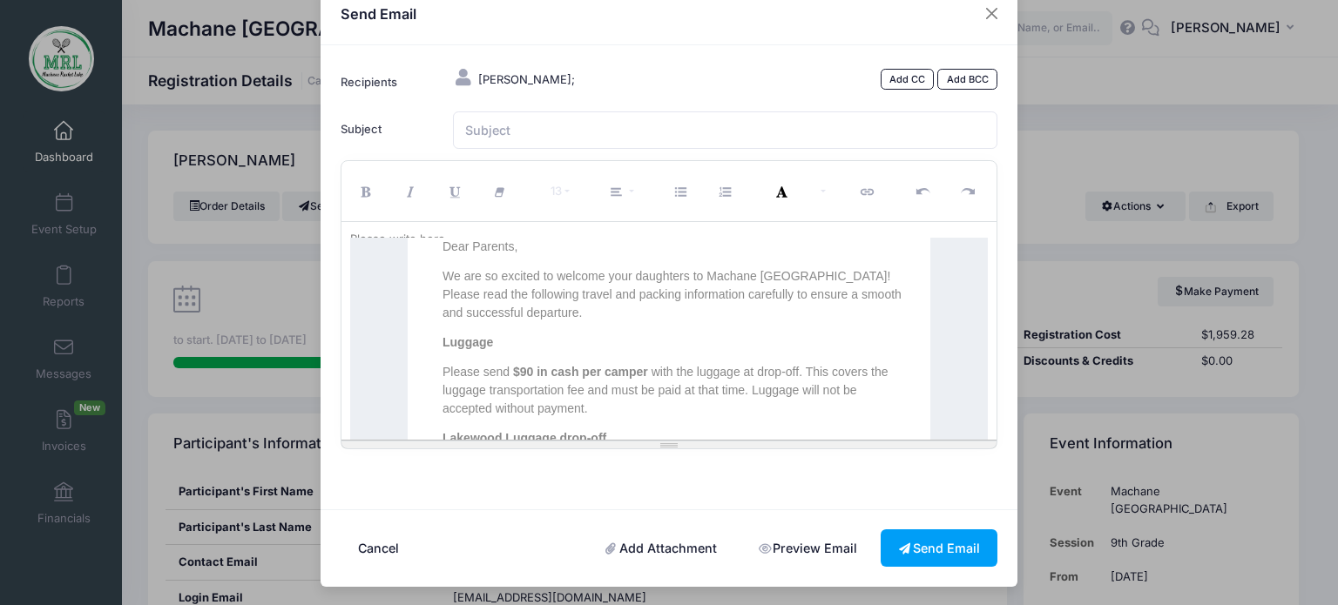
scroll to position [733, 3]
click at [572, 123] on input "Subject" at bounding box center [725, 129] width 545 height 37
type input "MRL"
click at [951, 556] on button "Send Email" at bounding box center [939, 548] width 117 height 37
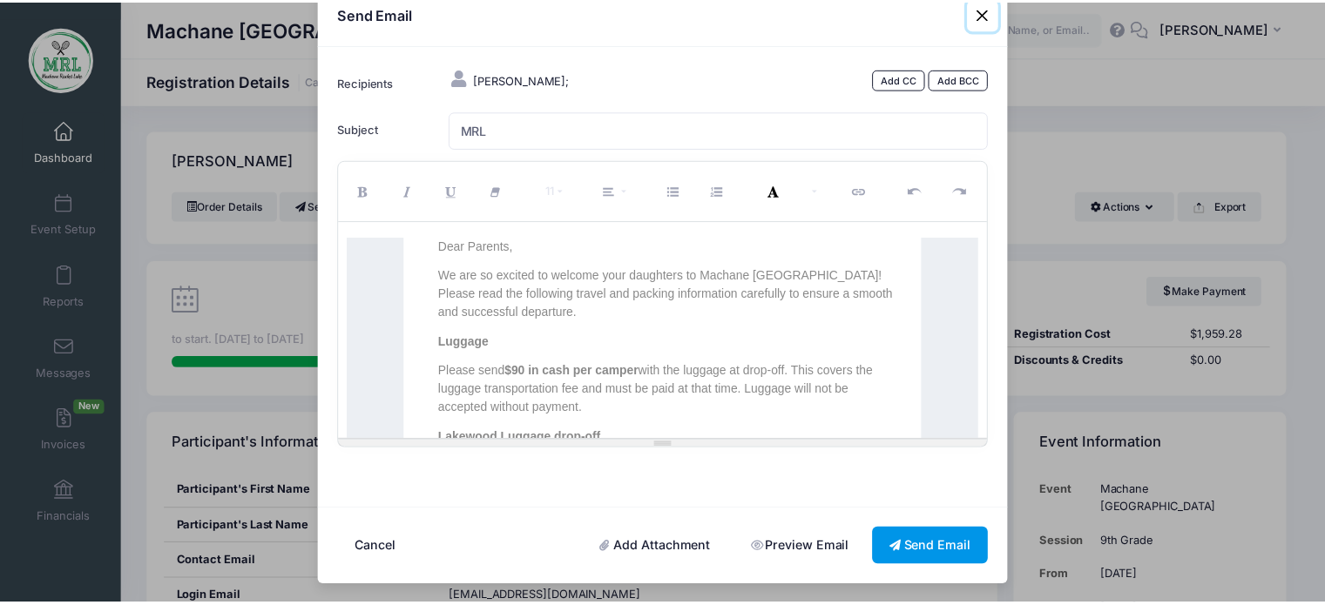
scroll to position [35, 0]
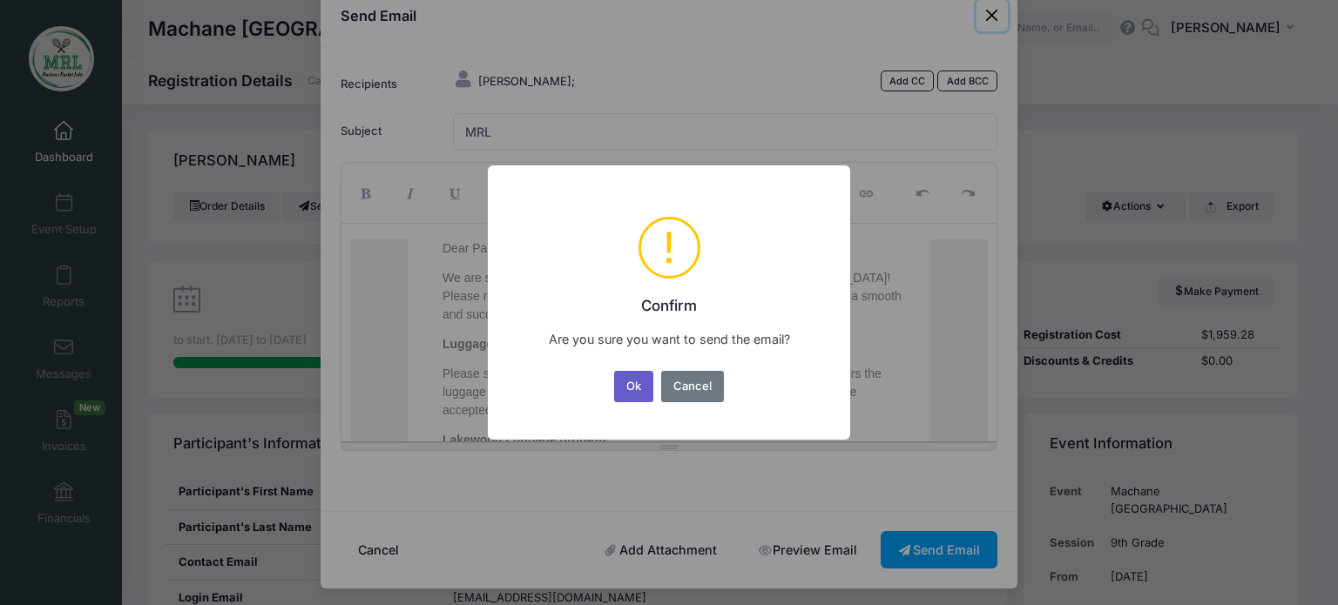
click at [631, 391] on button "Ok" at bounding box center [634, 386] width 40 height 31
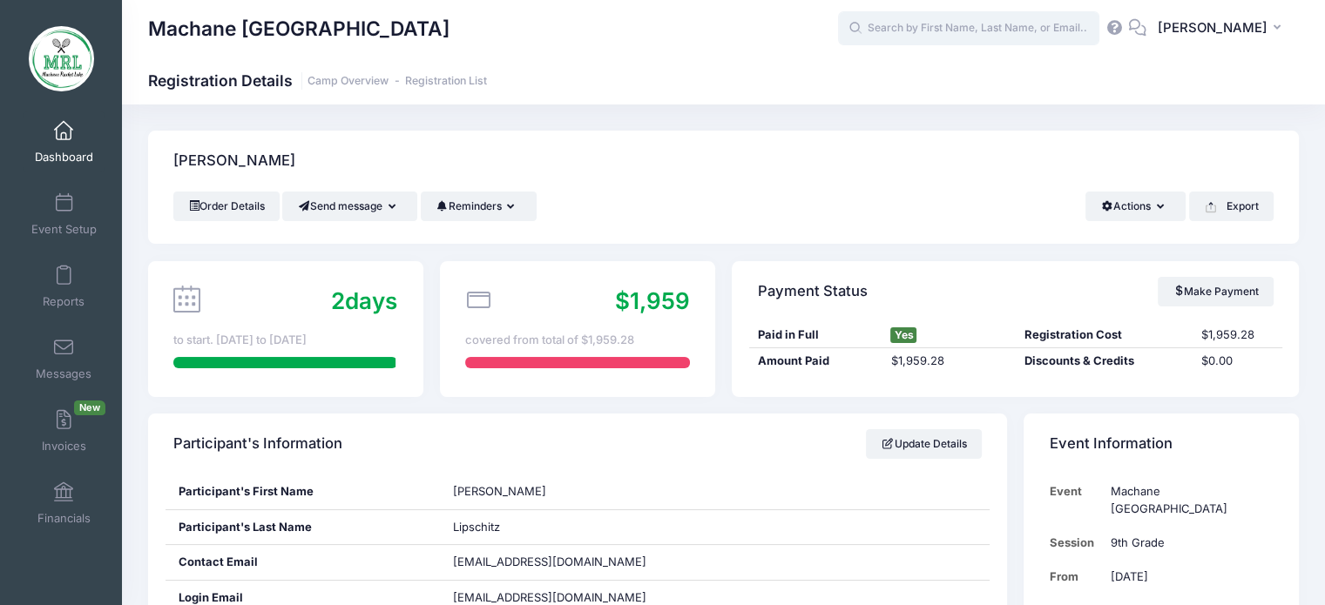
click at [929, 24] on input "text" at bounding box center [968, 28] width 261 height 35
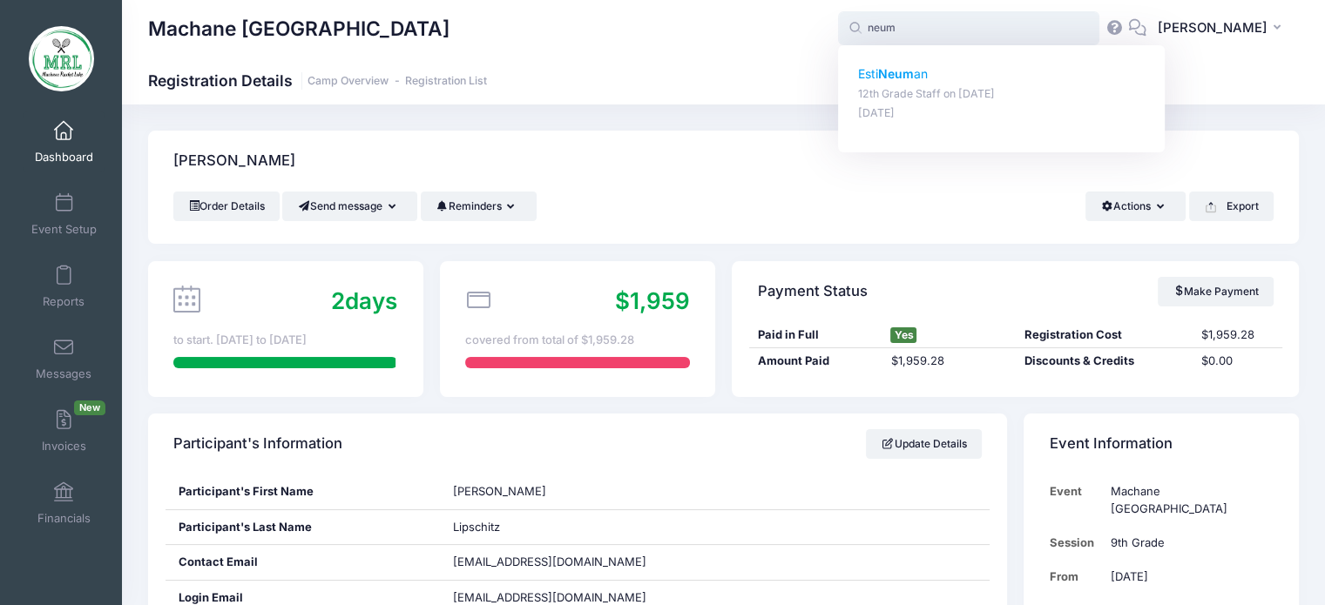
click at [908, 77] on strong "Neum" at bounding box center [896, 73] width 36 height 15
type input "Esti Neuman (12th Grade Staff, Aug-14, 2025)"
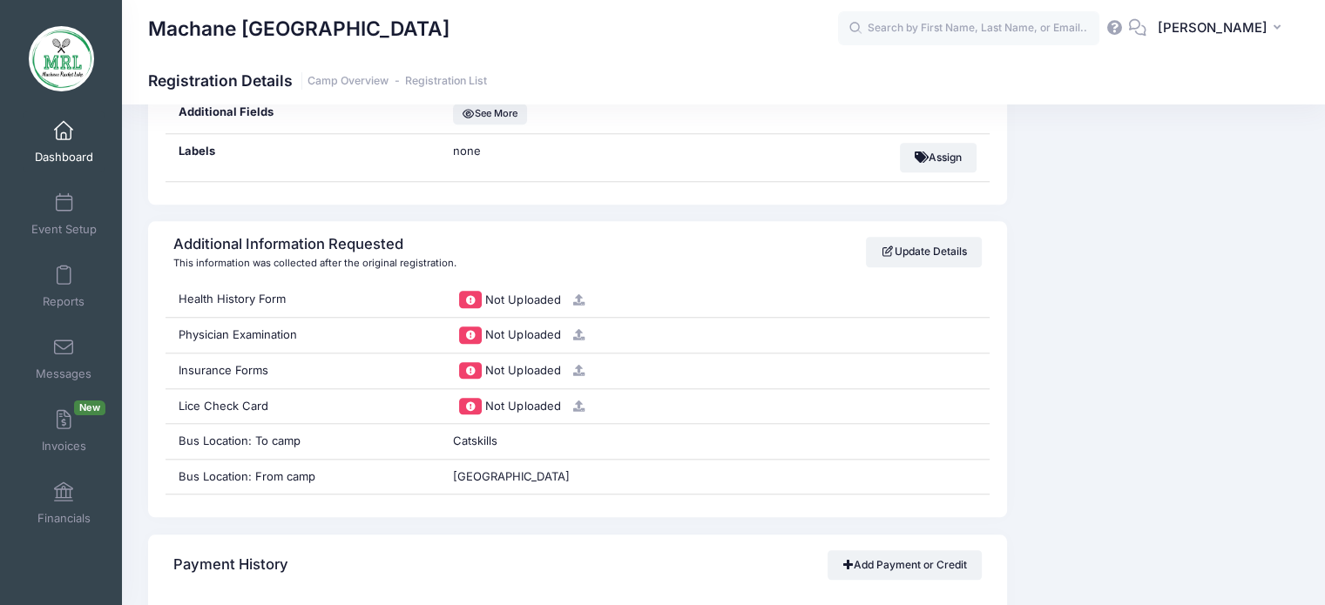
scroll to position [1619, 0]
